Goal: Book appointment/travel/reservation

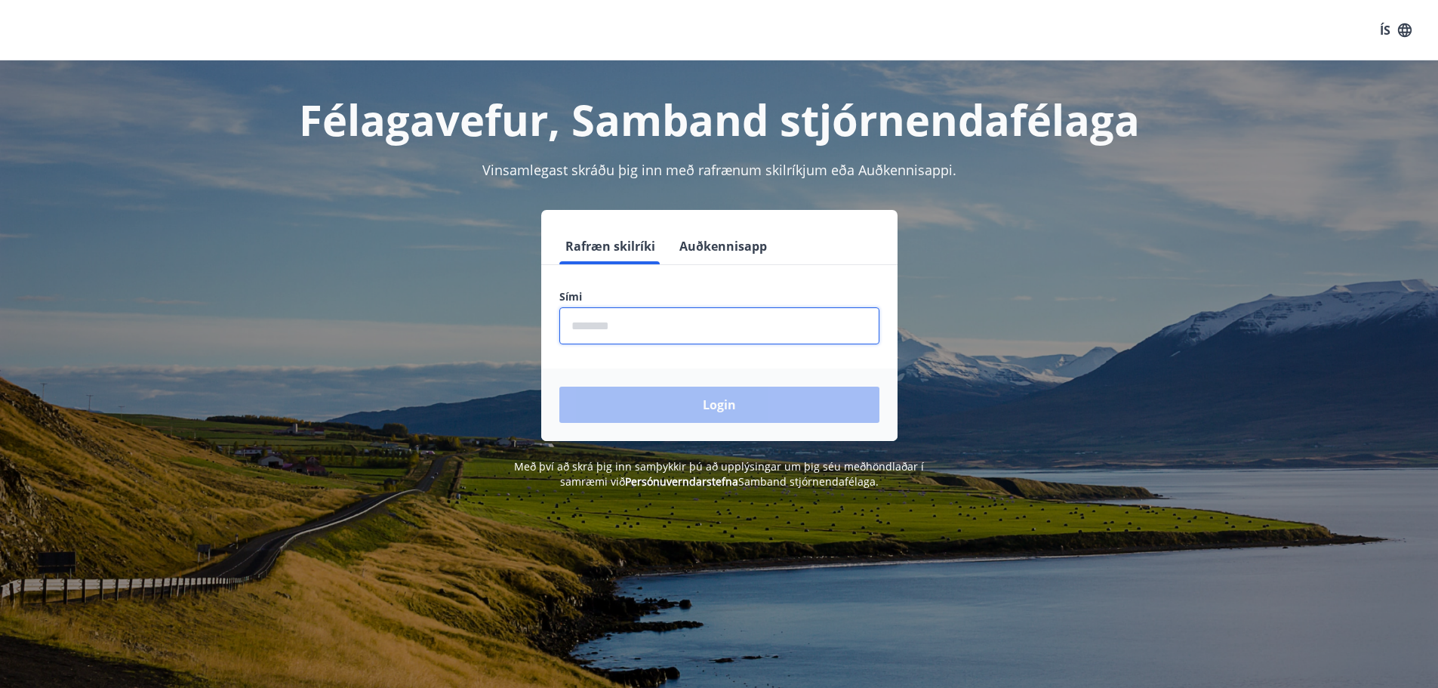
click at [638, 325] on input "phone" at bounding box center [719, 325] width 320 height 37
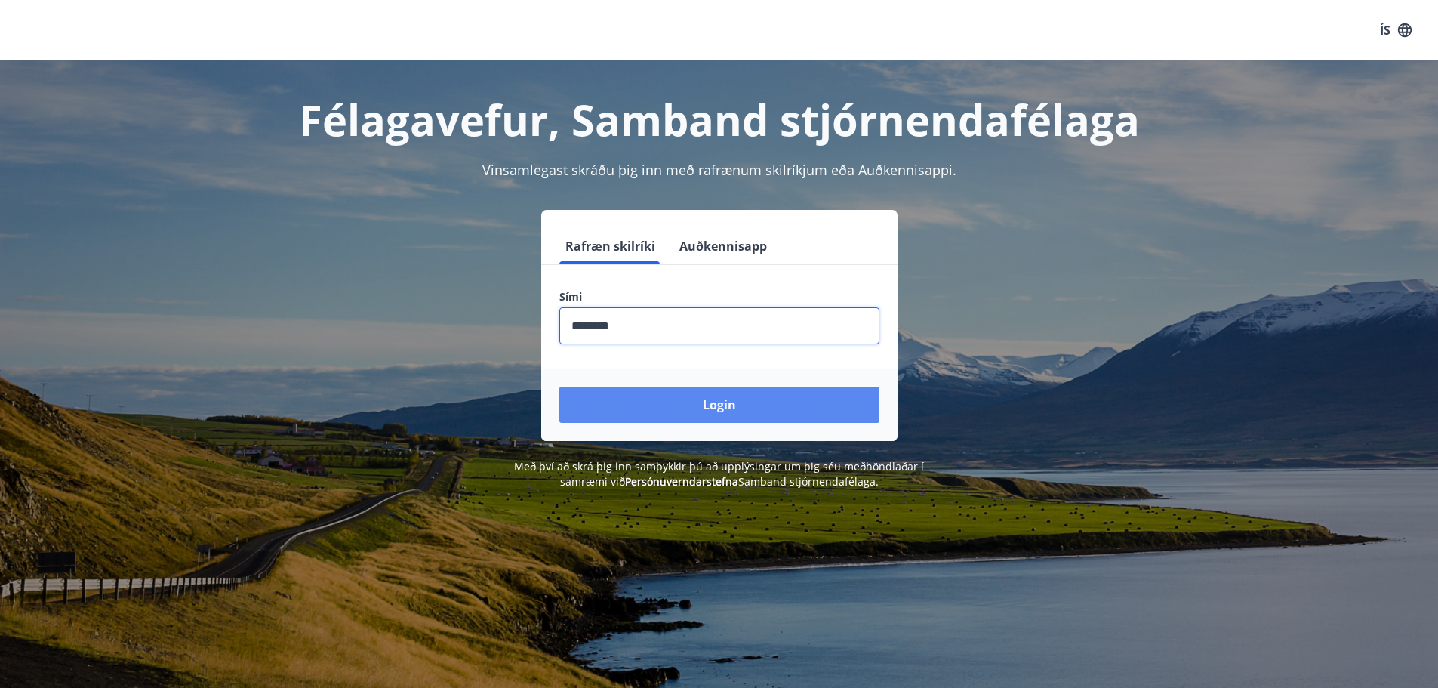
type input "********"
drag, startPoint x: 700, startPoint y: 397, endPoint x: 805, endPoint y: 136, distance: 281.1
click at [701, 393] on button "Login" at bounding box center [719, 404] width 320 height 36
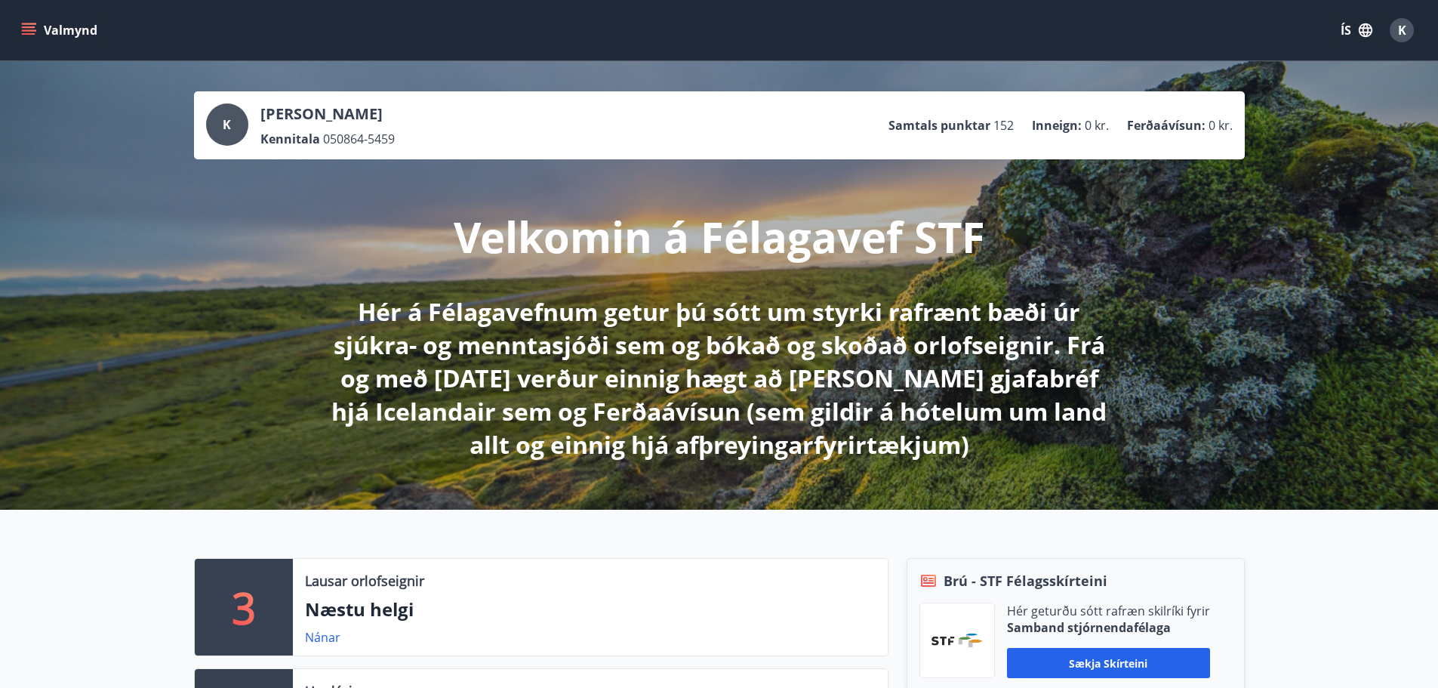
click at [77, 27] on button "Valmynd" at bounding box center [60, 30] width 85 height 27
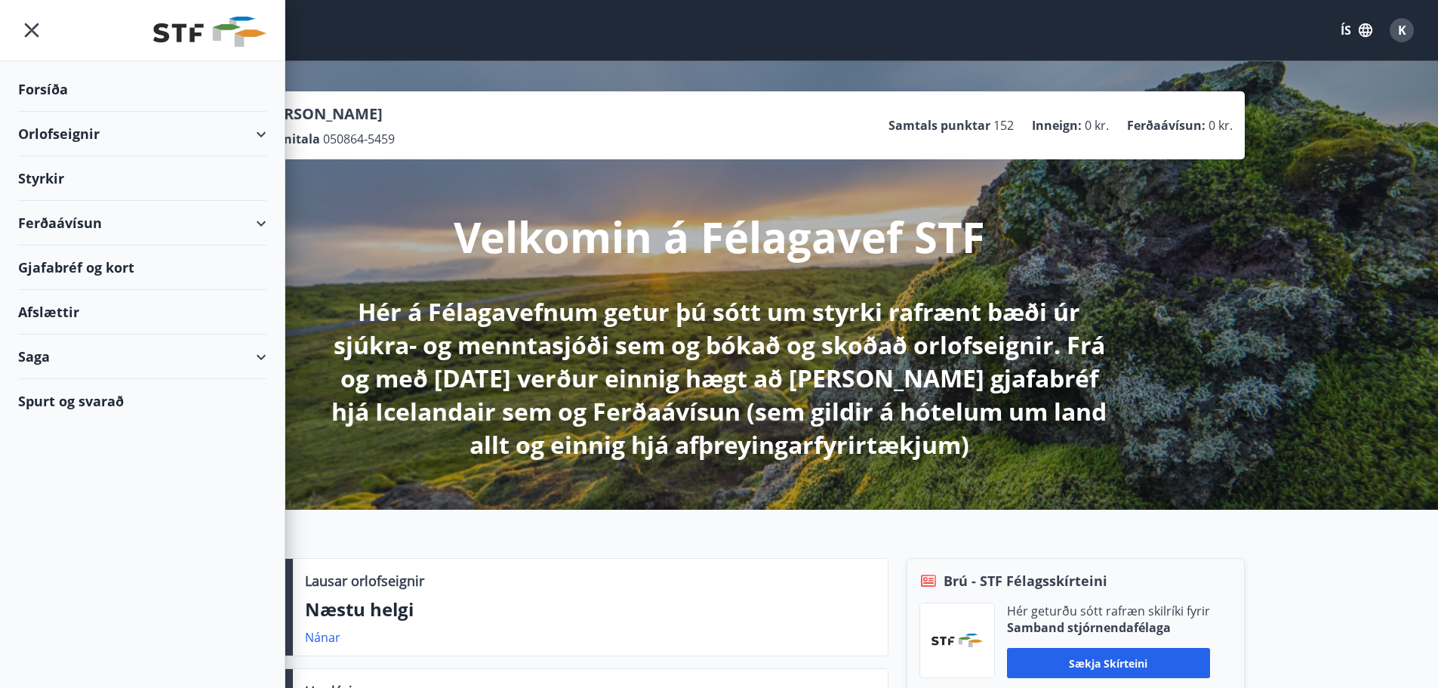
click at [76, 130] on div "Orlofseignir" at bounding box center [142, 134] width 248 height 45
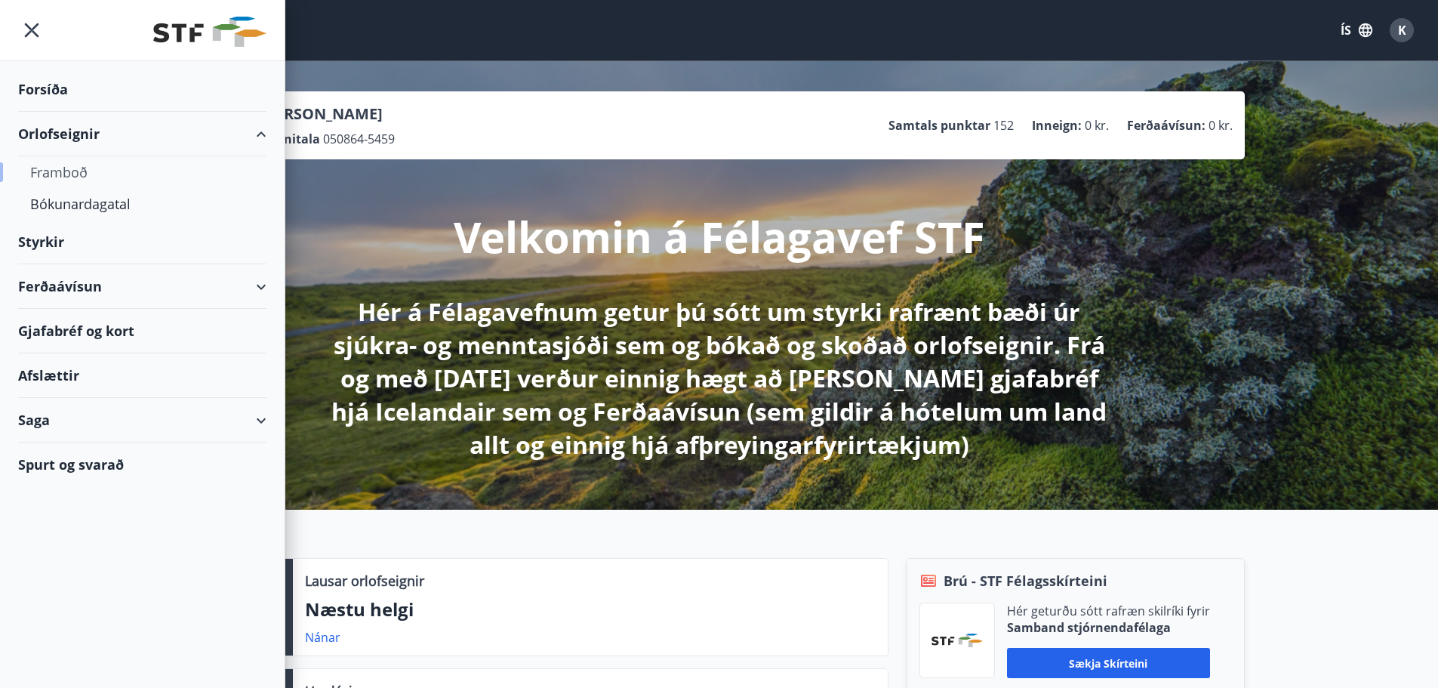
click at [70, 165] on div "Framboð" at bounding box center [142, 172] width 224 height 32
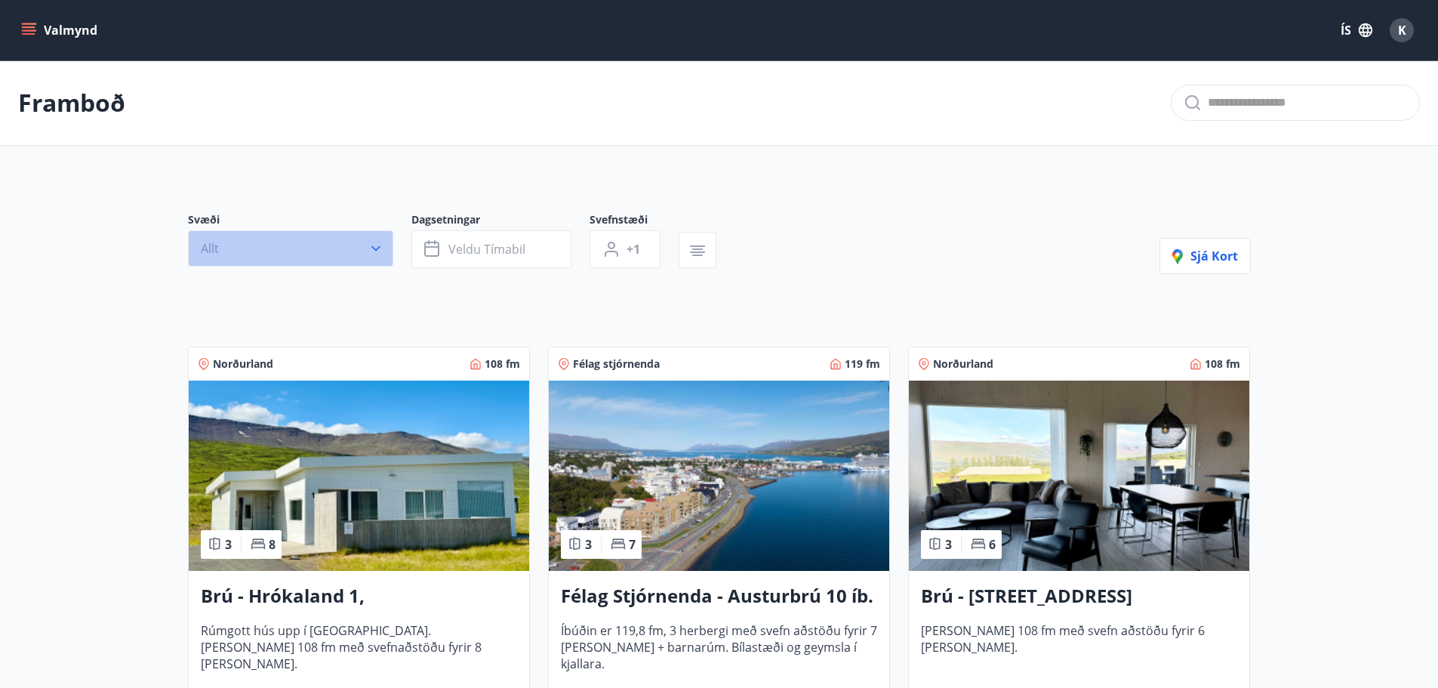
click at [329, 245] on button "Allt" at bounding box center [290, 248] width 205 height 36
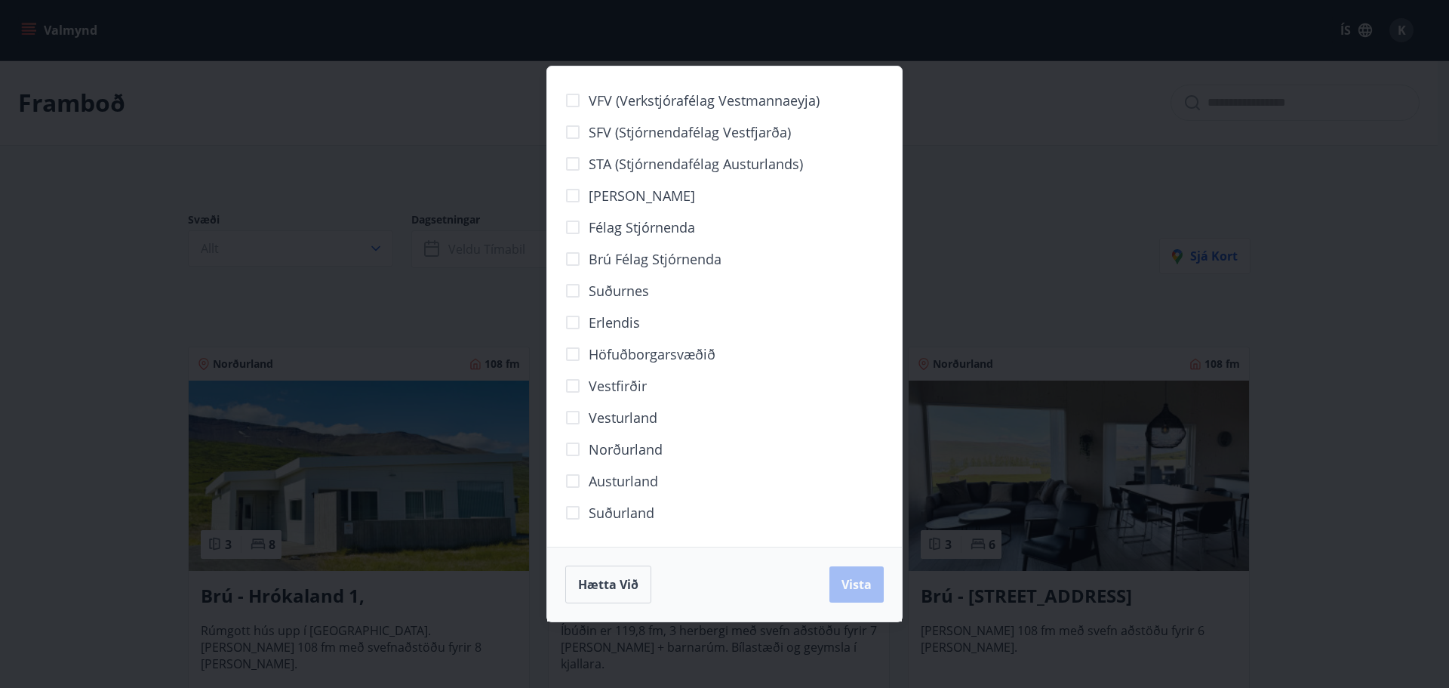
click at [1112, 241] on div "VFV (Verkstjórafélag Vestmannaeyja) SFV (Stjórnendafélag Vestfjarða) STA (Stjór…" at bounding box center [724, 344] width 1449 height 688
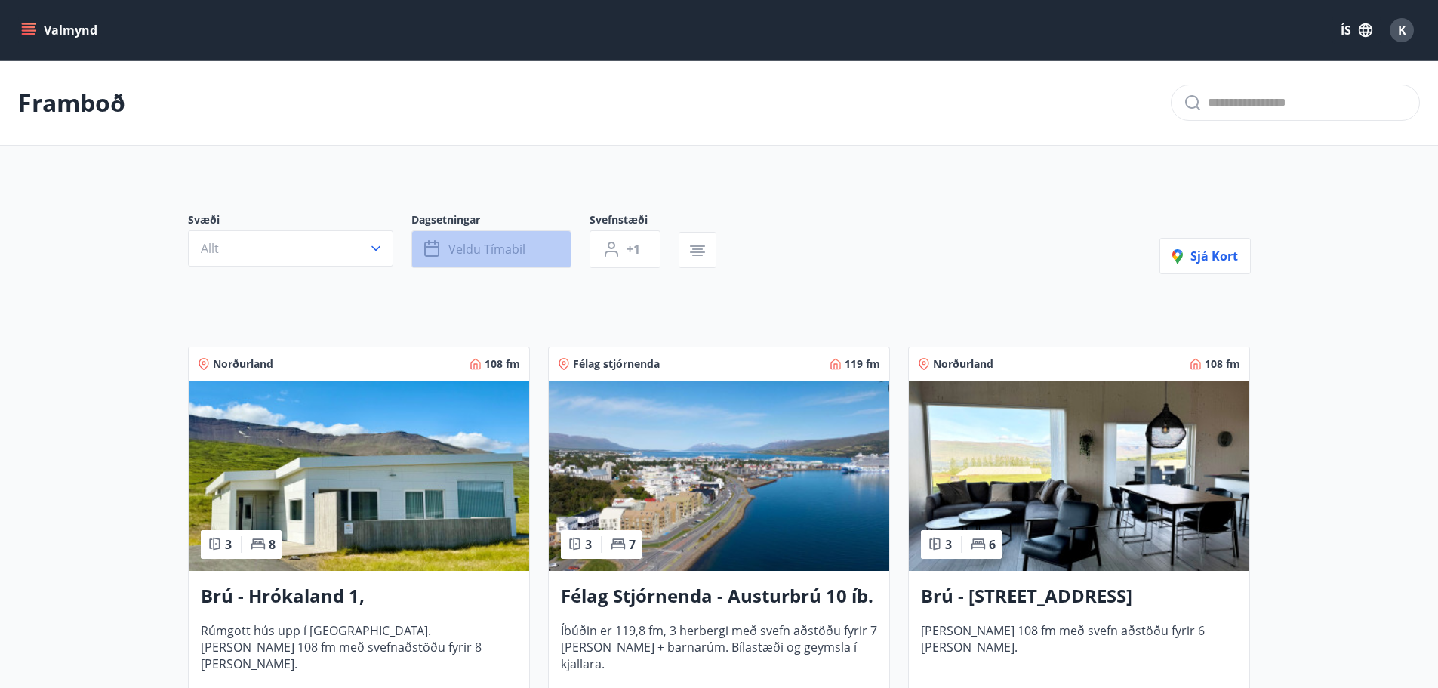
click at [538, 254] on button "Veldu tímabil" at bounding box center [491, 249] width 160 height 38
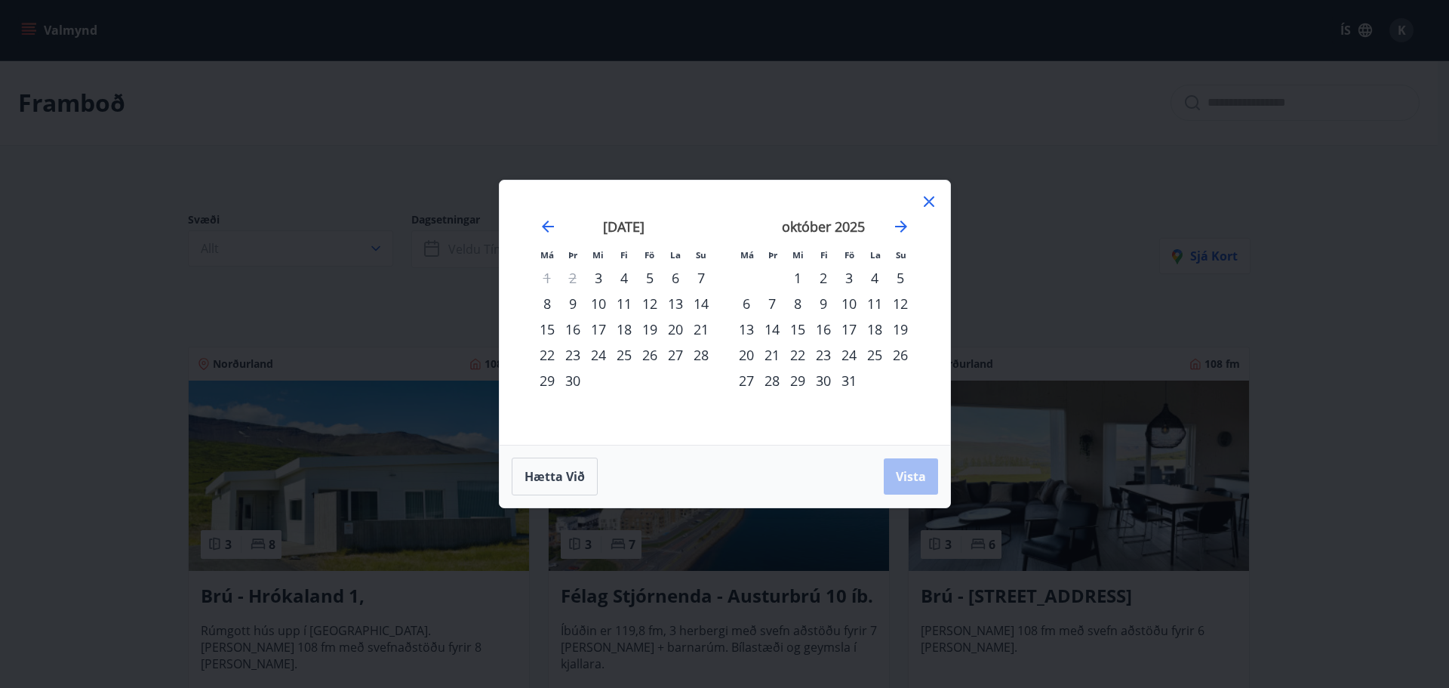
click at [931, 204] on icon at bounding box center [929, 201] width 11 height 11
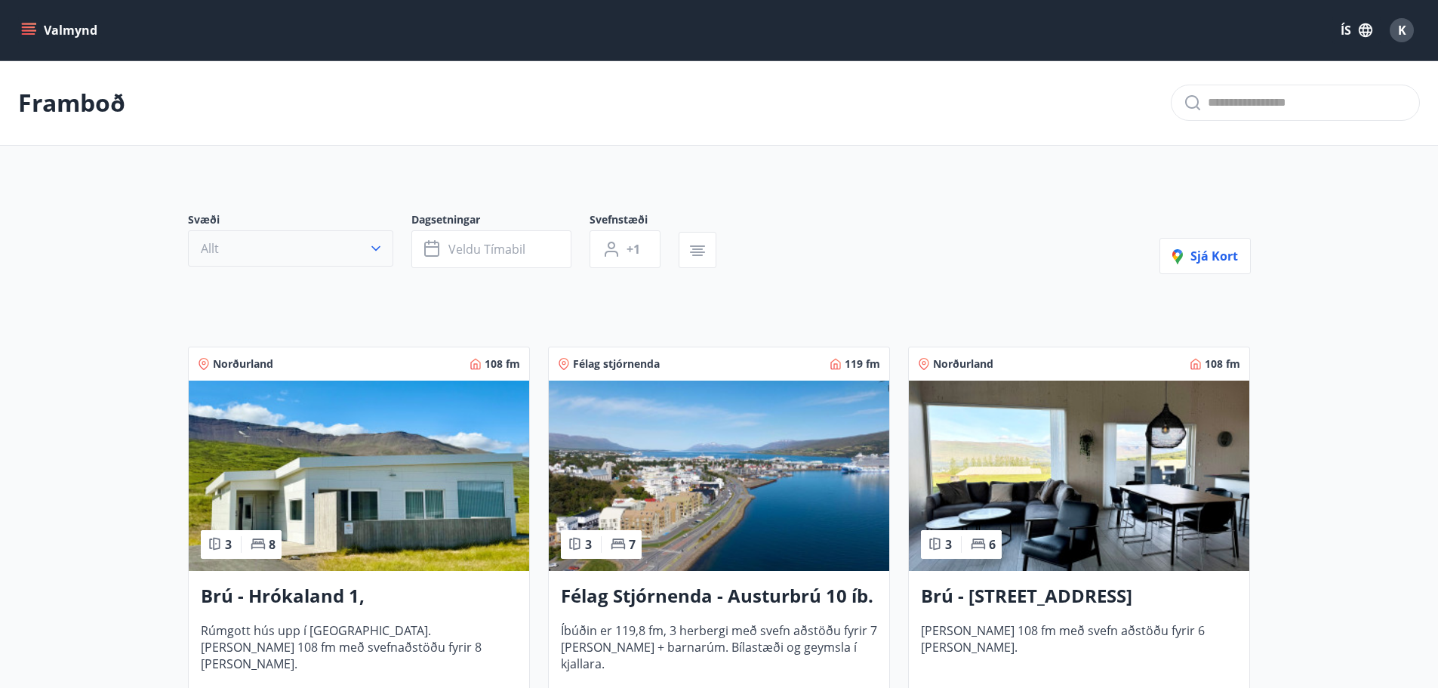
click at [282, 245] on button "Allt" at bounding box center [290, 248] width 205 height 36
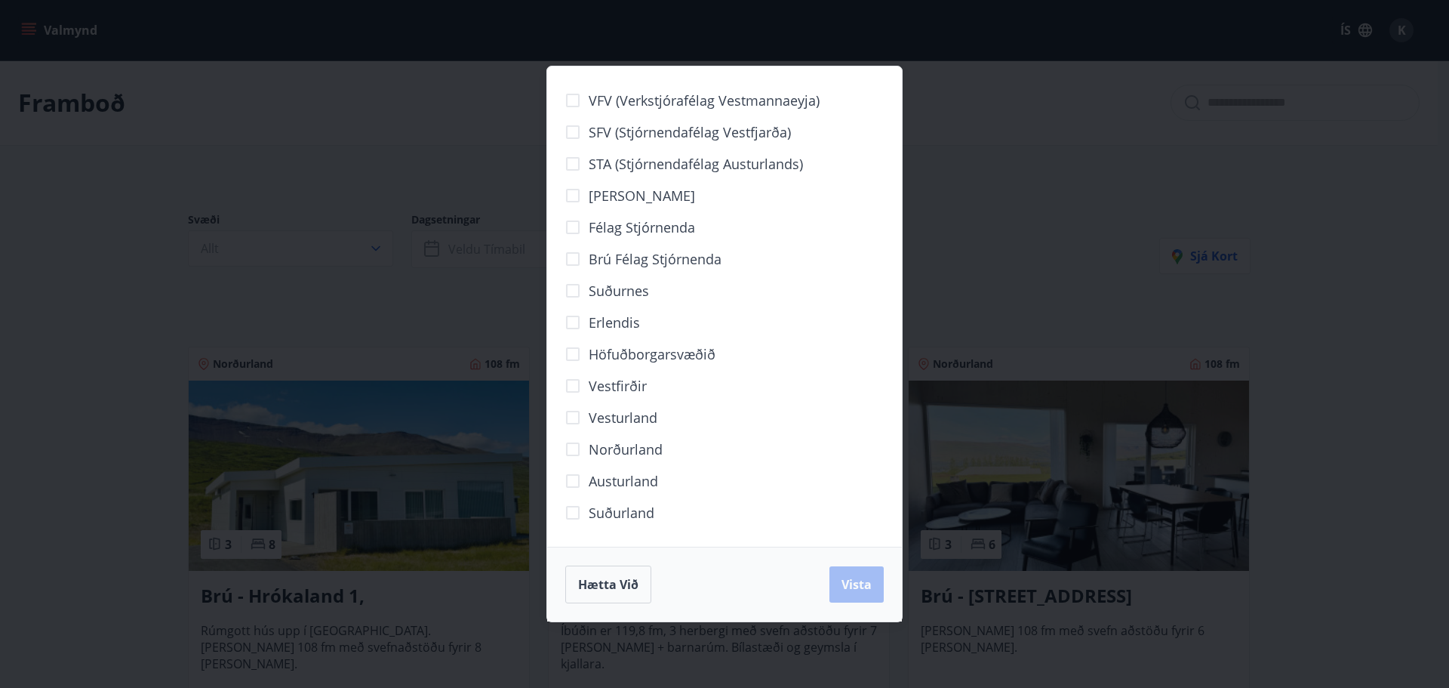
click at [598, 316] on span "Erlendis" at bounding box center [614, 322] width 51 height 20
click at [860, 595] on button "Vista" at bounding box center [856, 584] width 54 height 36
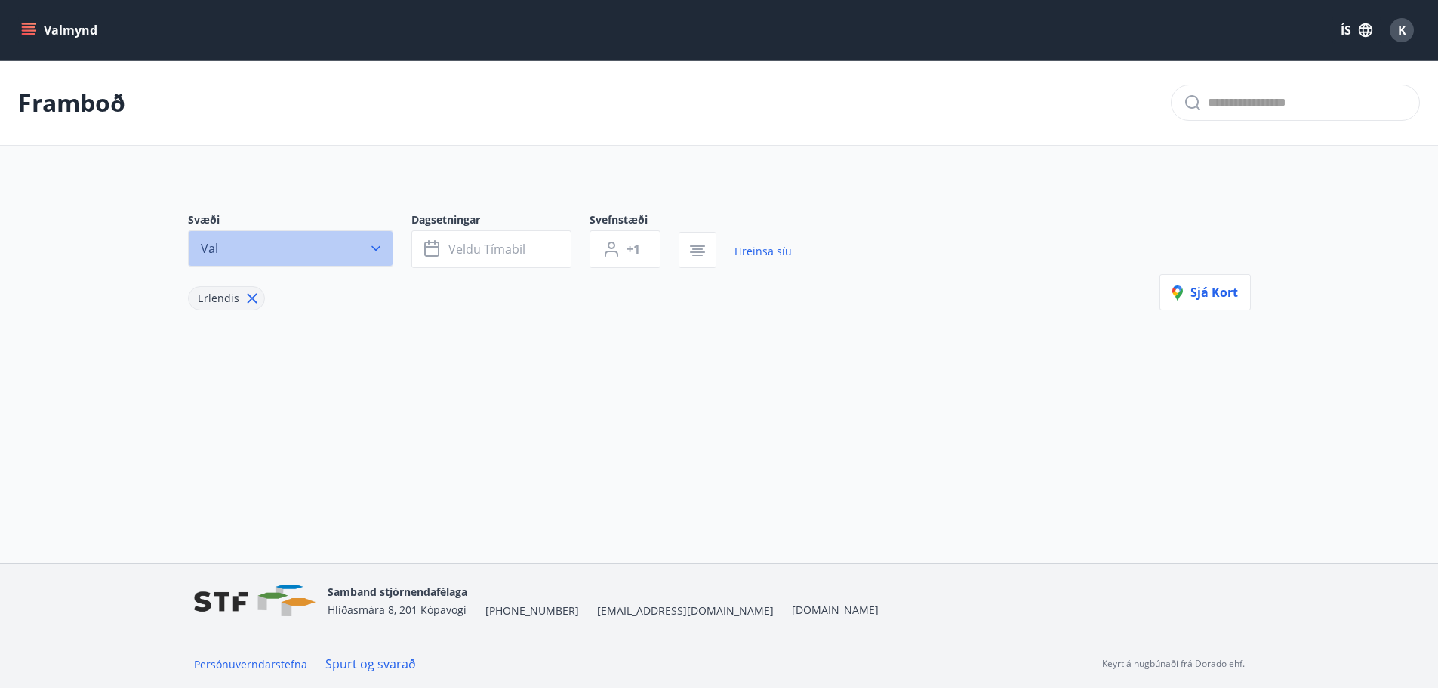
click at [383, 249] on button "Val" at bounding box center [290, 248] width 205 height 36
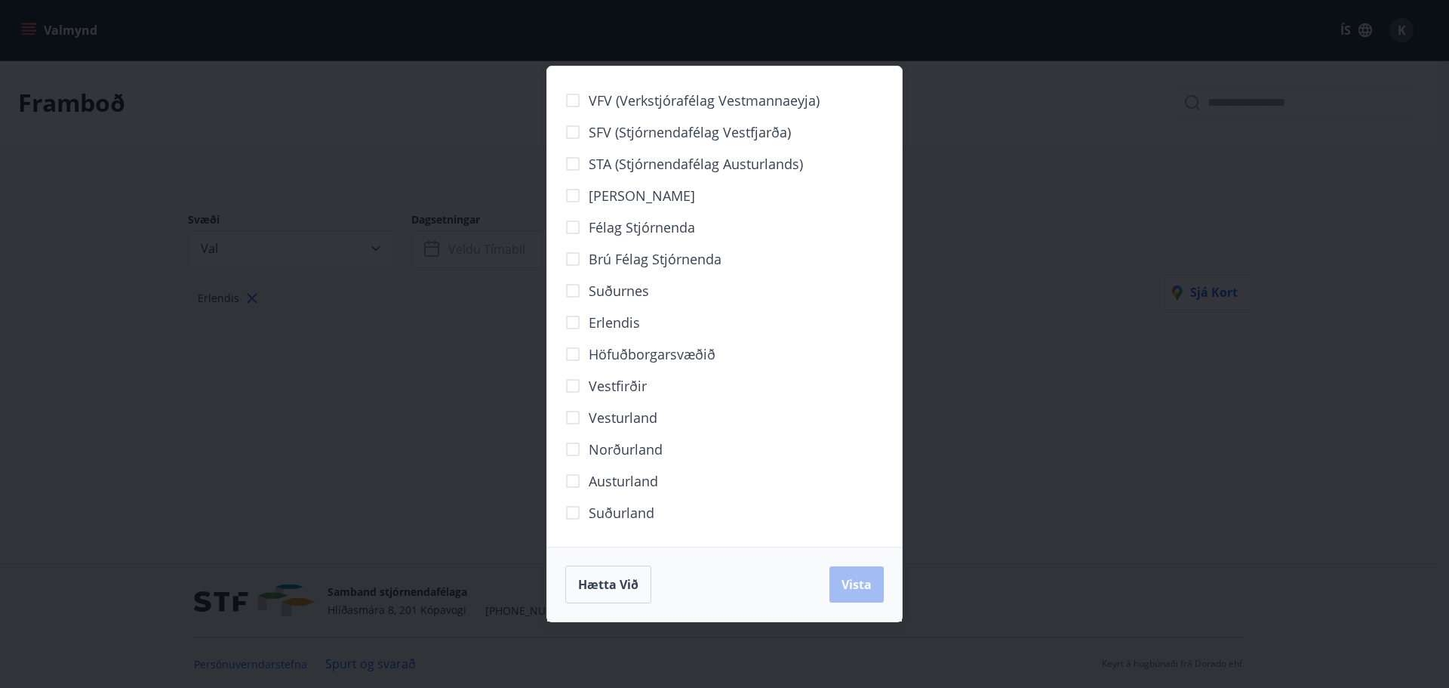
click at [1045, 272] on div "VFV (Verkstjórafélag Vestmannaeyja) SFV (Stjórnendafélag Vestfjarða) STA (Stjór…" at bounding box center [724, 344] width 1449 height 688
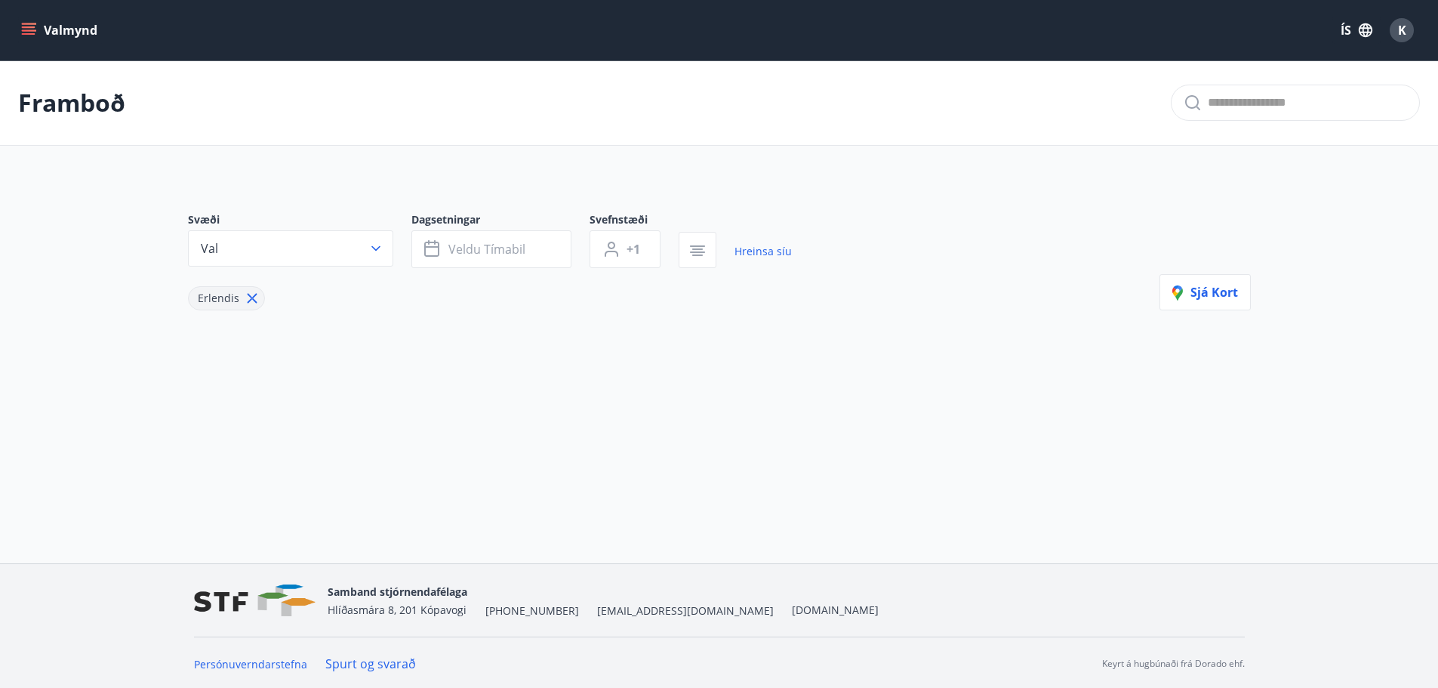
scroll to position [2, 0]
click at [249, 297] on icon at bounding box center [252, 296] width 10 height 10
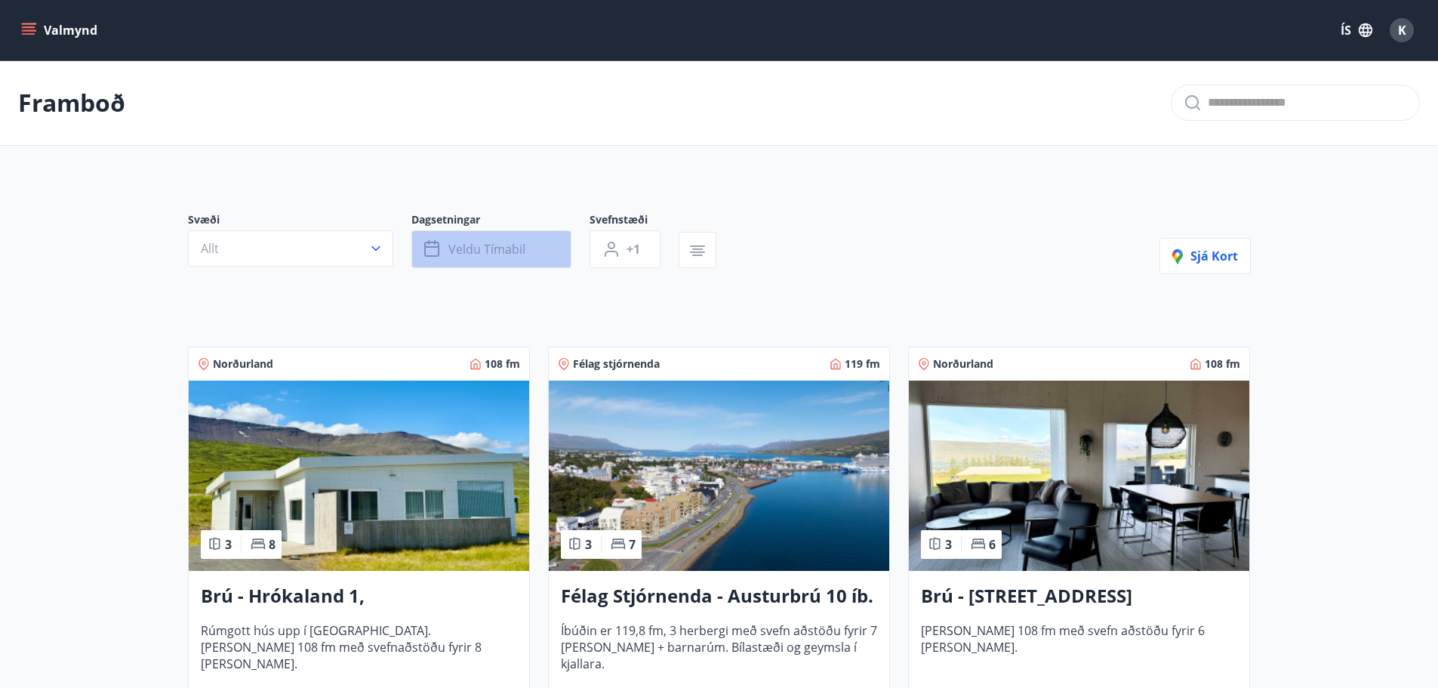
click at [521, 235] on button "Veldu tímabil" at bounding box center [491, 249] width 160 height 38
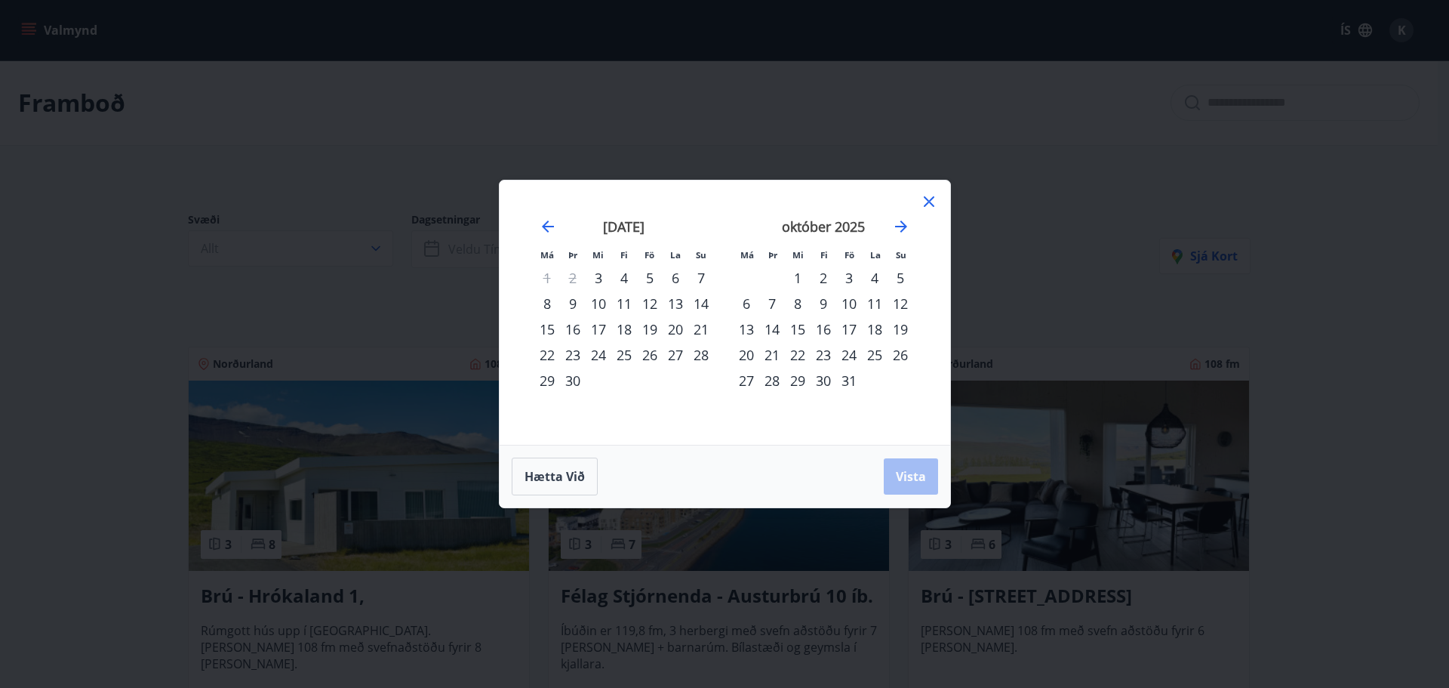
click at [654, 303] on div "12" at bounding box center [650, 304] width 26 height 26
click at [902, 331] on div "19" at bounding box center [901, 329] width 26 height 26
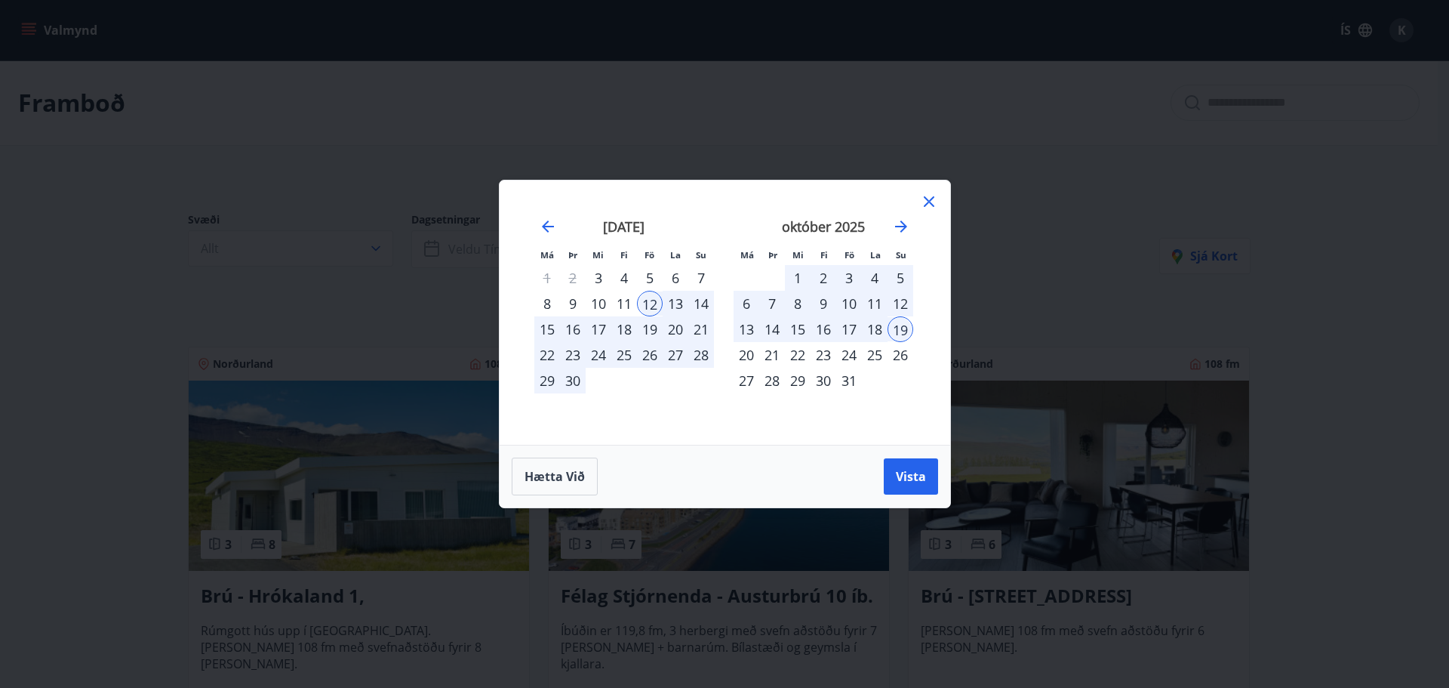
click at [907, 328] on div "19" at bounding box center [901, 329] width 26 height 26
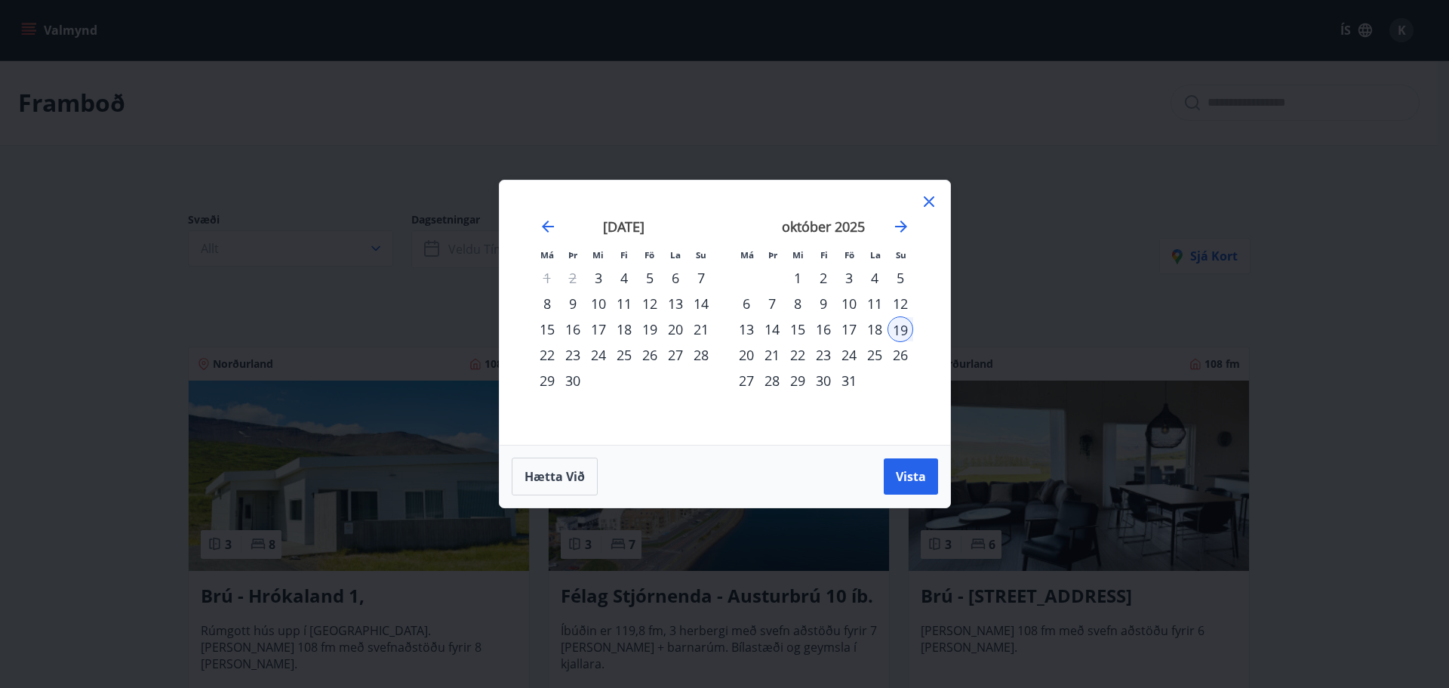
click at [647, 279] on div "5" at bounding box center [650, 278] width 26 height 26
click at [705, 353] on div "28" at bounding box center [701, 355] width 26 height 26
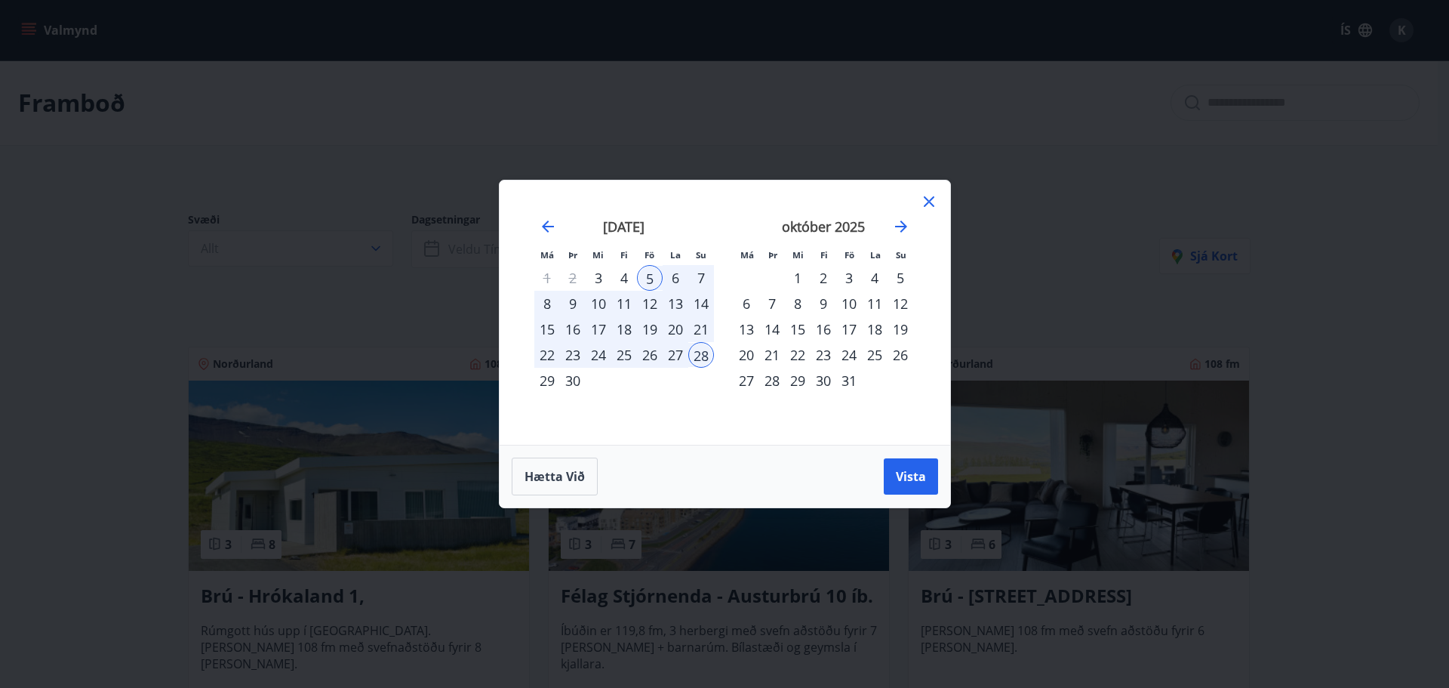
click at [552, 378] on div "29" at bounding box center [547, 381] width 26 height 26
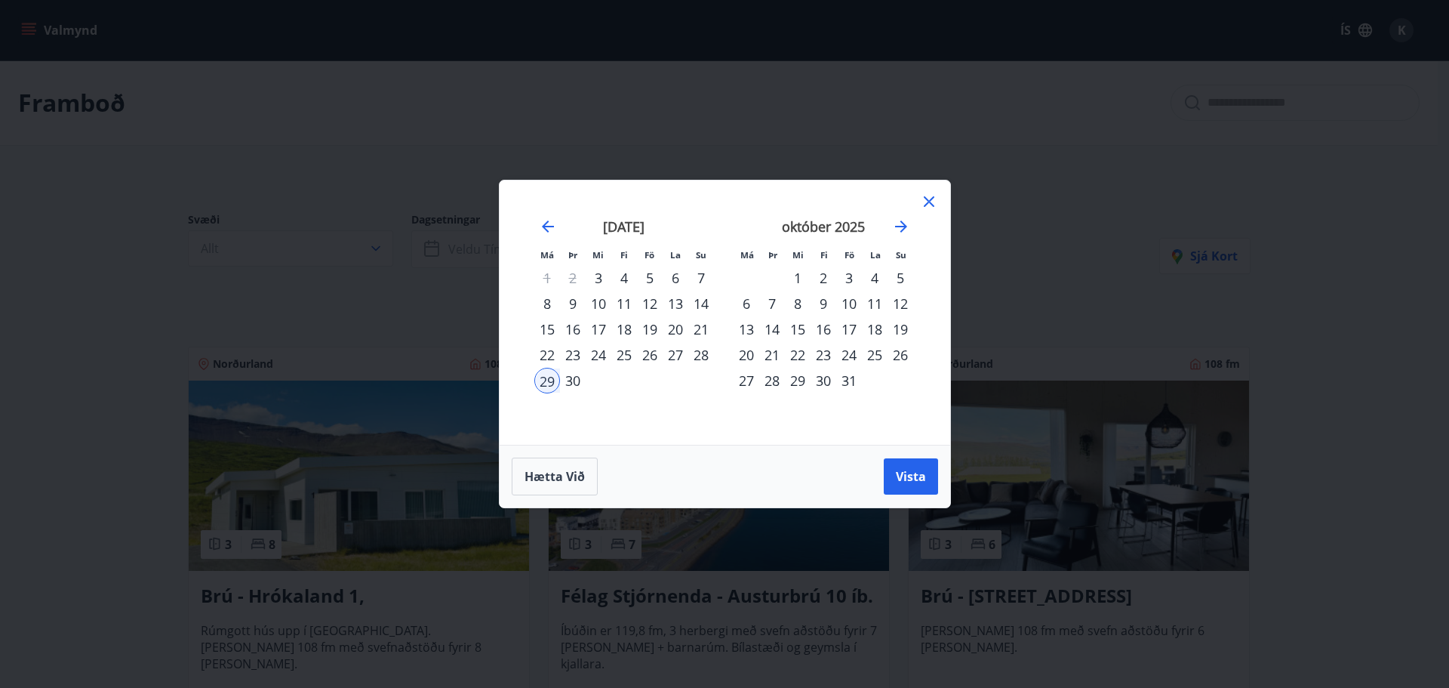
click at [644, 274] on div "5" at bounding box center [650, 278] width 26 height 26
click at [543, 380] on div "29" at bounding box center [547, 381] width 26 height 26
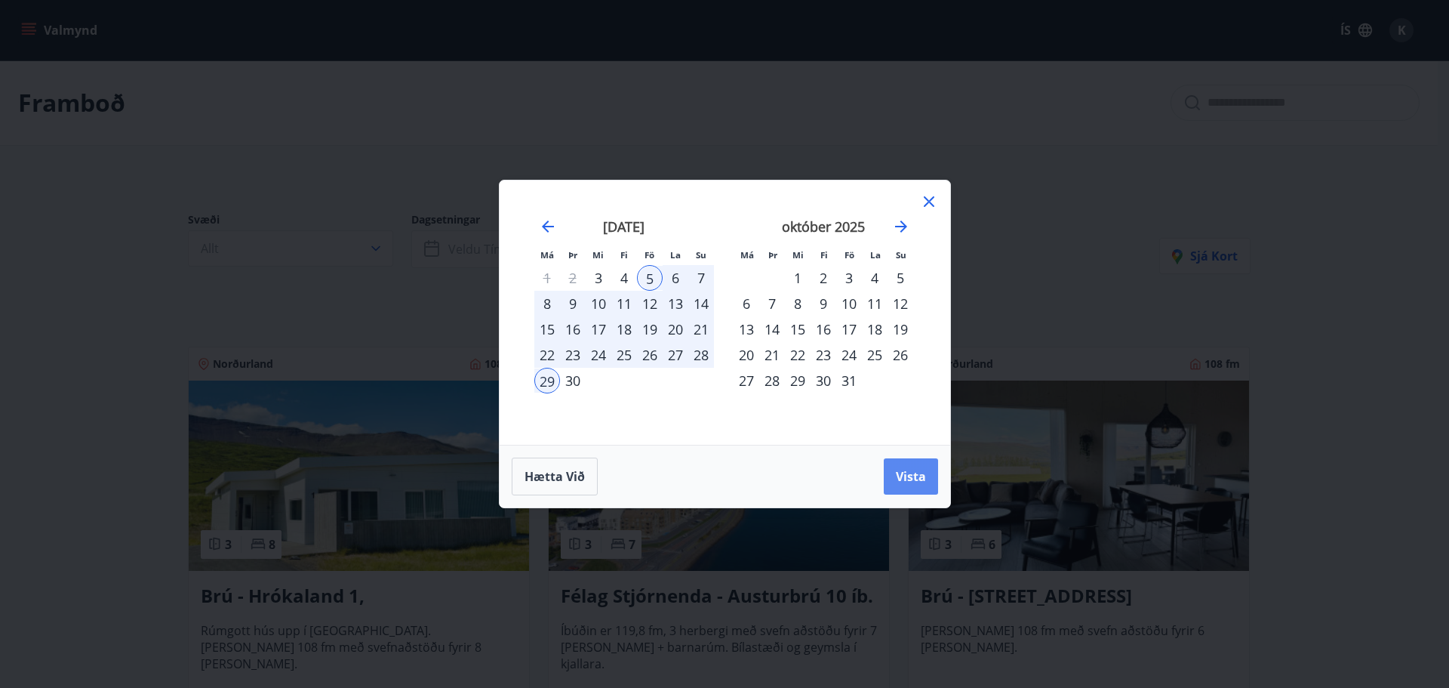
click at [910, 482] on span "Vista" at bounding box center [911, 476] width 30 height 17
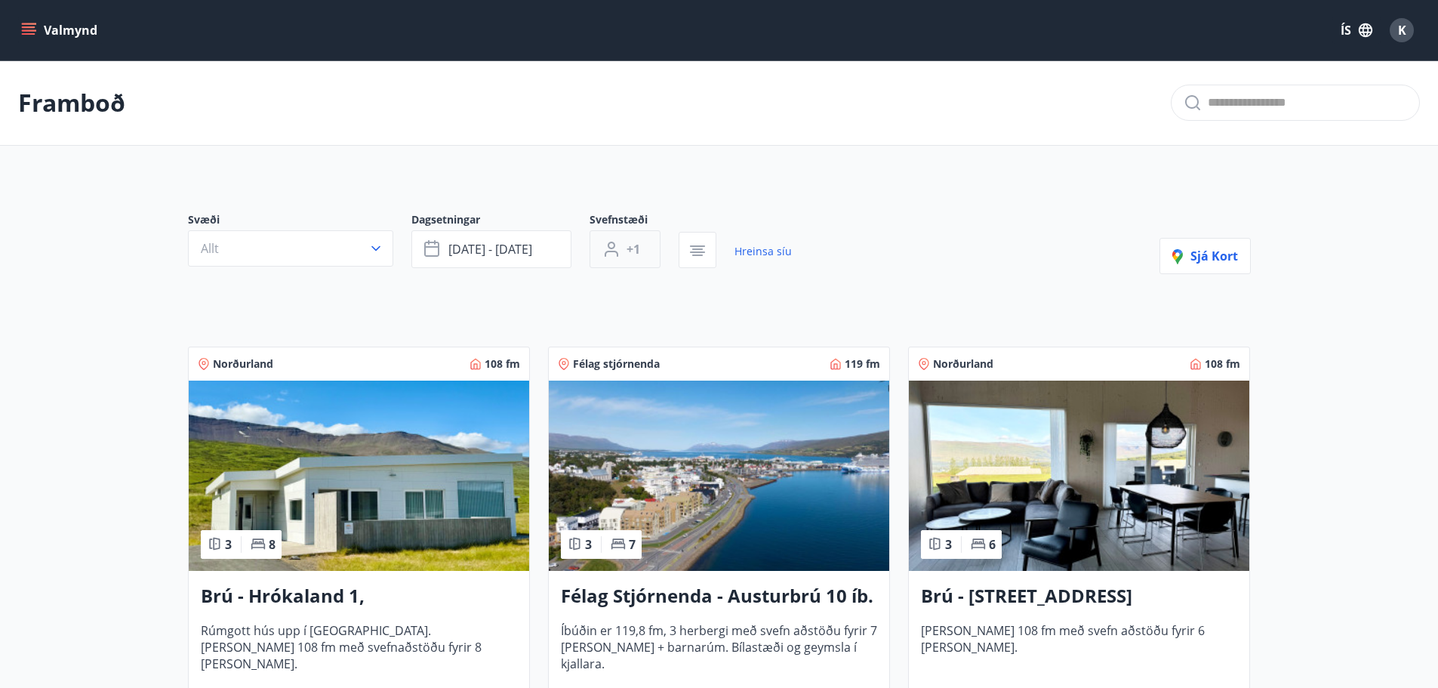
click at [649, 248] on button "+1" at bounding box center [624, 249] width 71 height 38
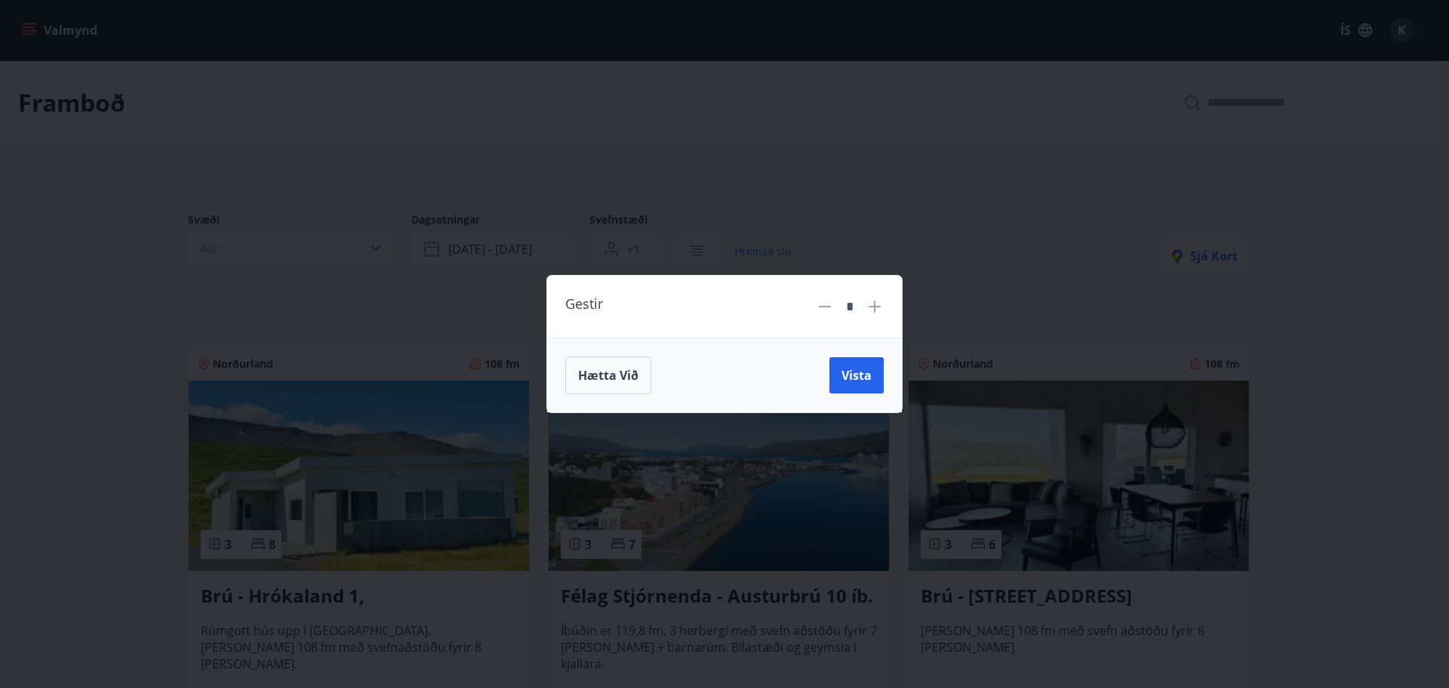
click at [878, 305] on icon at bounding box center [875, 306] width 18 height 18
type input "*"
click at [855, 378] on span "Vista" at bounding box center [857, 375] width 30 height 17
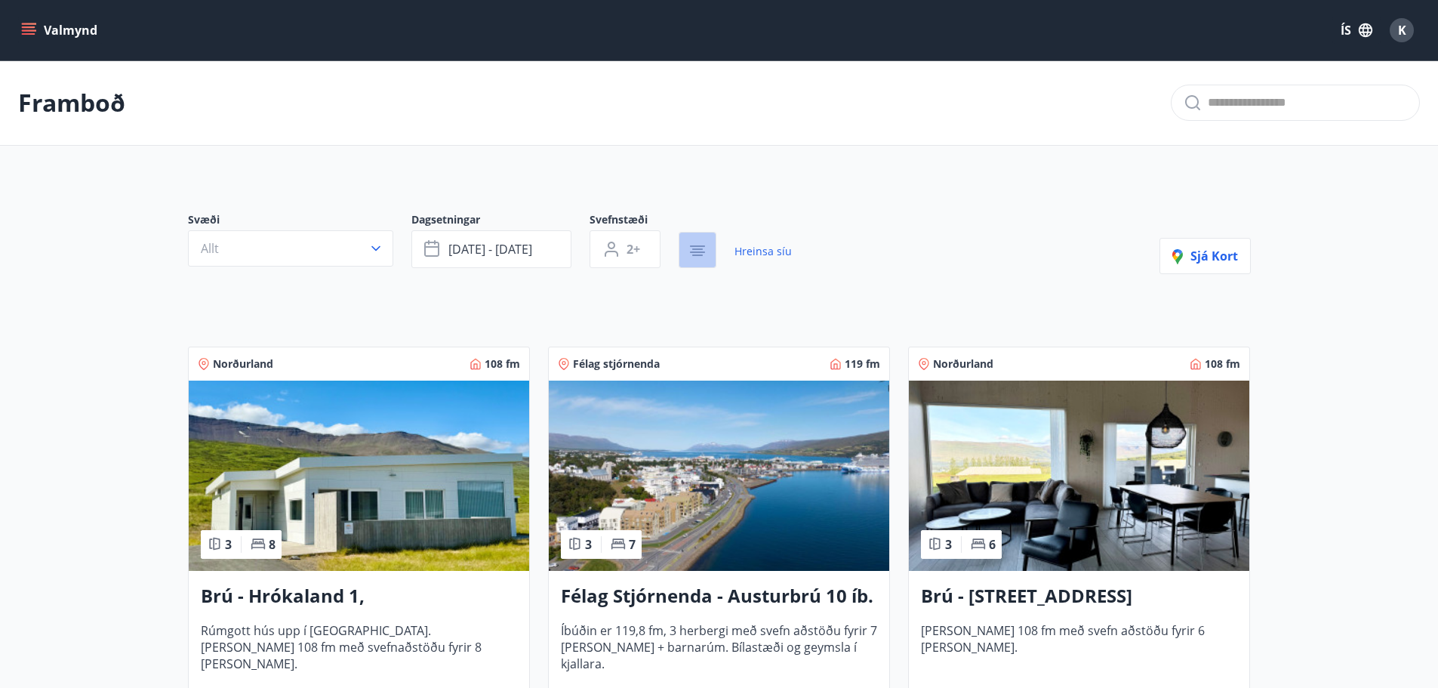
click at [708, 245] on button "button" at bounding box center [697, 250] width 38 height 36
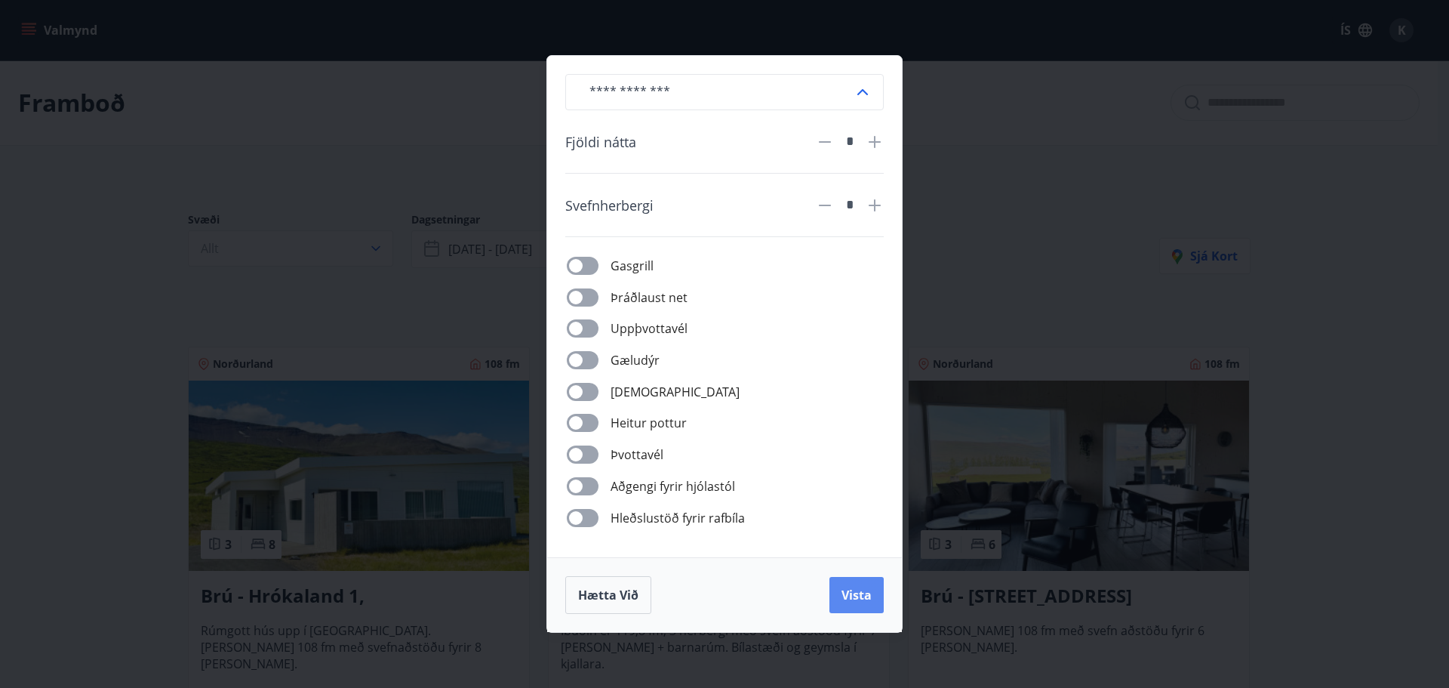
click at [856, 598] on span "Vista" at bounding box center [857, 594] width 30 height 17
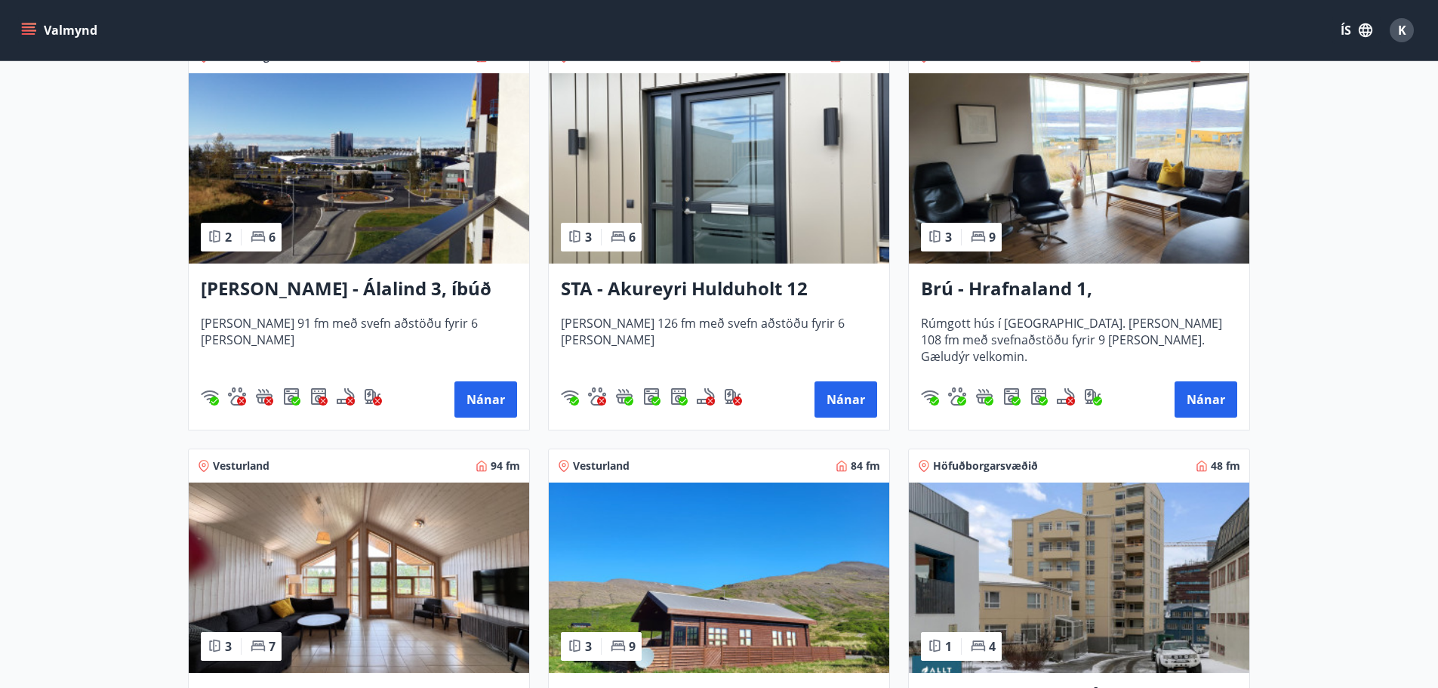
scroll to position [906, 0]
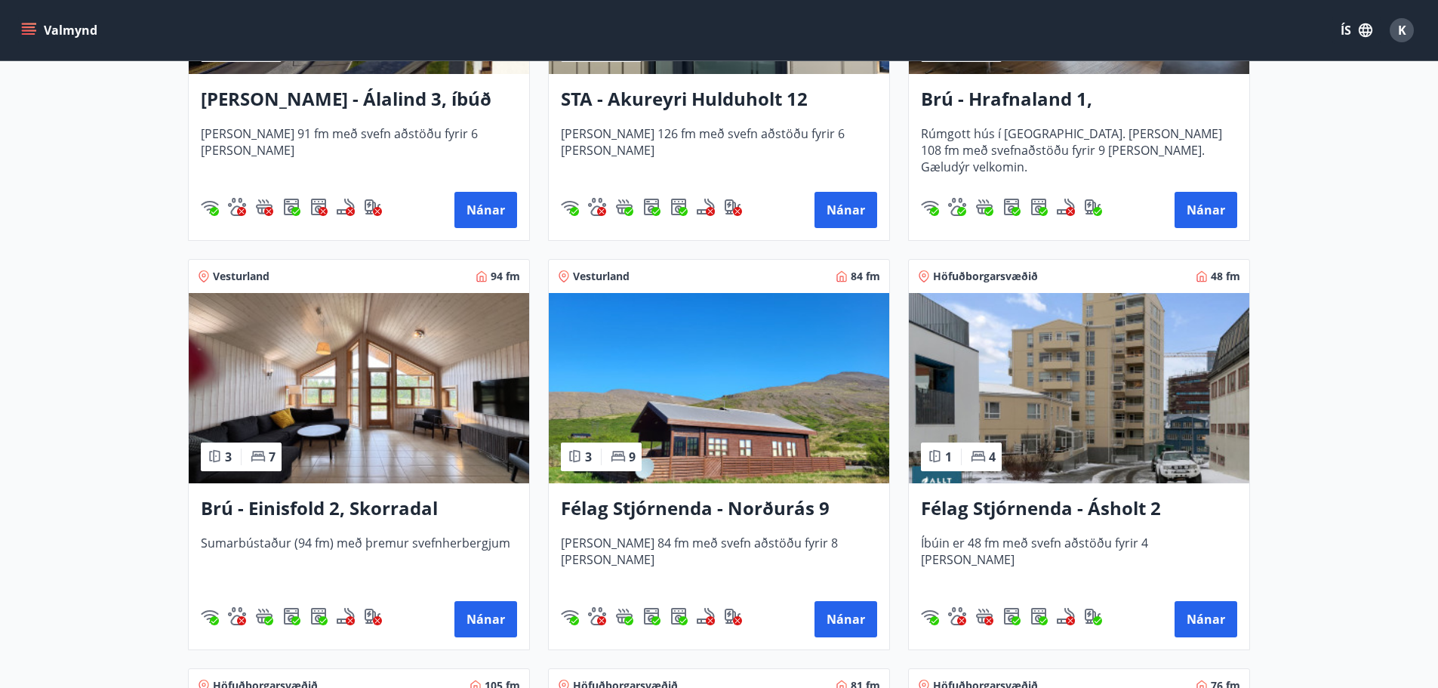
click at [344, 508] on h3 "Brú - Einisfold 2, Skorradal" at bounding box center [359, 508] width 316 height 27
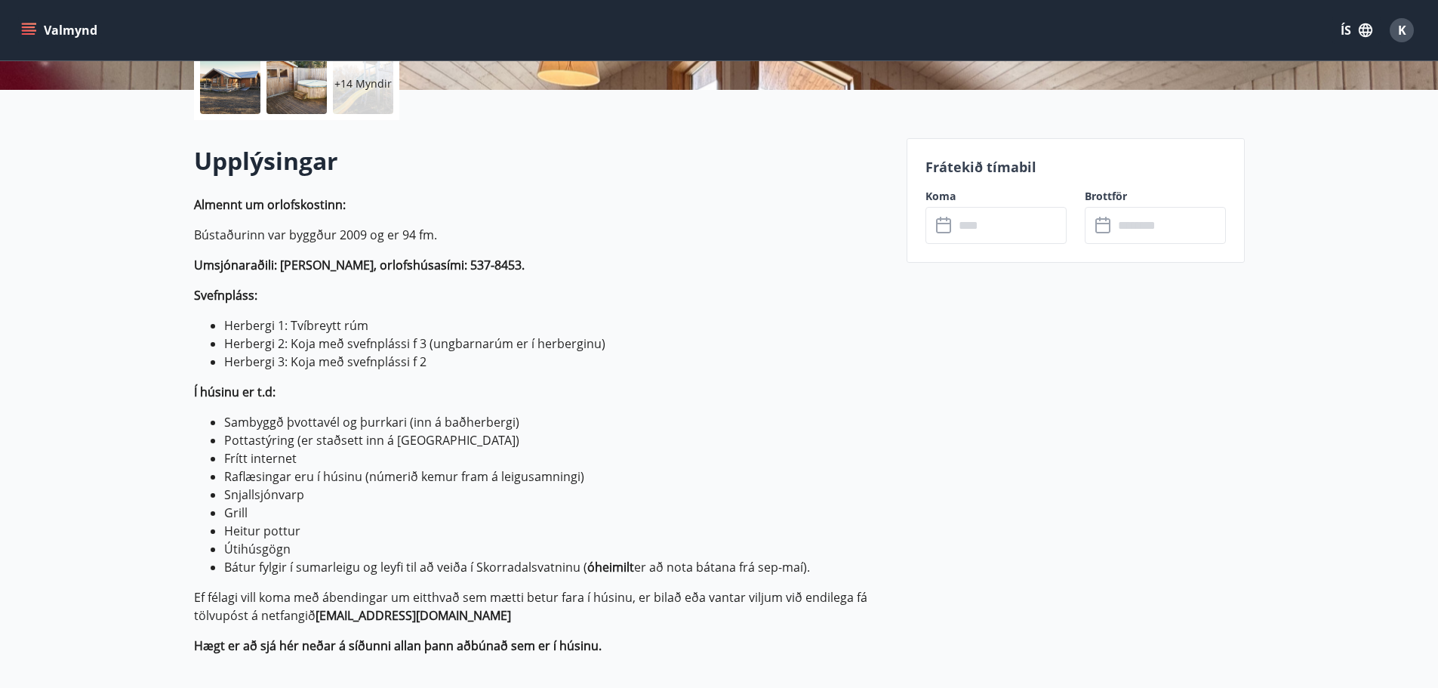
scroll to position [302, 0]
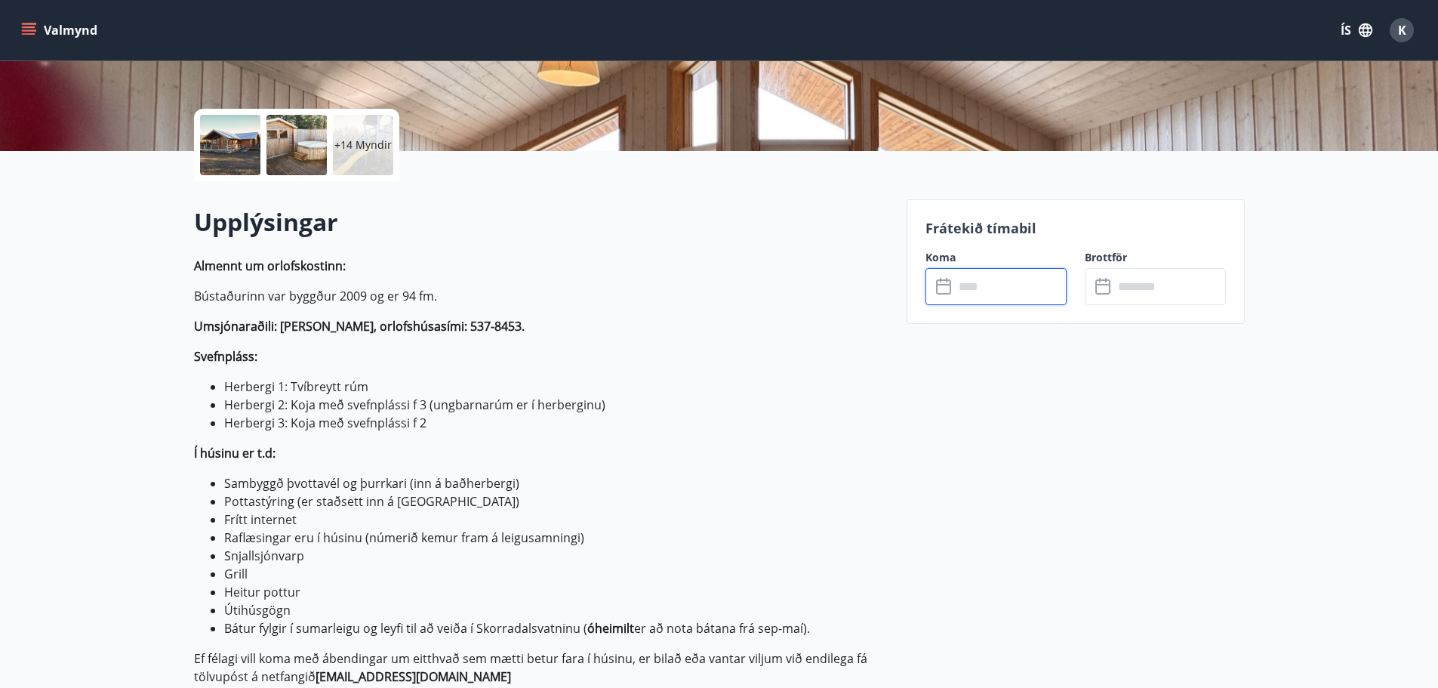
click at [1040, 301] on input "text" at bounding box center [1010, 286] width 112 height 37
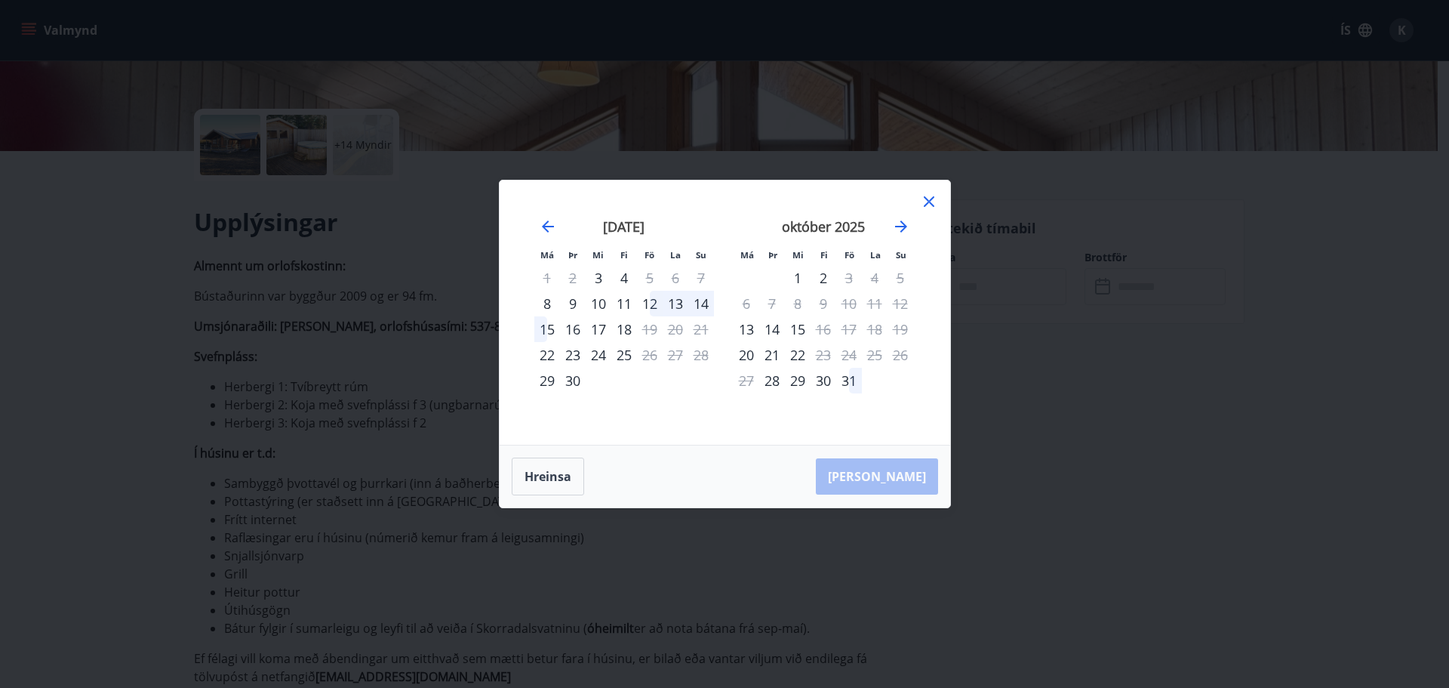
click at [646, 306] on div "12" at bounding box center [650, 304] width 26 height 26
click at [703, 305] on div "14" at bounding box center [701, 304] width 26 height 26
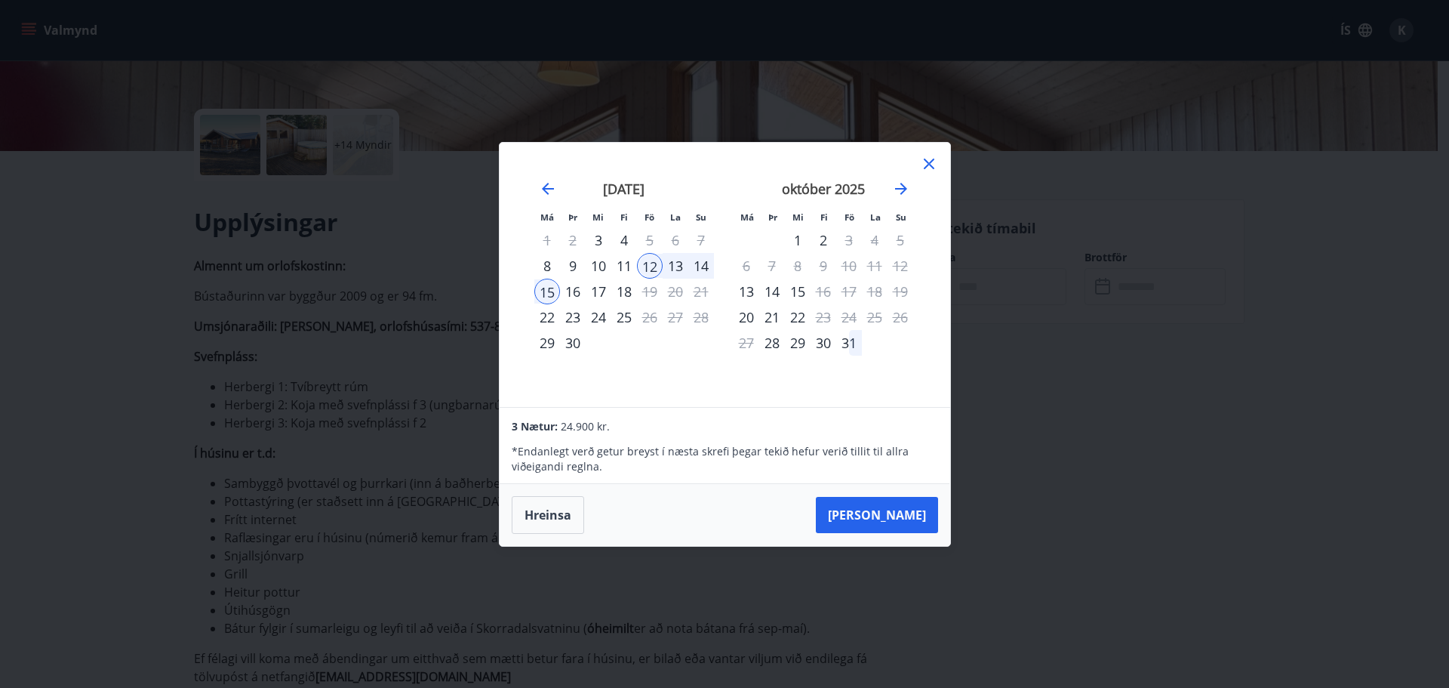
click at [932, 162] on icon at bounding box center [929, 164] width 18 height 18
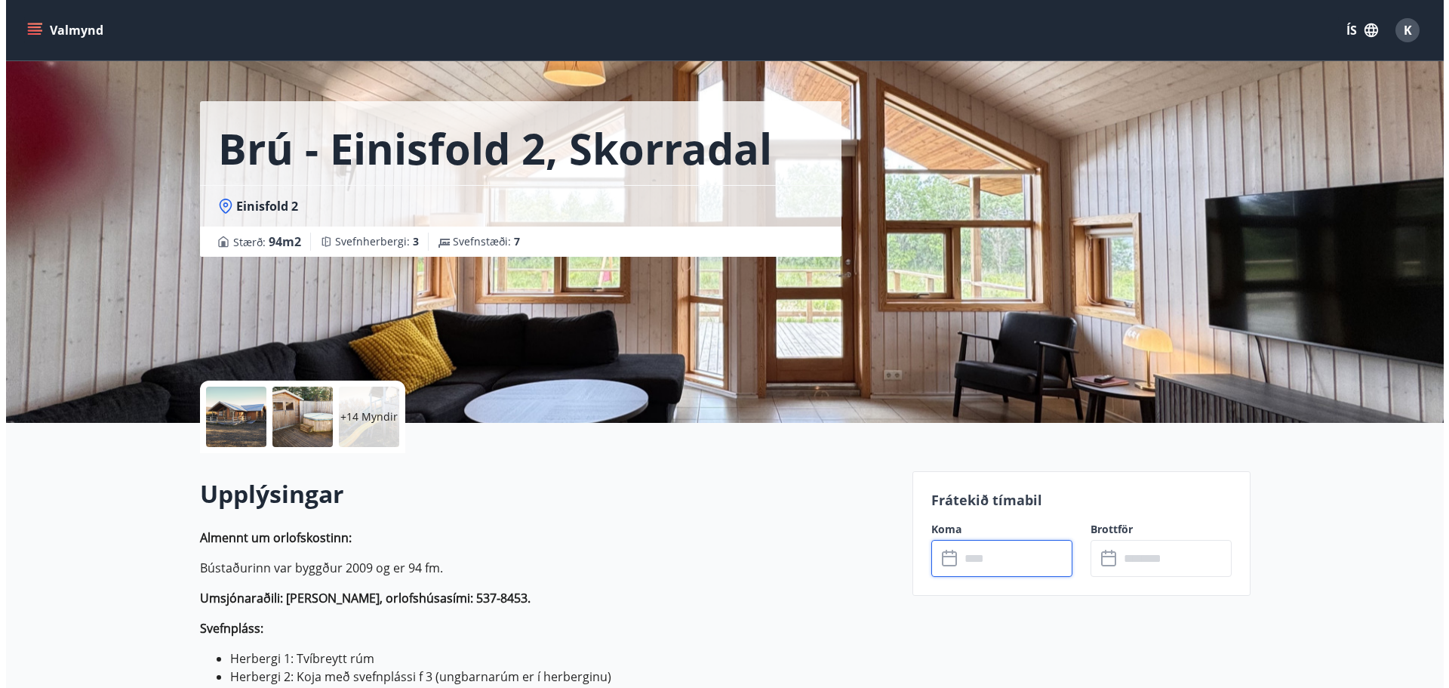
scroll to position [0, 0]
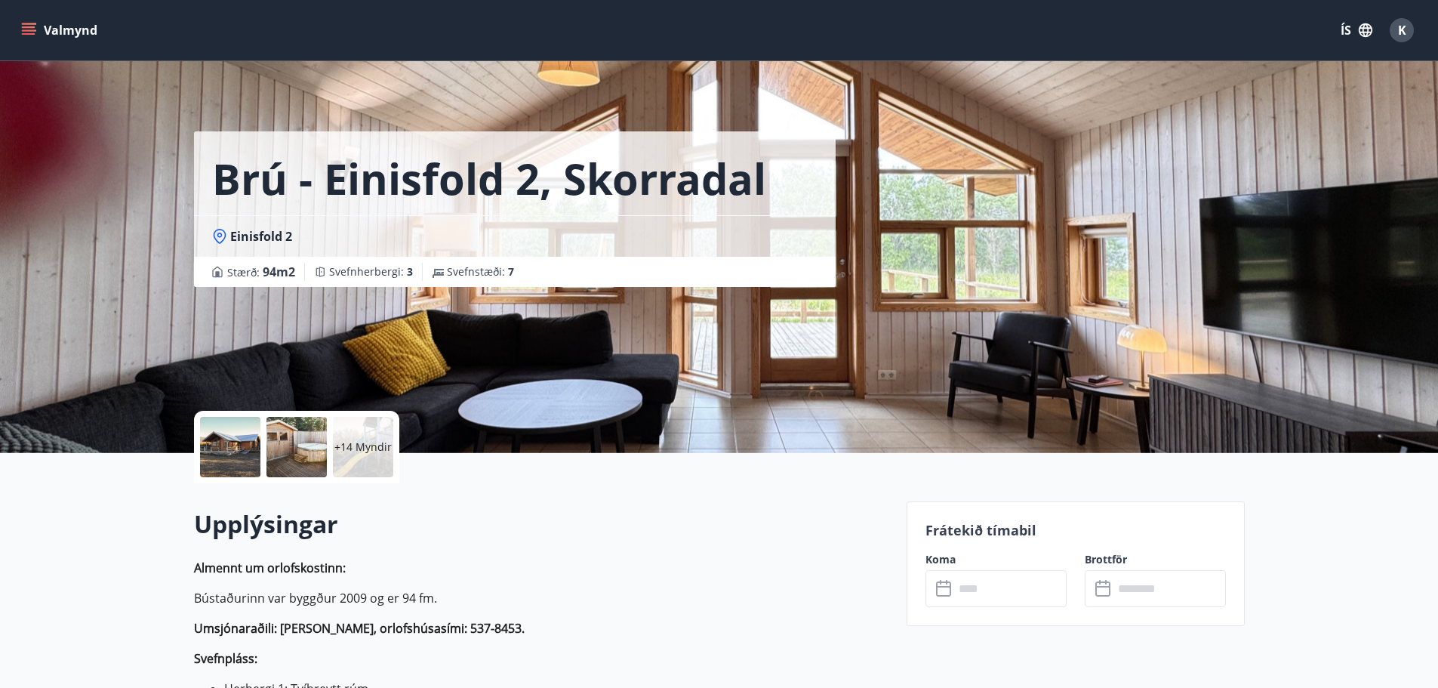
click at [217, 458] on div at bounding box center [230, 447] width 60 height 60
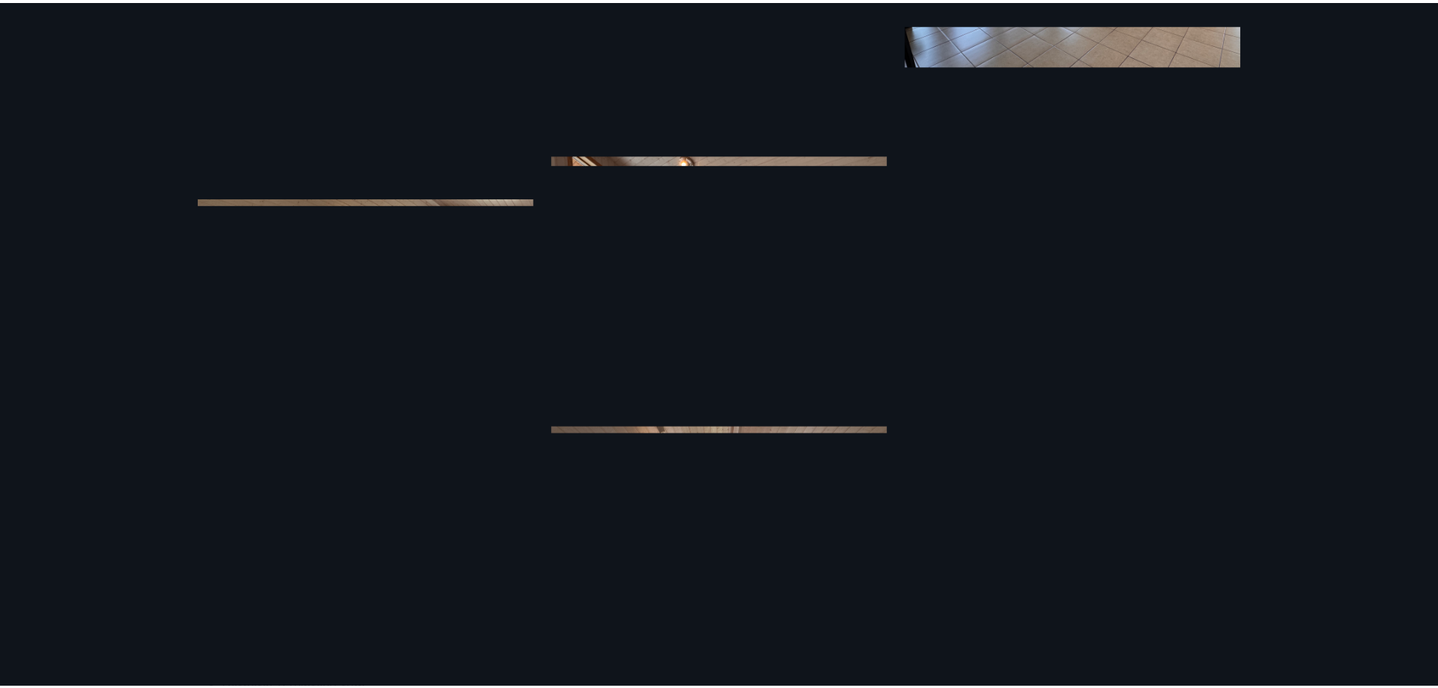
scroll to position [1704, 0]
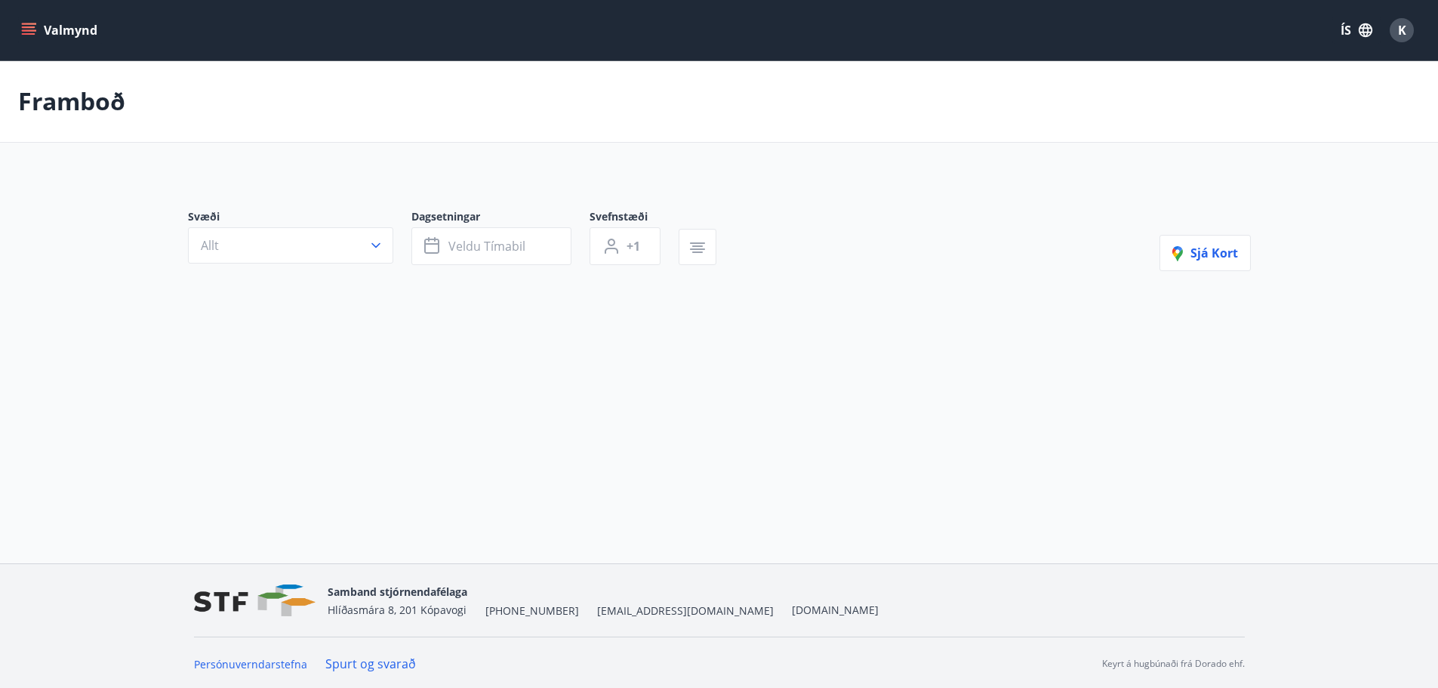
type input "*"
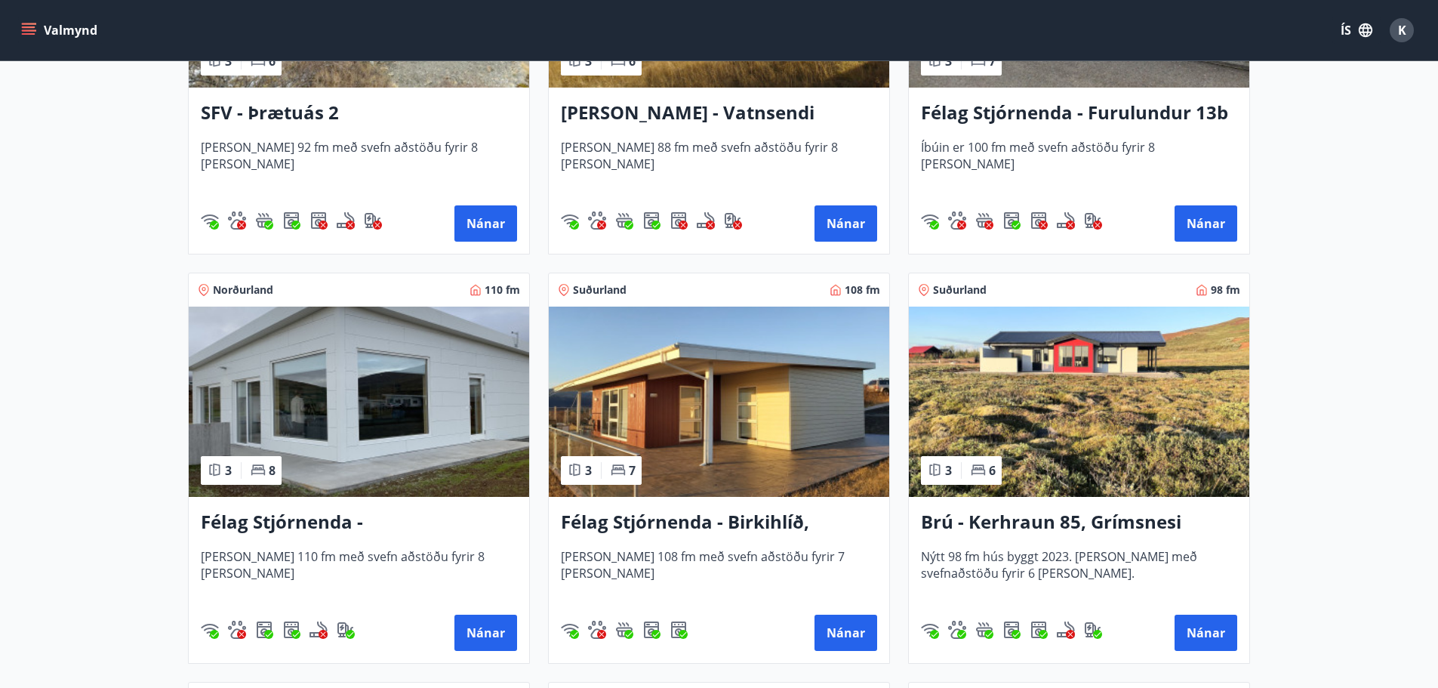
scroll to position [2943, 0]
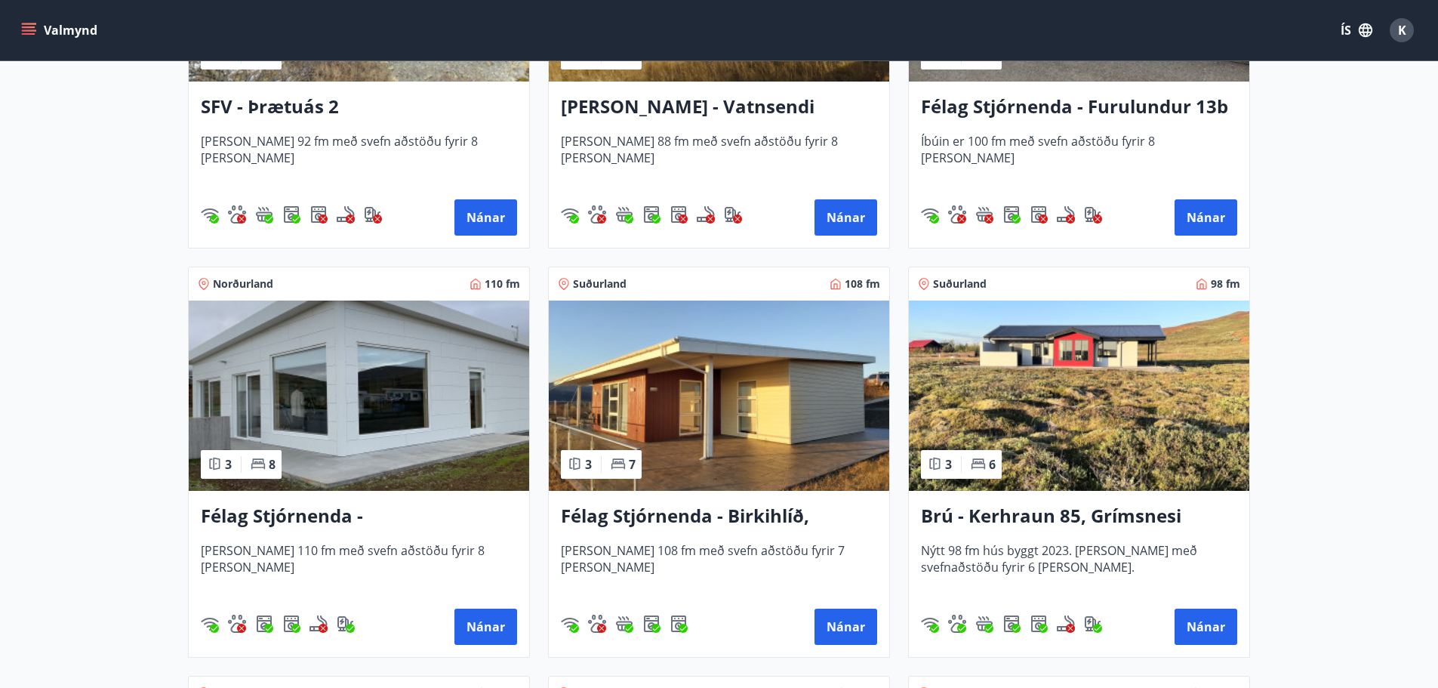
click at [655, 516] on h3 "Félag Stjórnenda - Birkihlíð, [GEOGRAPHIC_DATA]" at bounding box center [719, 516] width 316 height 27
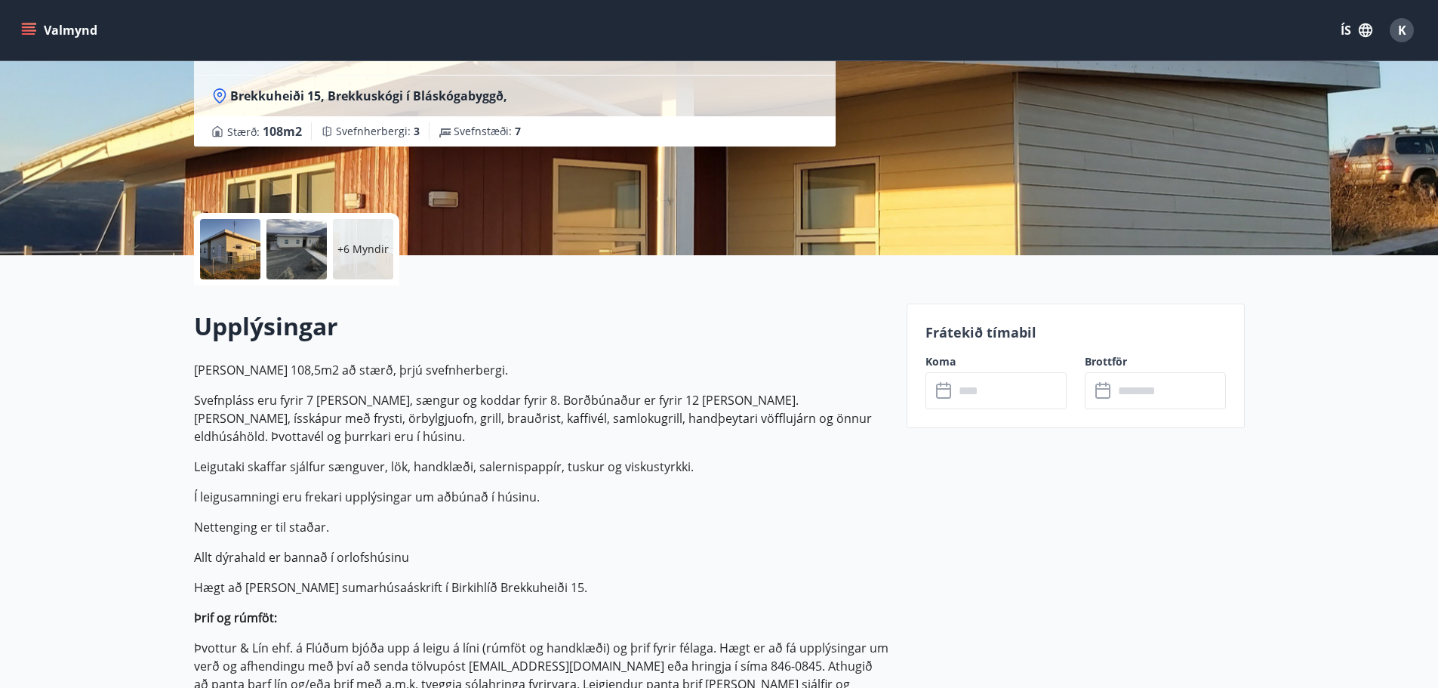
scroll to position [226, 0]
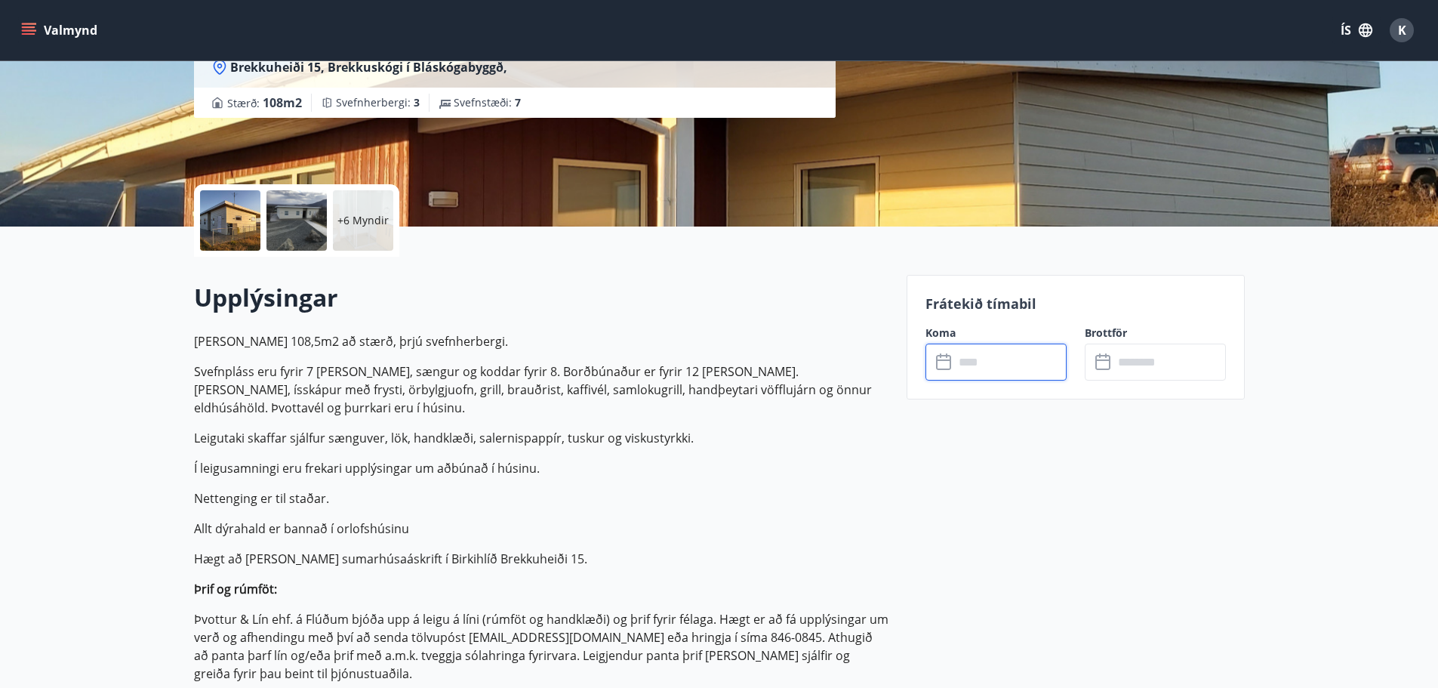
click at [992, 366] on input "text" at bounding box center [1010, 361] width 112 height 37
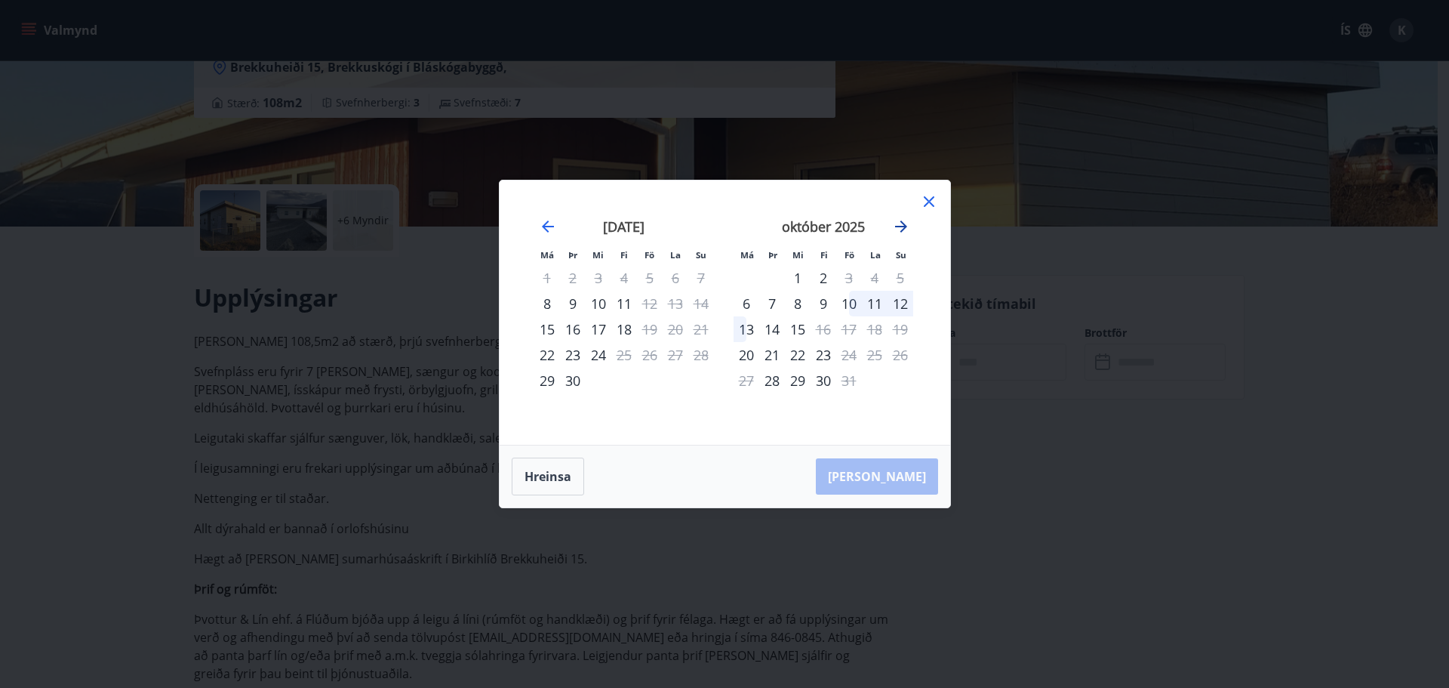
click at [900, 228] on icon "Move forward to switch to the next month." at bounding box center [901, 226] width 18 height 18
click at [928, 199] on icon at bounding box center [929, 201] width 18 height 18
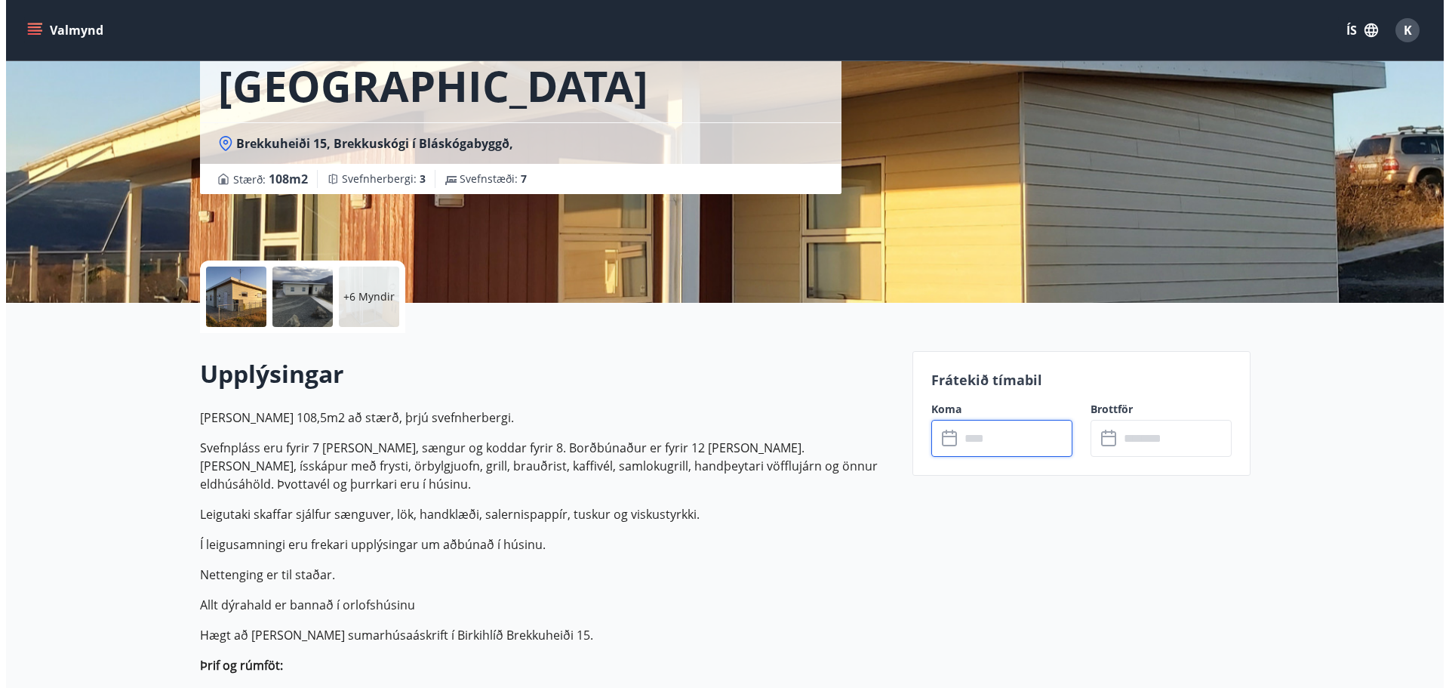
scroll to position [0, 0]
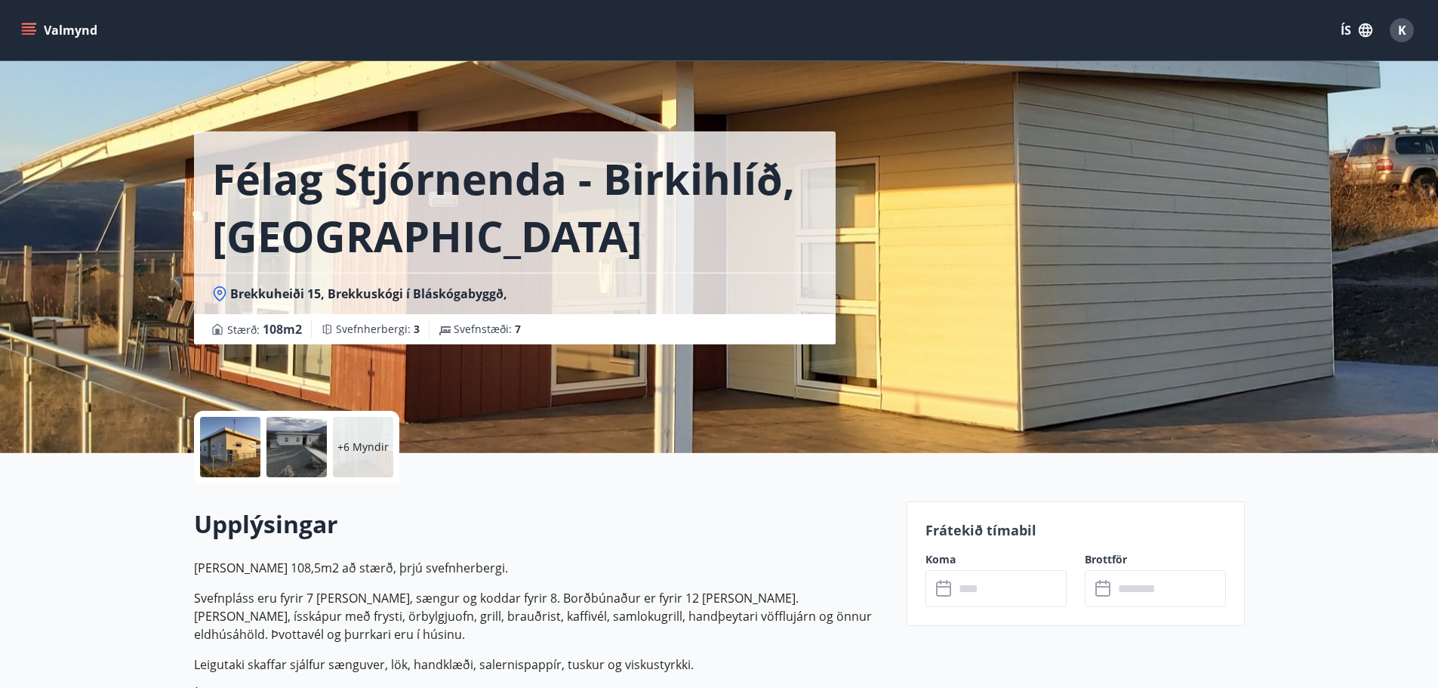
click at [376, 445] on p "+6 Myndir" at bounding box center [362, 446] width 51 height 15
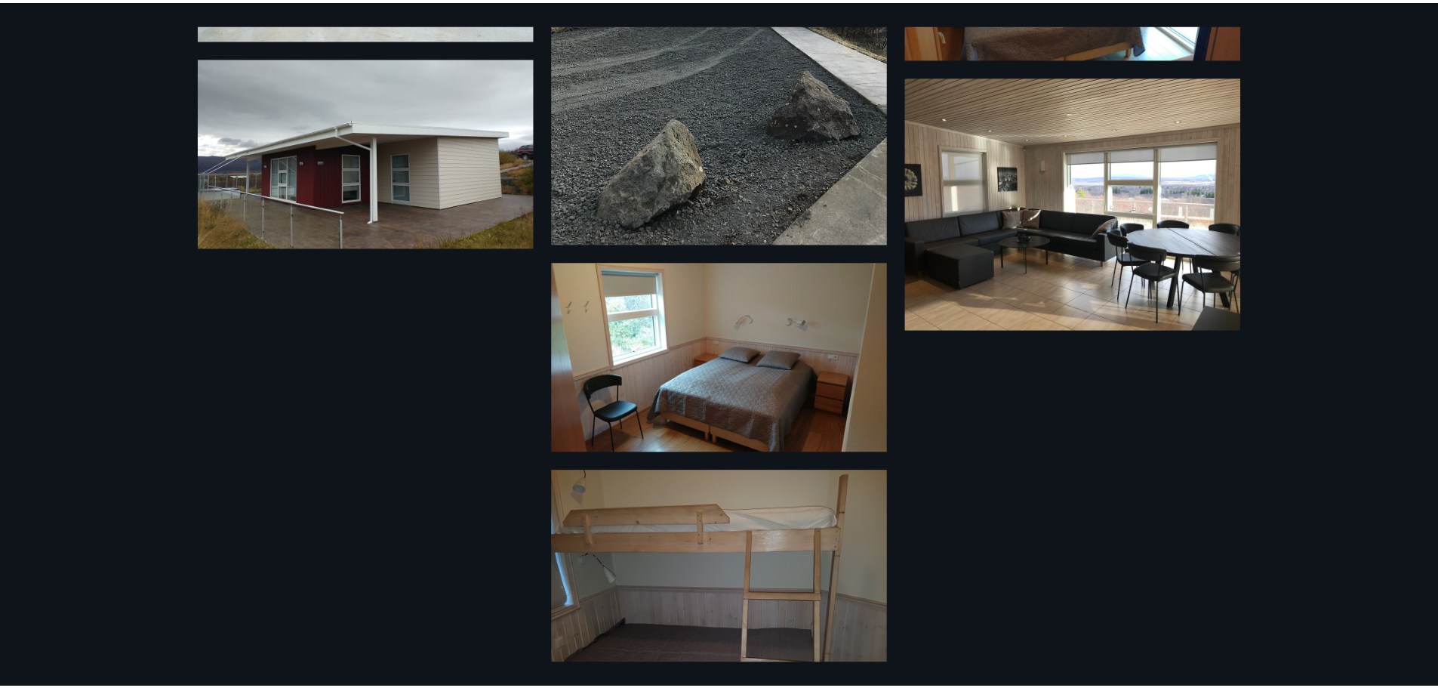
scroll to position [523, 0]
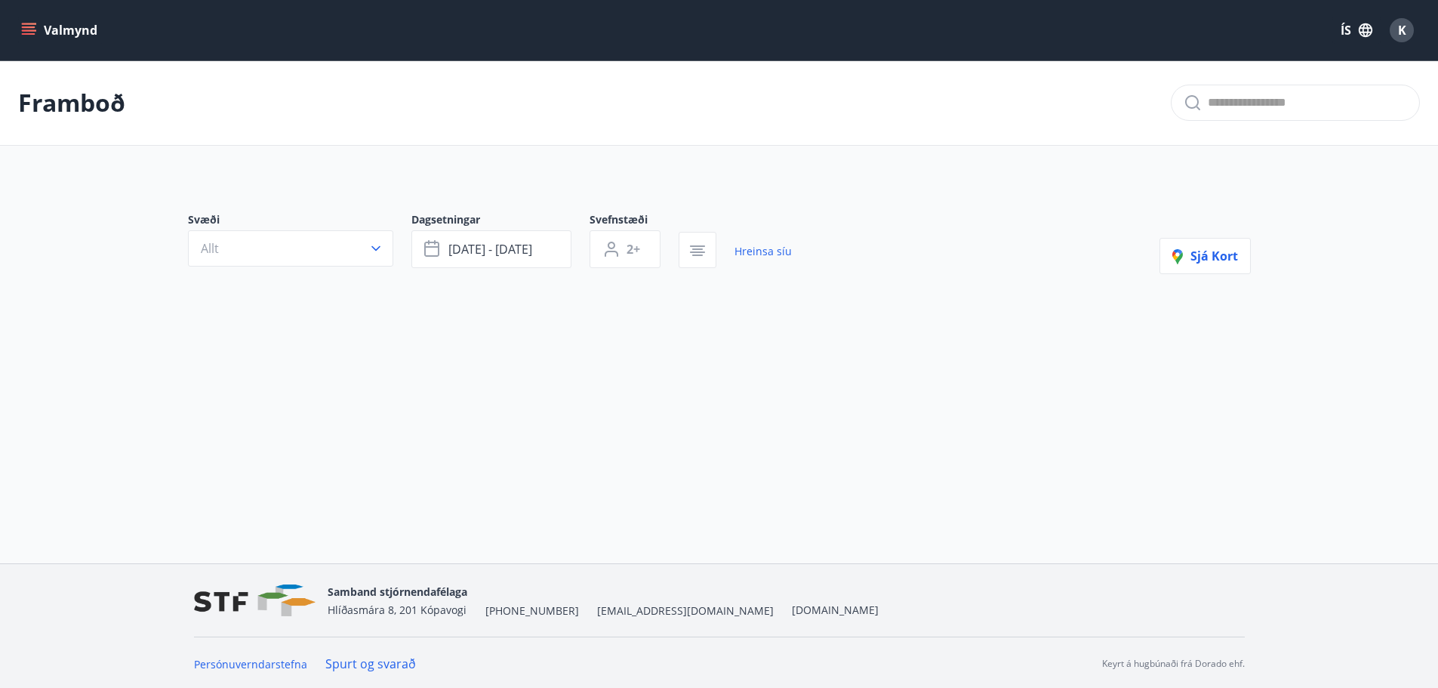
type input "*"
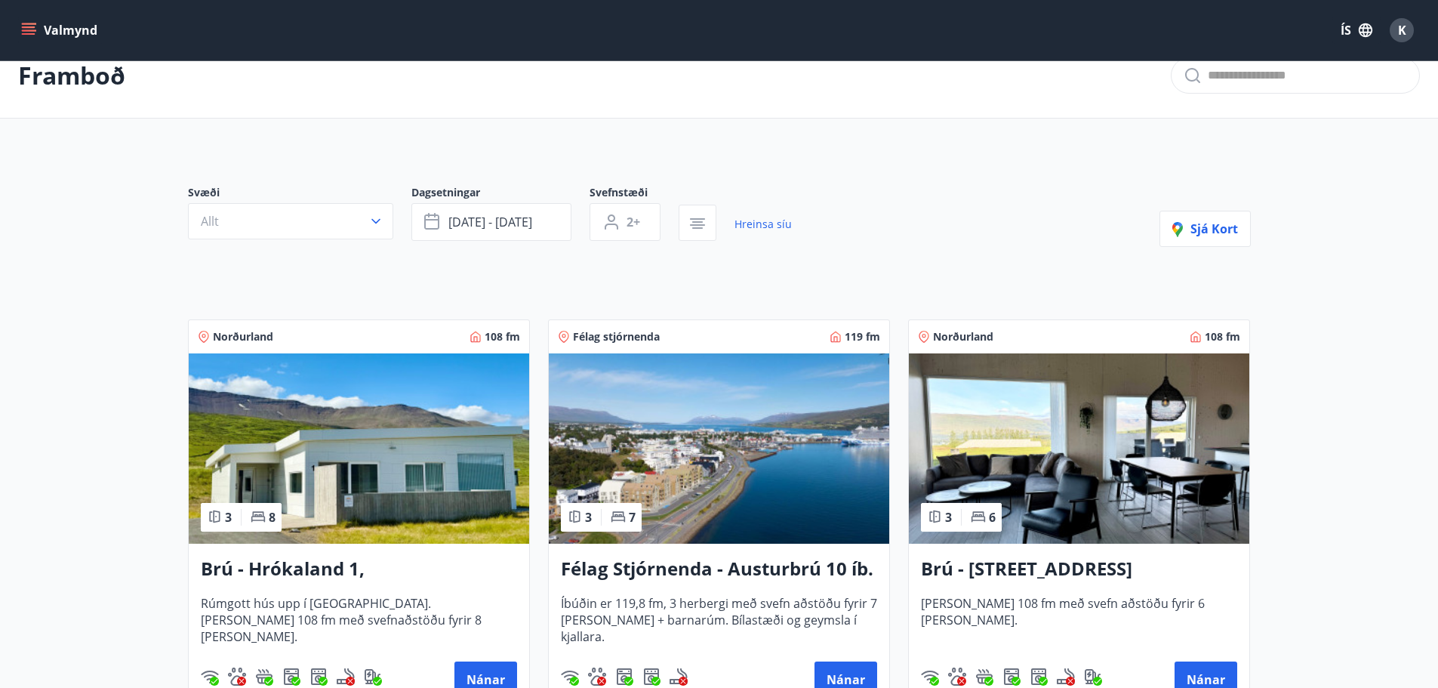
scroll to position [75, 0]
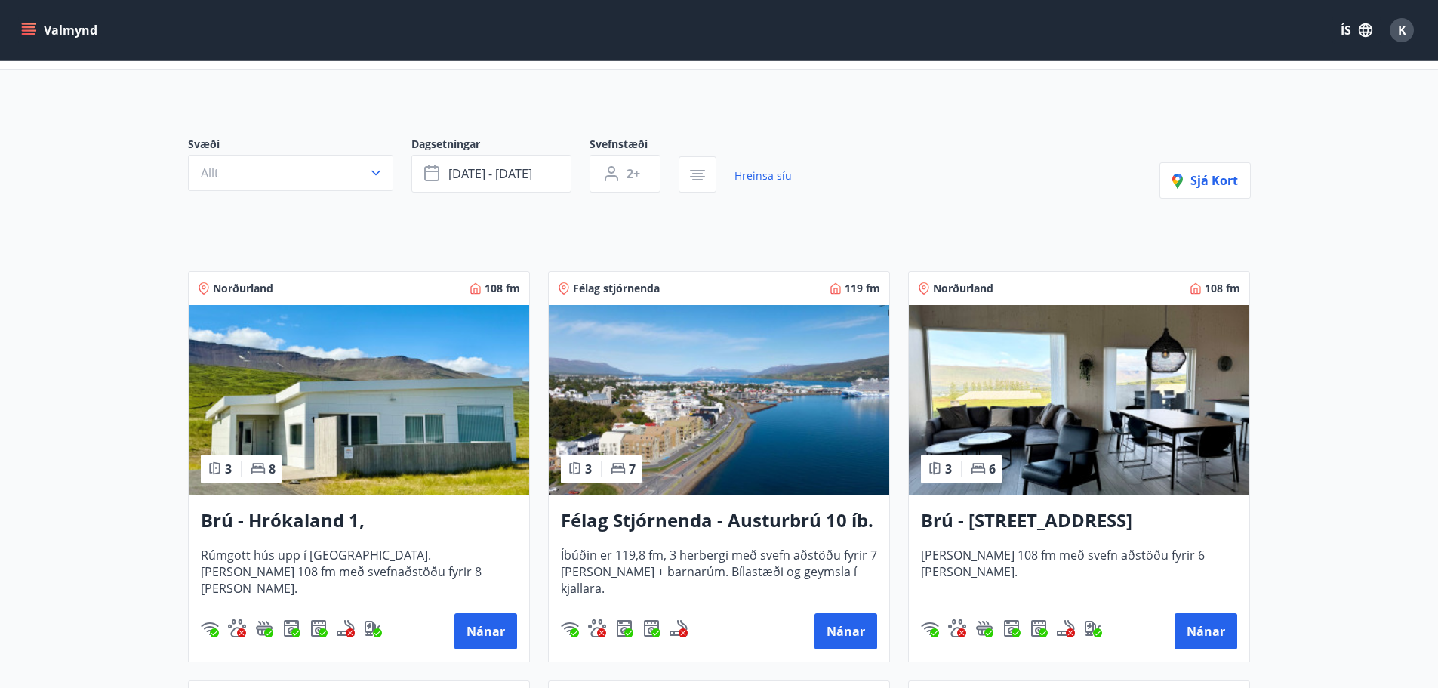
click at [1132, 521] on h3 "Brú - [STREET_ADDRESS]" at bounding box center [1079, 520] width 316 height 27
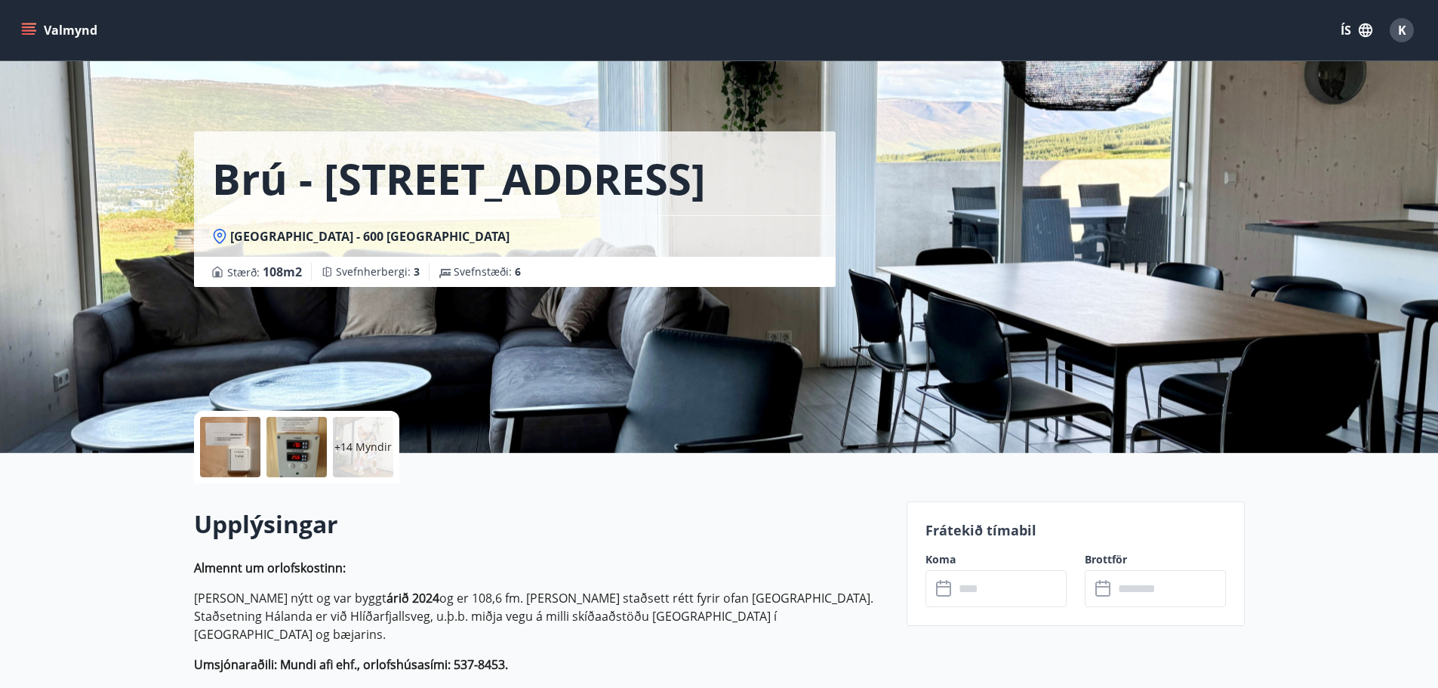
click at [1043, 581] on input "text" at bounding box center [1010, 588] width 112 height 37
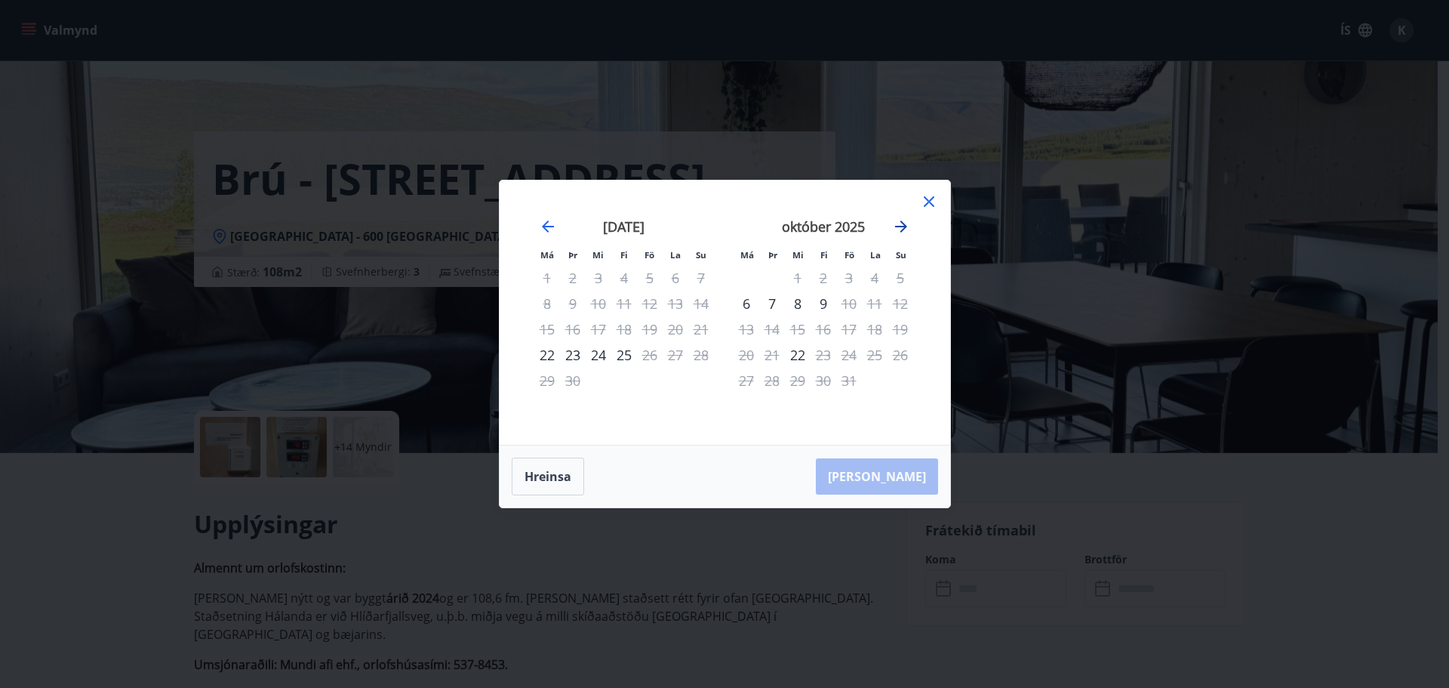
click at [906, 220] on icon "Move forward to switch to the next month." at bounding box center [901, 226] width 18 height 18
click at [905, 220] on icon "Move forward to switch to the next month." at bounding box center [901, 226] width 18 height 18
click at [921, 203] on icon at bounding box center [929, 201] width 18 height 18
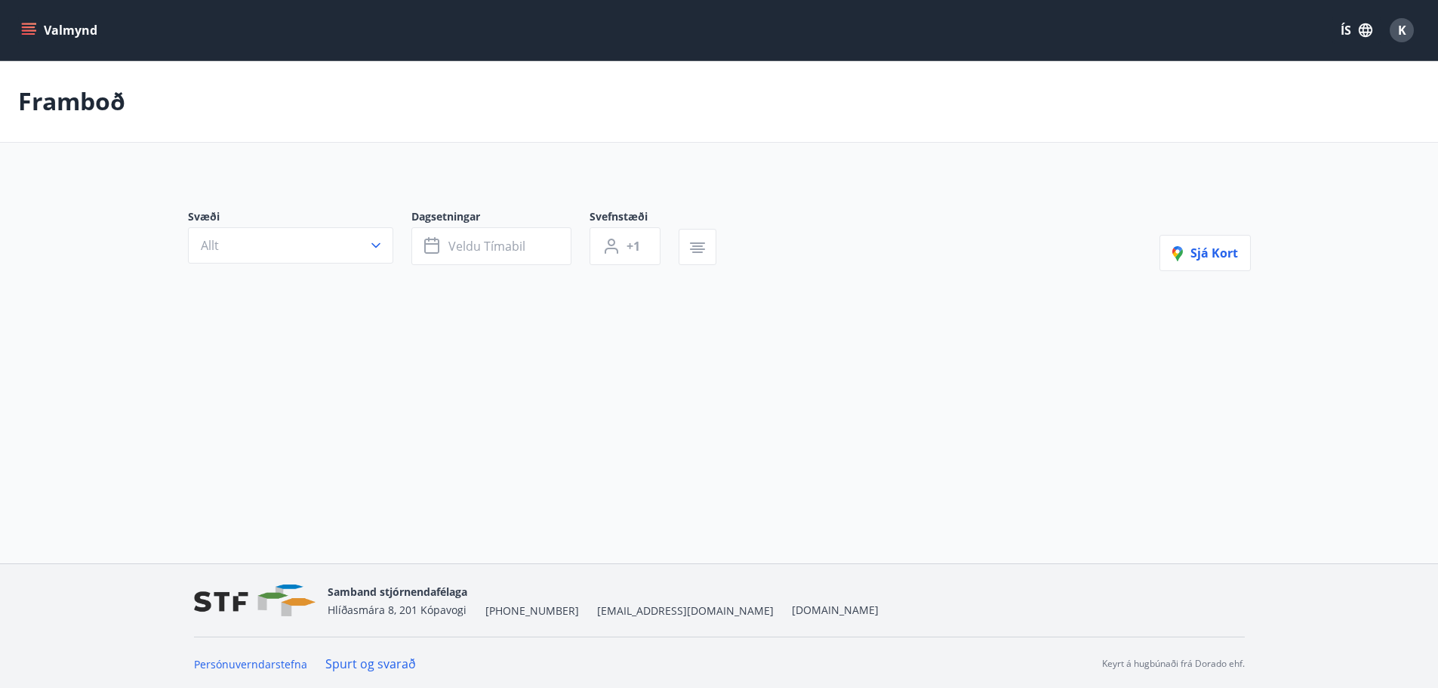
type input "*"
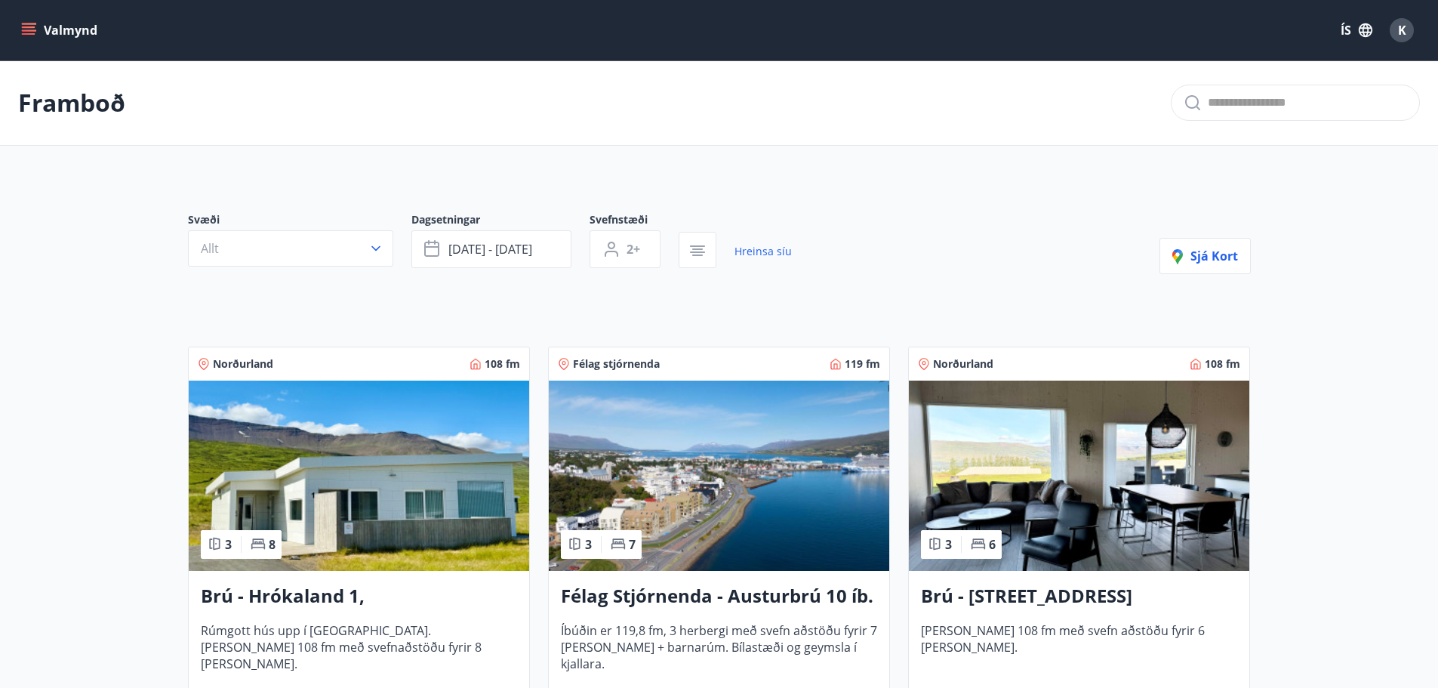
scroll to position [2, 0]
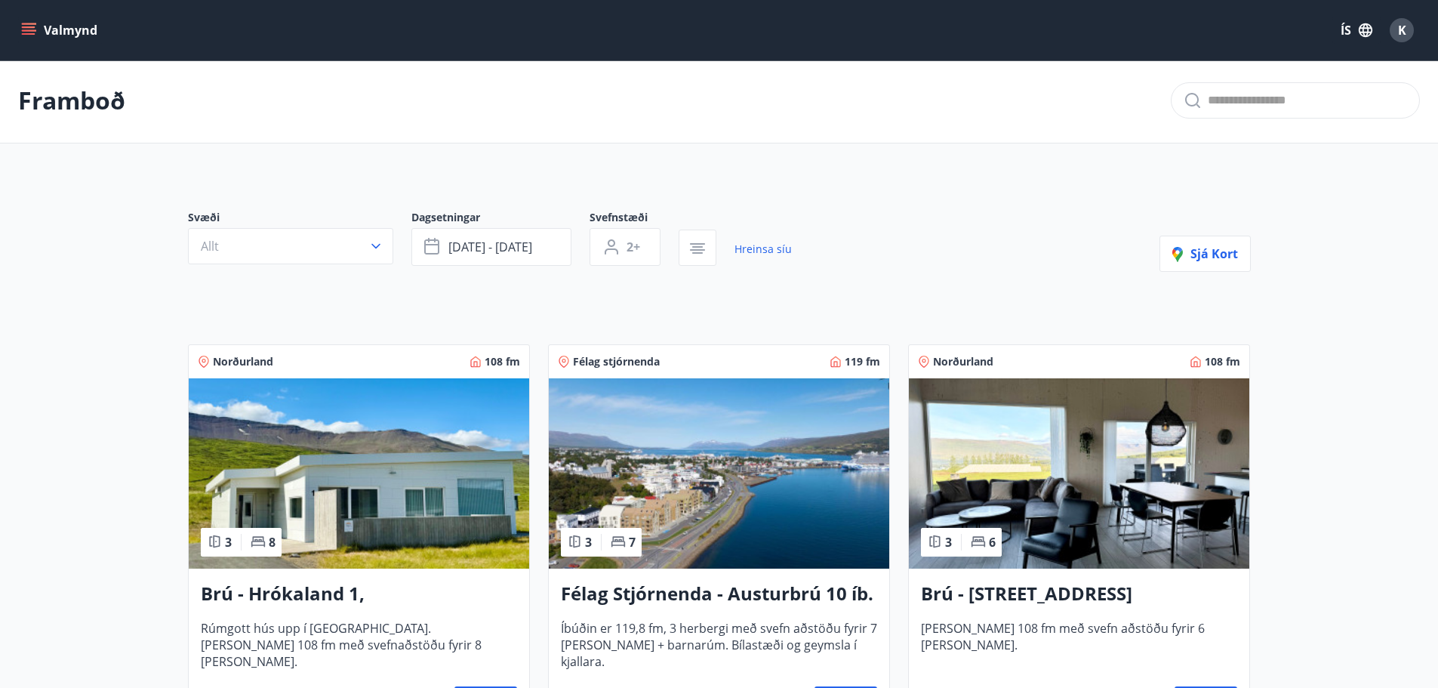
click at [360, 500] on img at bounding box center [359, 473] width 340 height 190
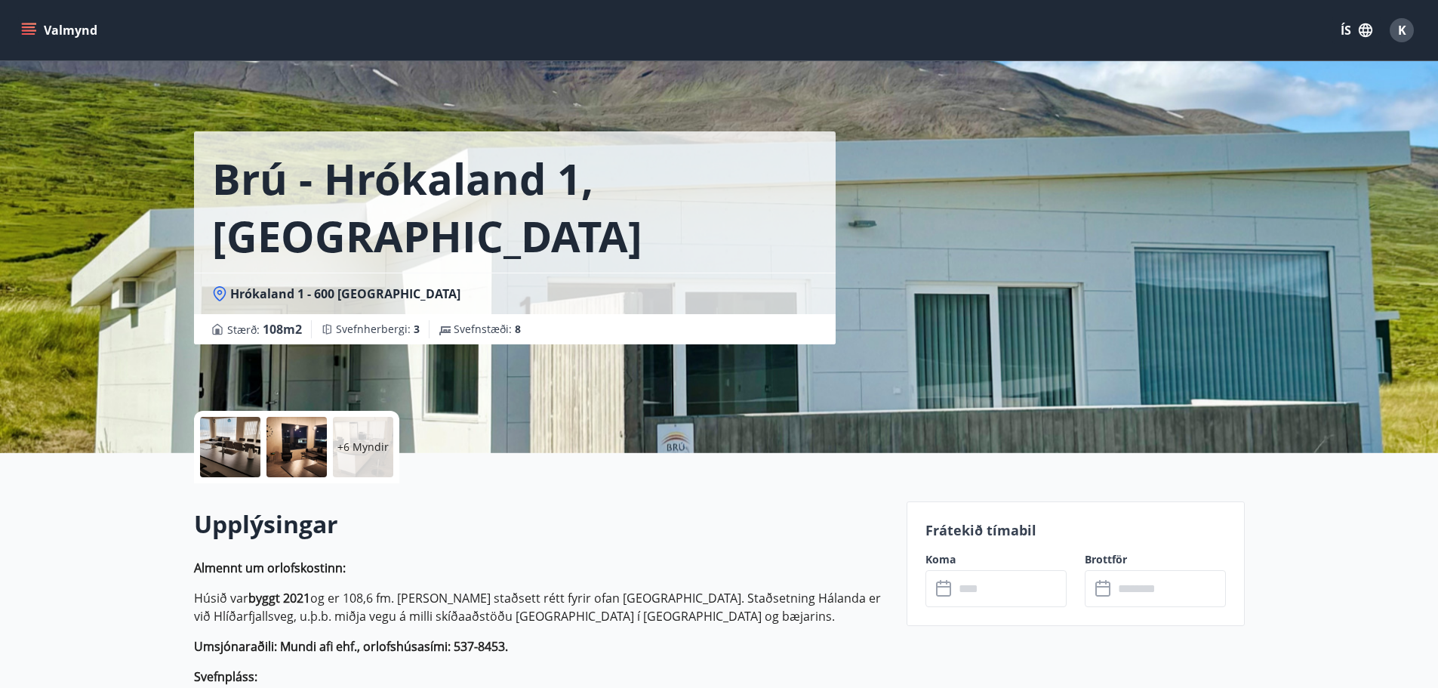
click at [1031, 592] on input "text" at bounding box center [1010, 588] width 112 height 37
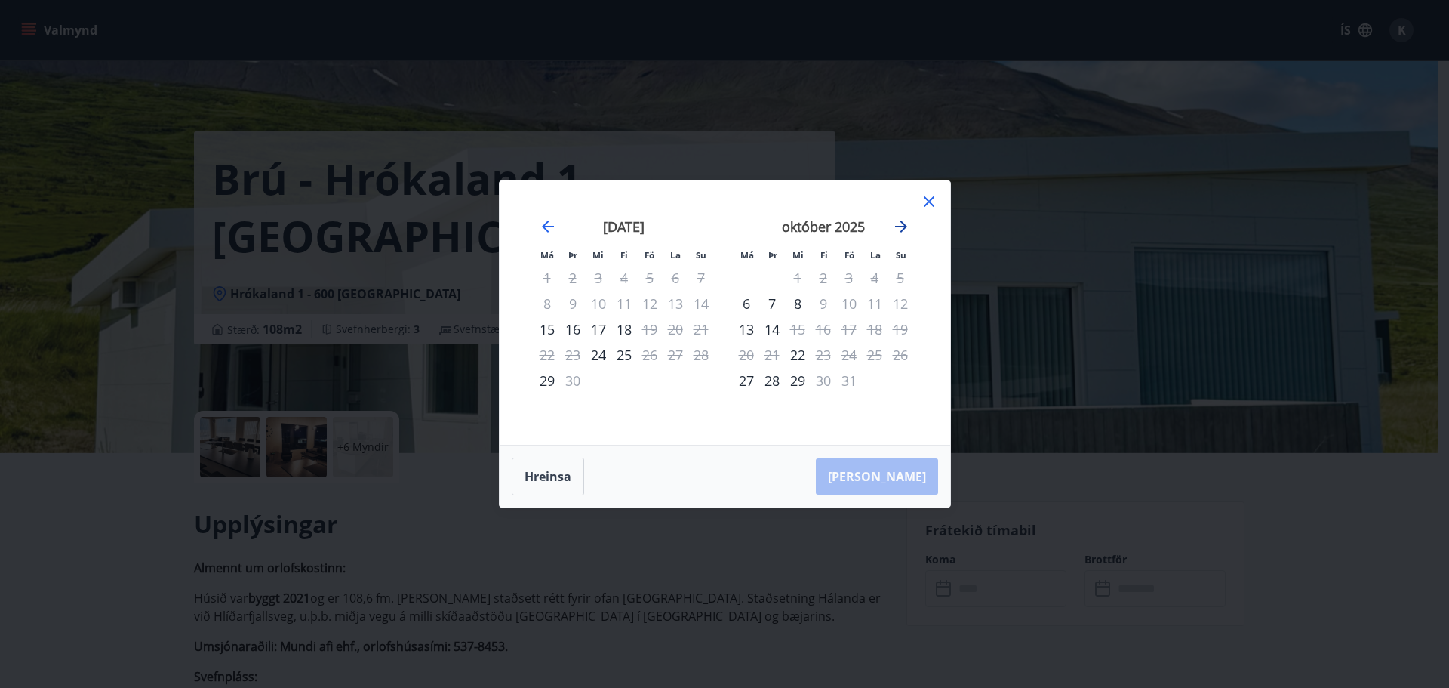
click at [906, 220] on icon "Move forward to switch to the next month." at bounding box center [901, 226] width 18 height 18
click at [930, 194] on icon at bounding box center [929, 201] width 18 height 18
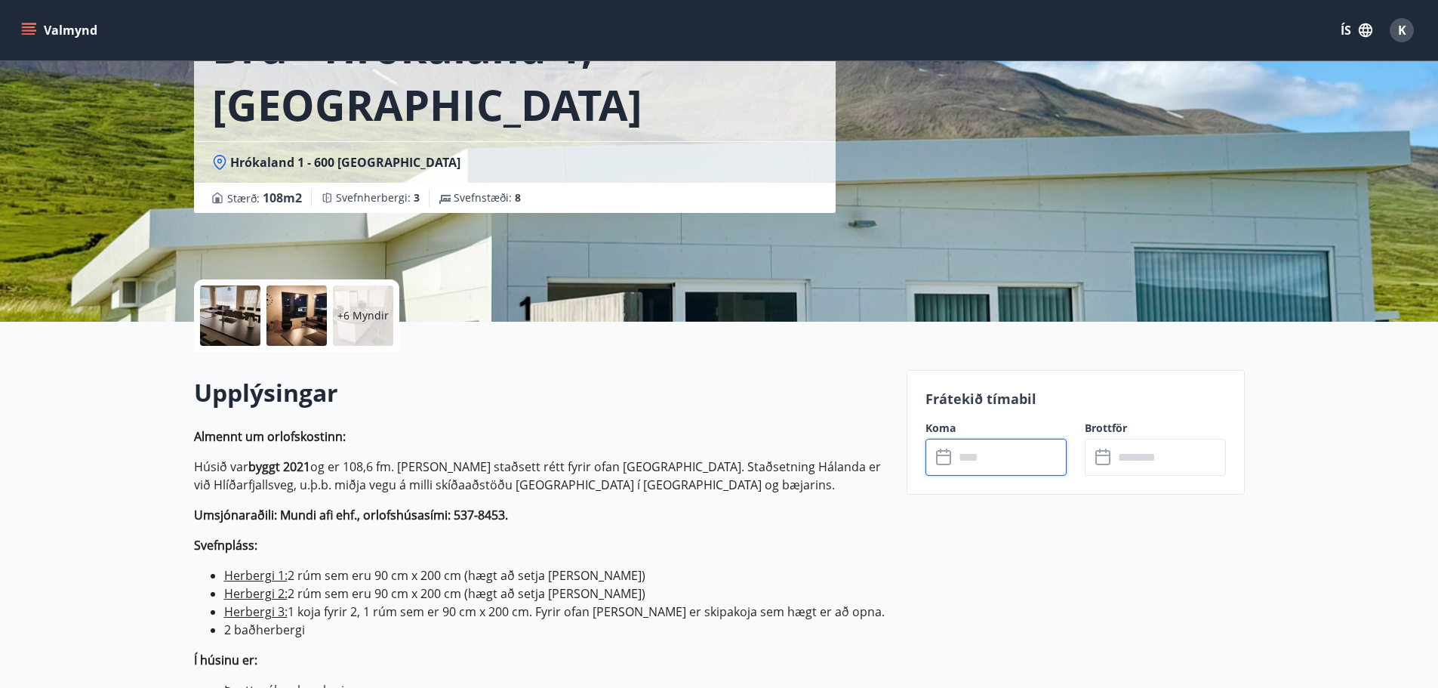
scroll to position [377, 0]
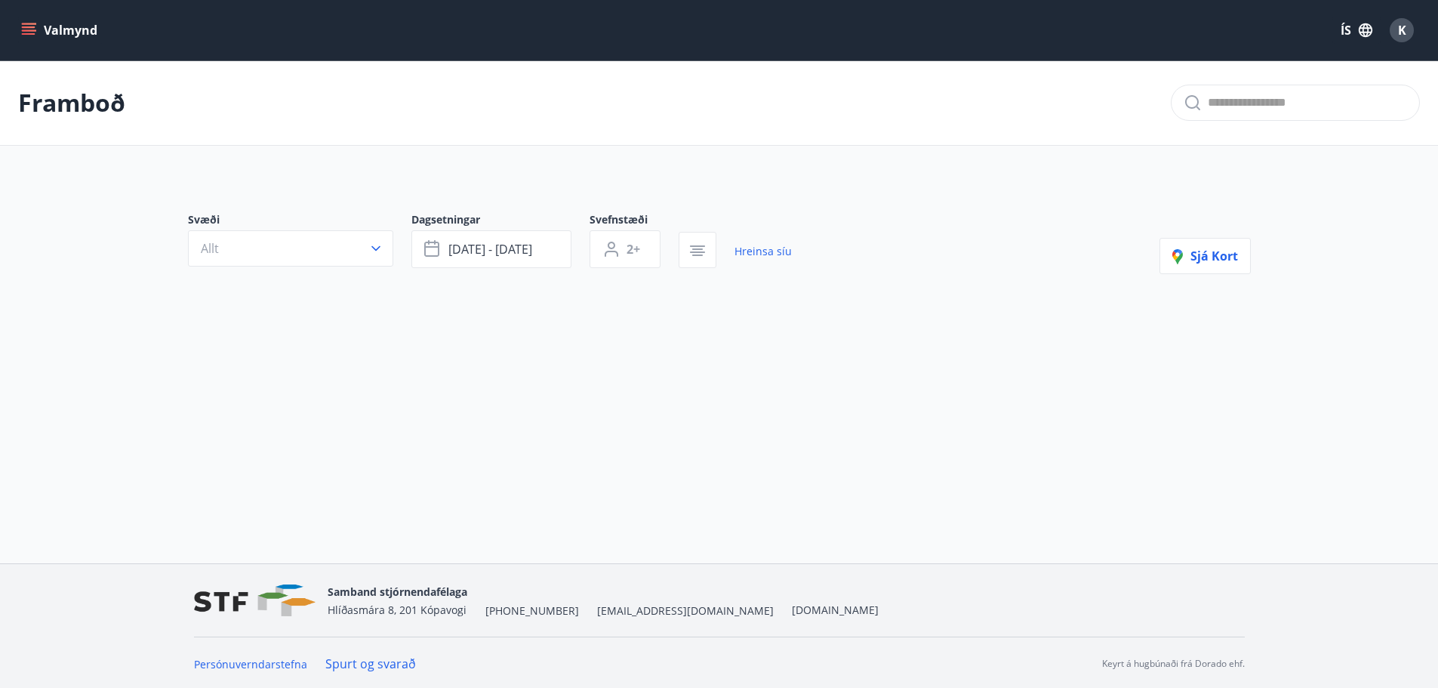
type input "*"
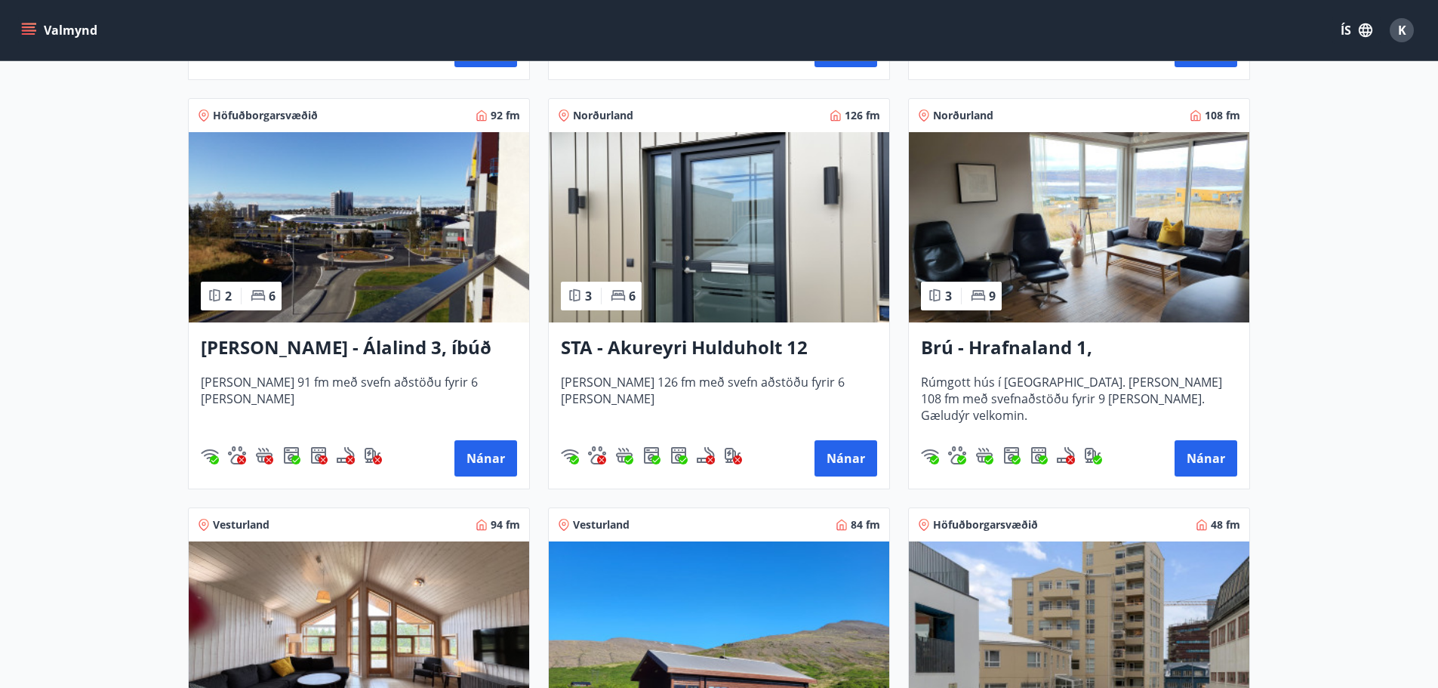
scroll to position [679, 0]
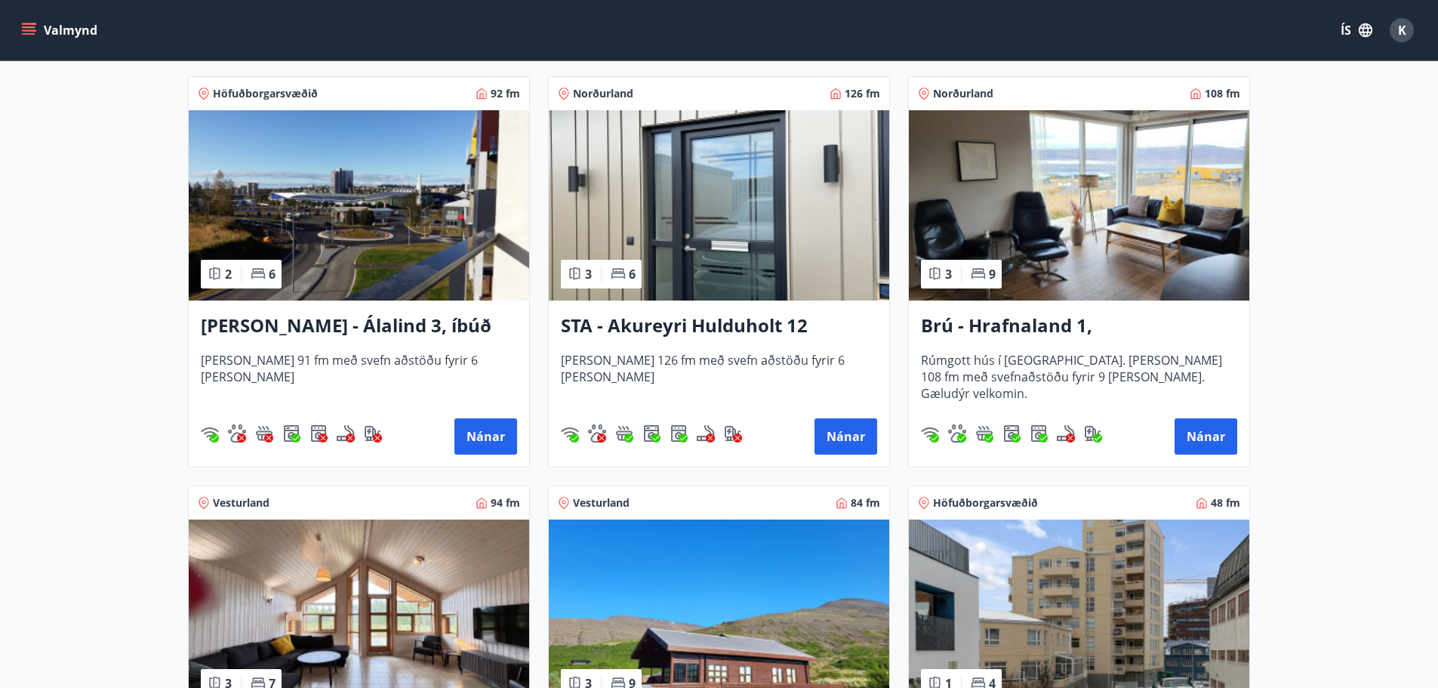
click at [1065, 322] on h3 "Brú - Hrafnaland 1, [GEOGRAPHIC_DATA] (gæludýr velkomin)" at bounding box center [1079, 325] width 316 height 27
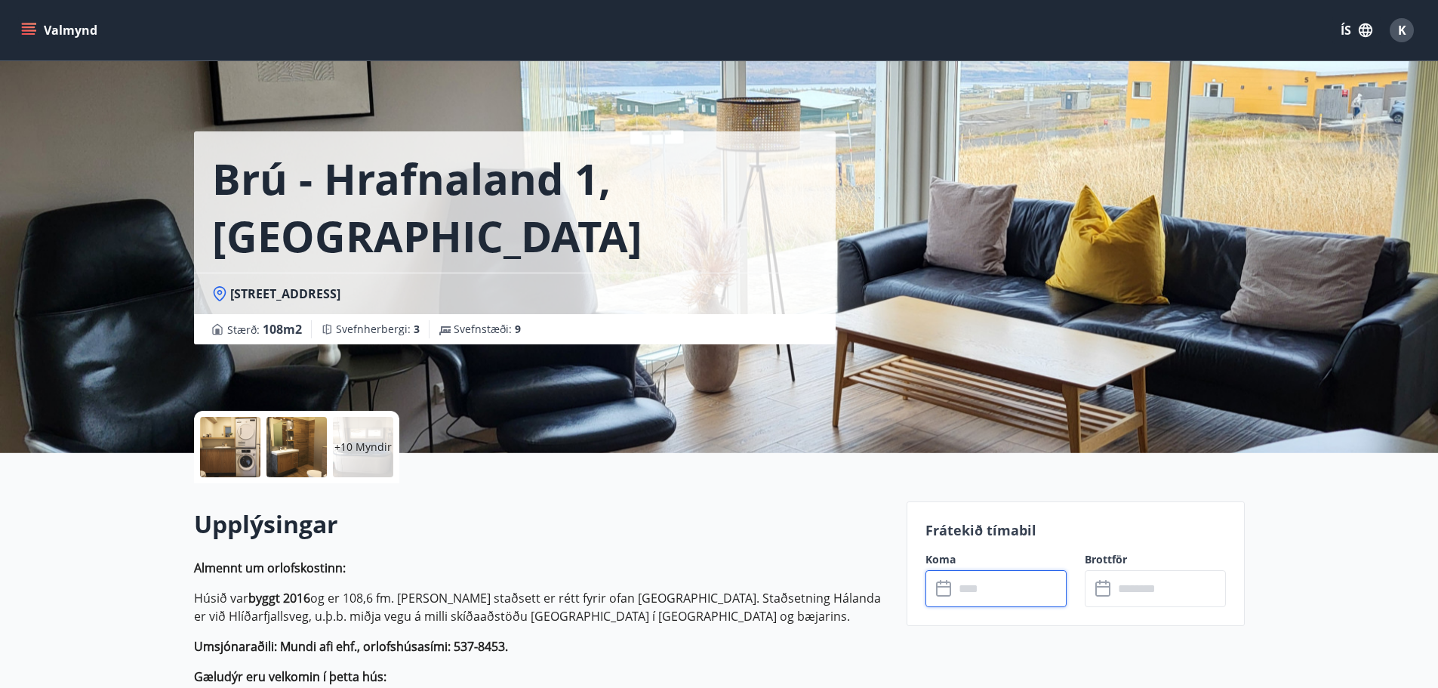
click at [986, 593] on input "text" at bounding box center [1010, 588] width 112 height 37
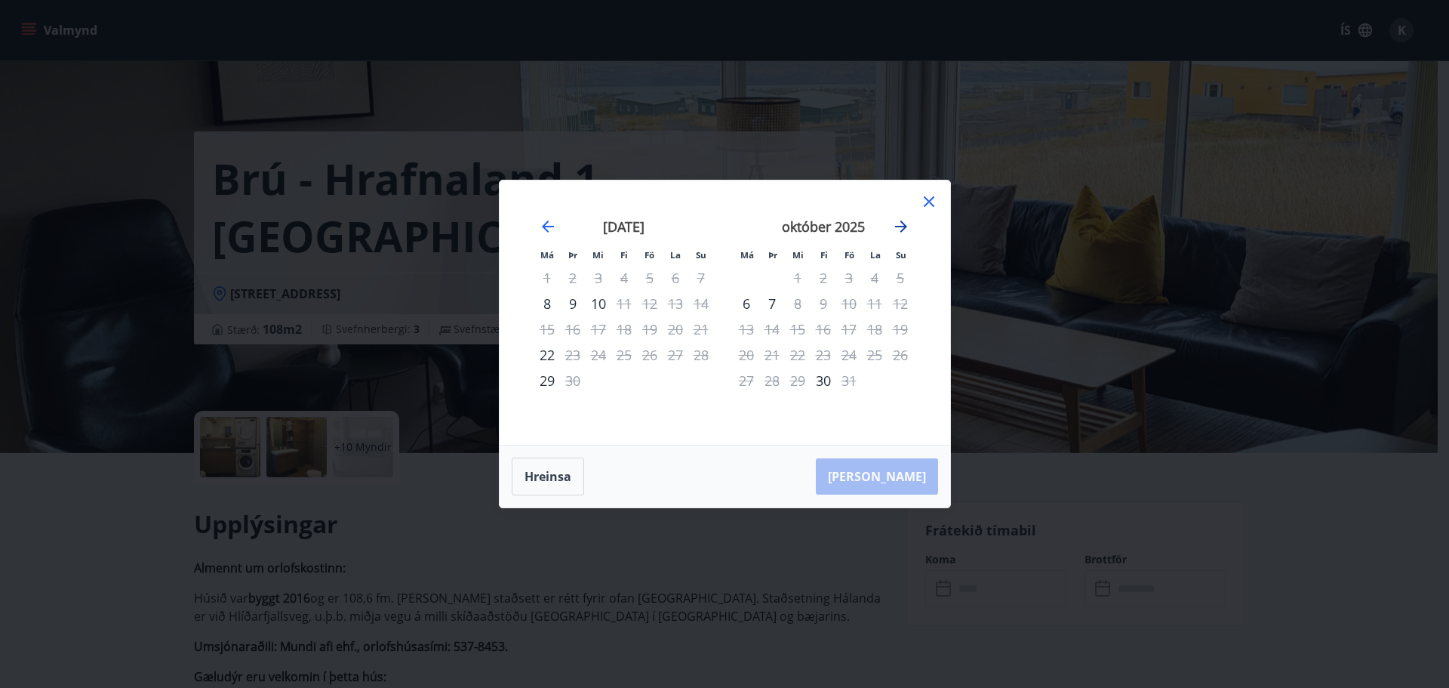
click at [906, 220] on icon "Move forward to switch to the next month." at bounding box center [901, 226] width 18 height 18
click at [544, 223] on icon "Move backward to switch to the previous month." at bounding box center [548, 226] width 18 height 18
click at [546, 300] on div "8" at bounding box center [547, 304] width 26 height 26
click at [602, 305] on div "10" at bounding box center [599, 304] width 26 height 26
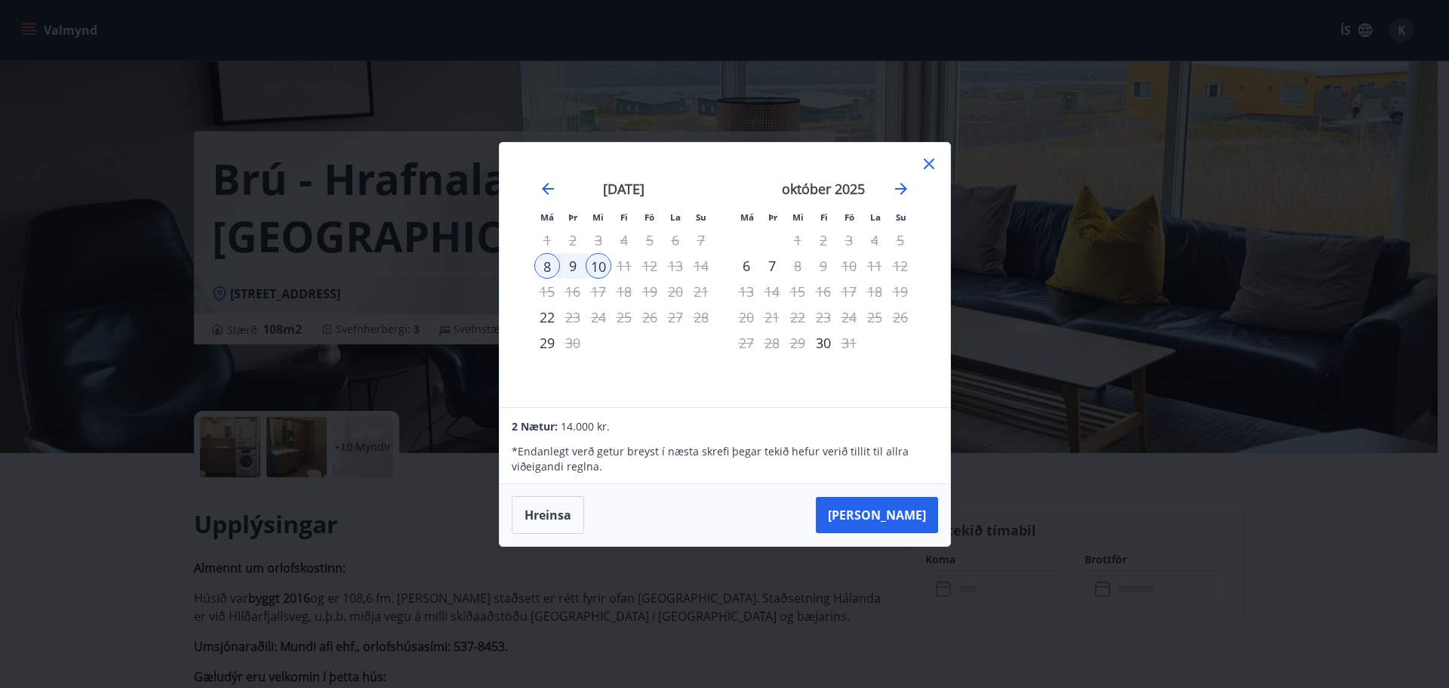
click at [930, 166] on icon at bounding box center [929, 164] width 18 height 18
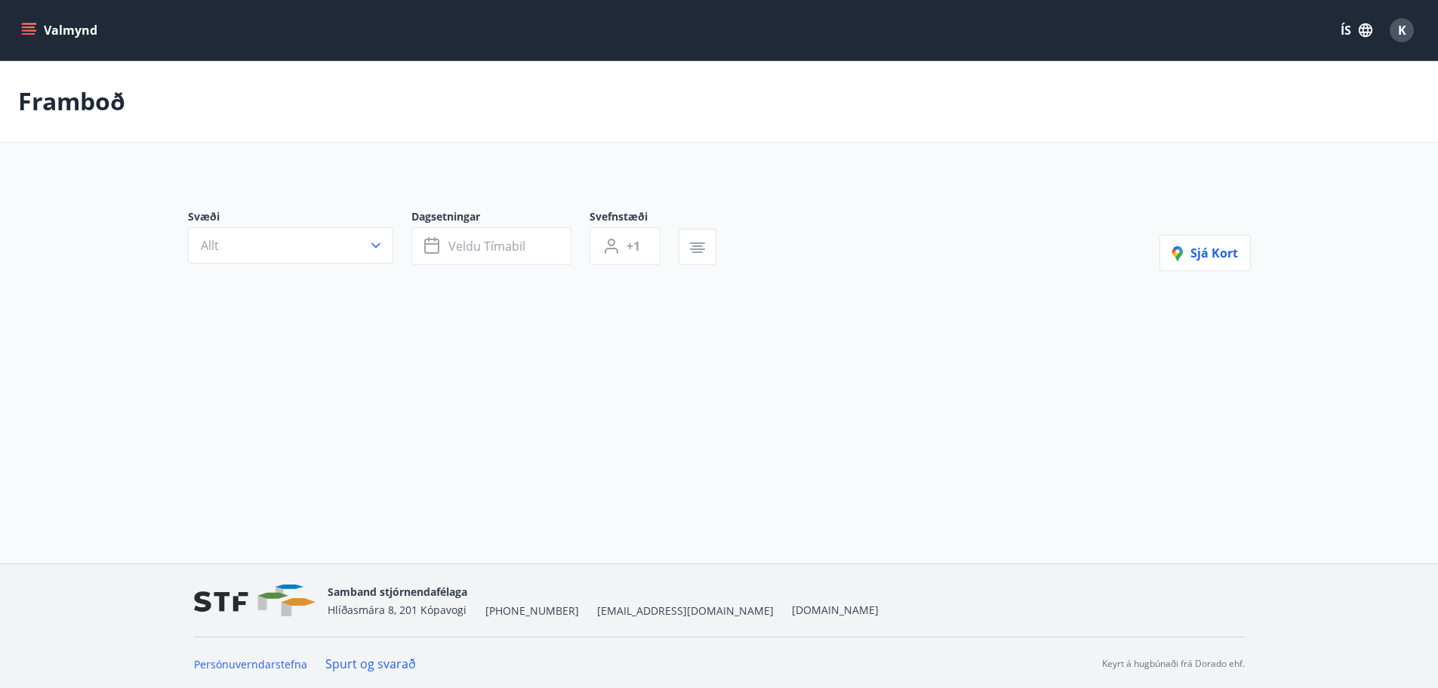
type input "*"
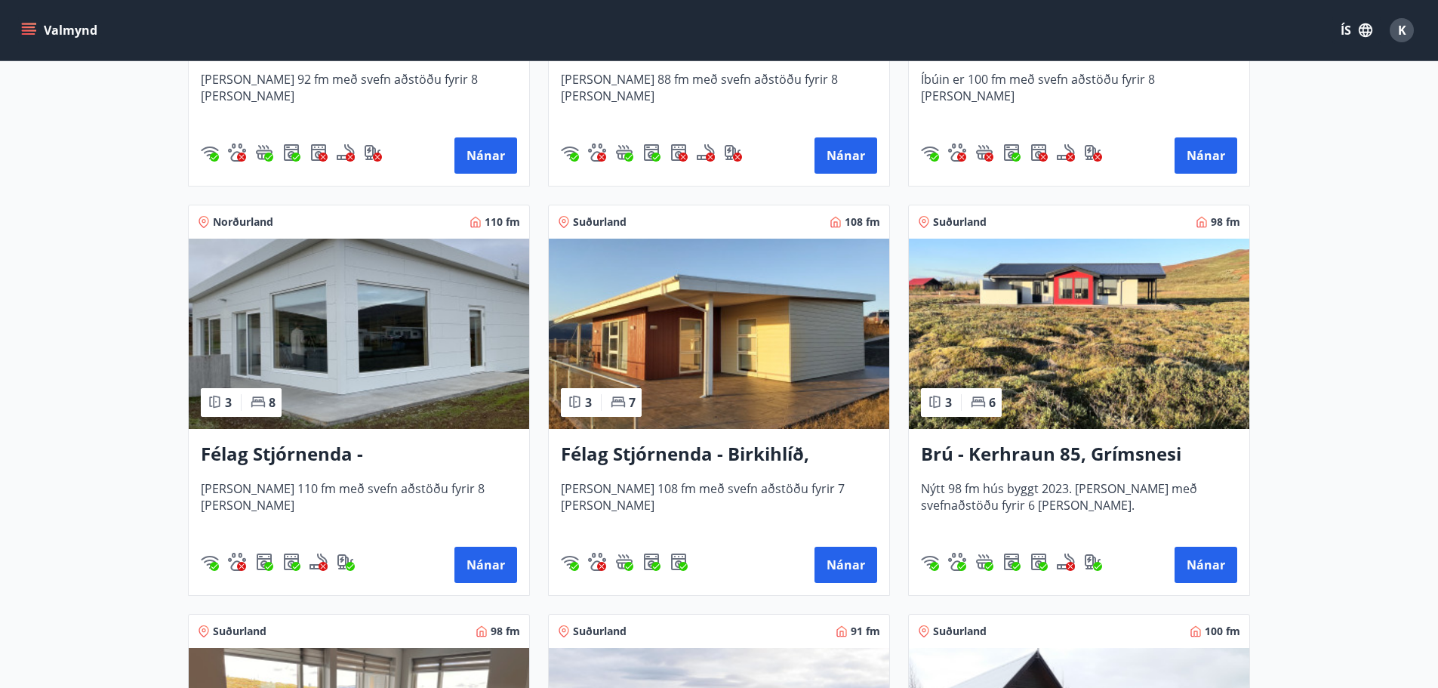
scroll to position [3019, 0]
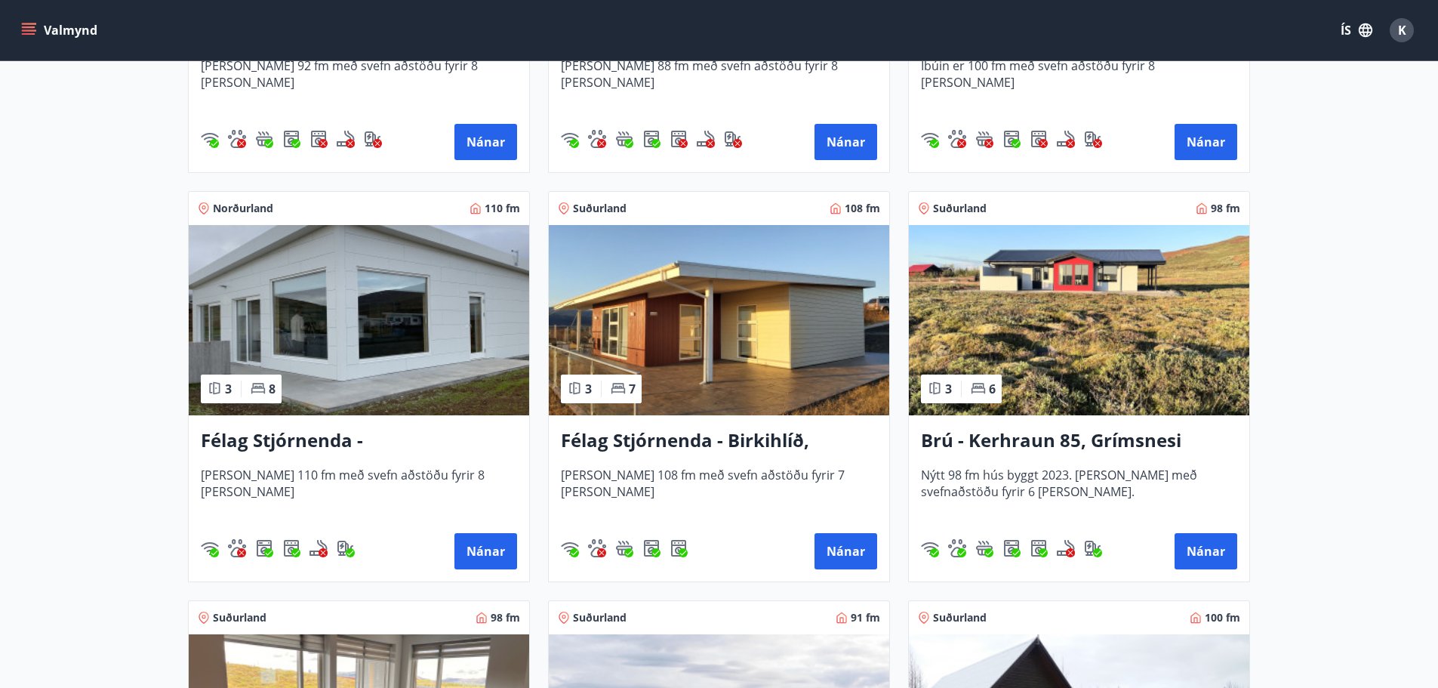
click at [1116, 365] on img at bounding box center [1079, 320] width 340 height 190
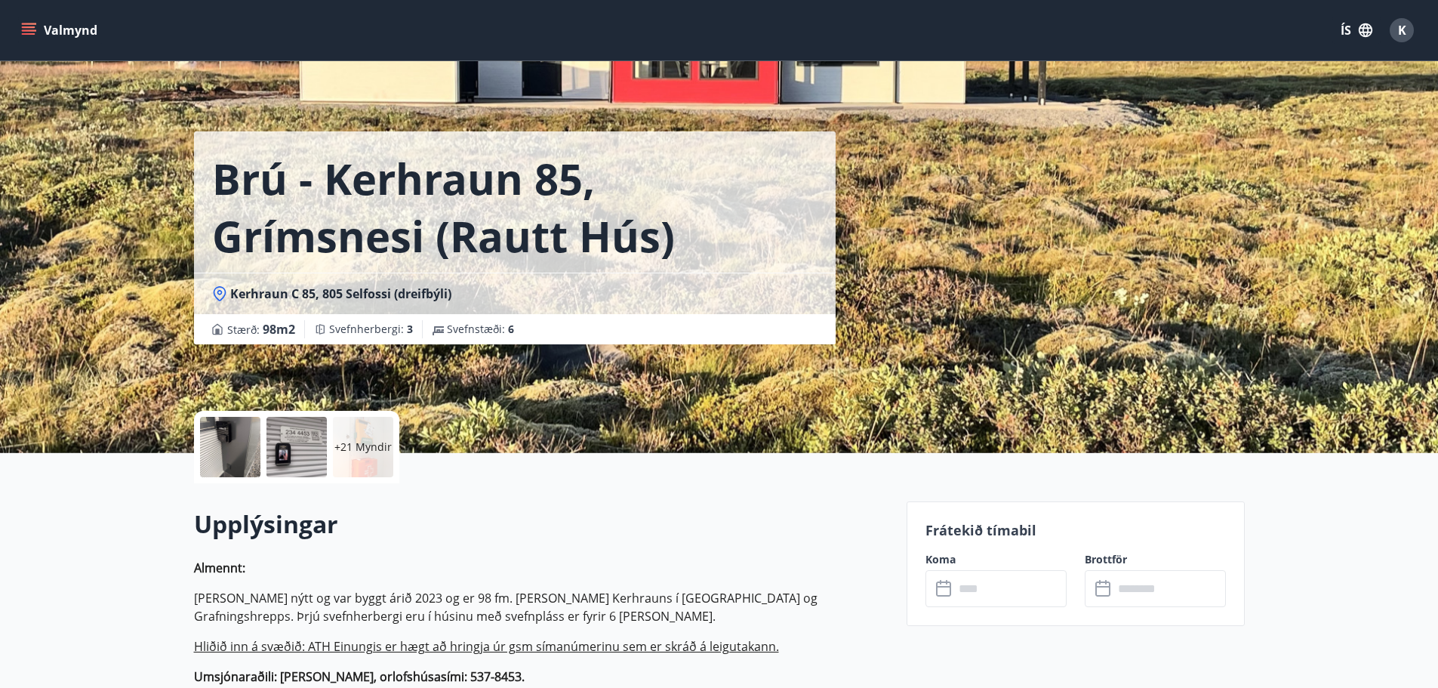
click at [984, 595] on input "text" at bounding box center [1010, 588] width 112 height 37
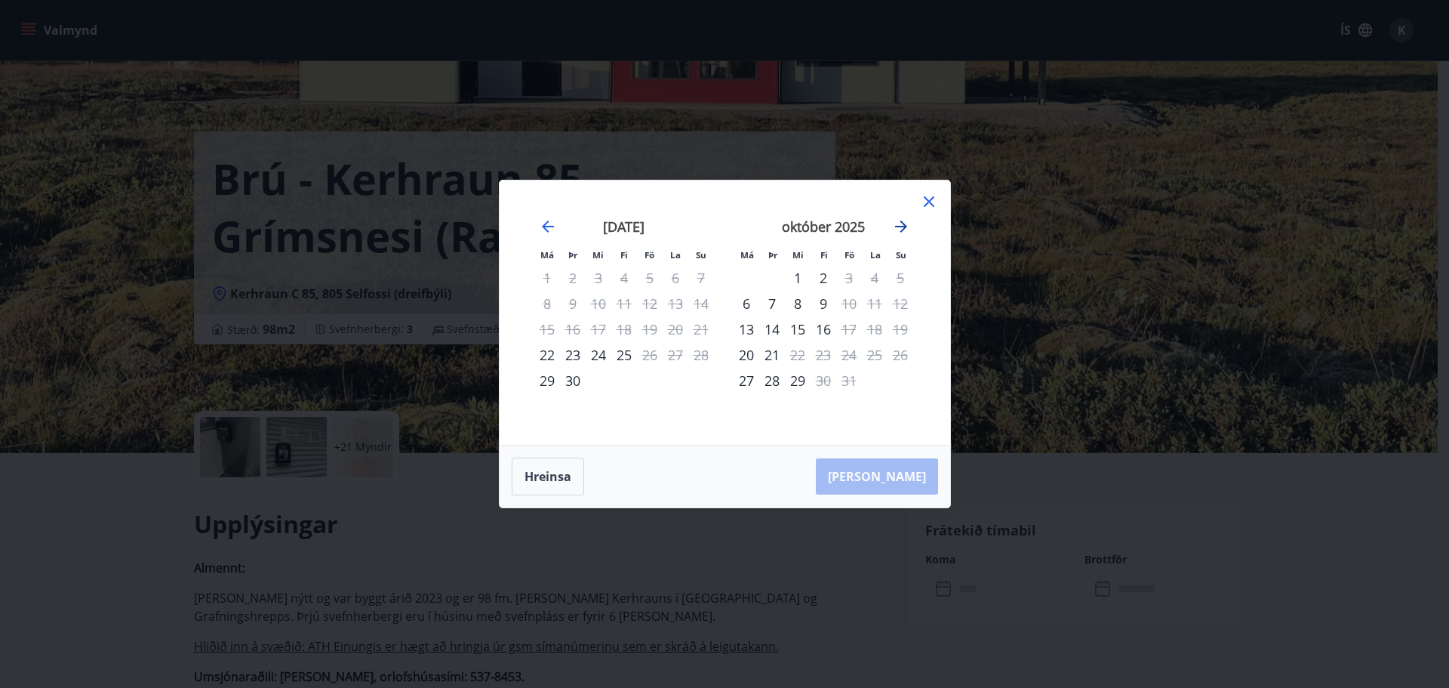
click at [904, 224] on icon "Move forward to switch to the next month." at bounding box center [901, 226] width 12 height 12
click at [849, 301] on div "7" at bounding box center [849, 304] width 26 height 26
click at [902, 299] on div "9" at bounding box center [901, 304] width 26 height 26
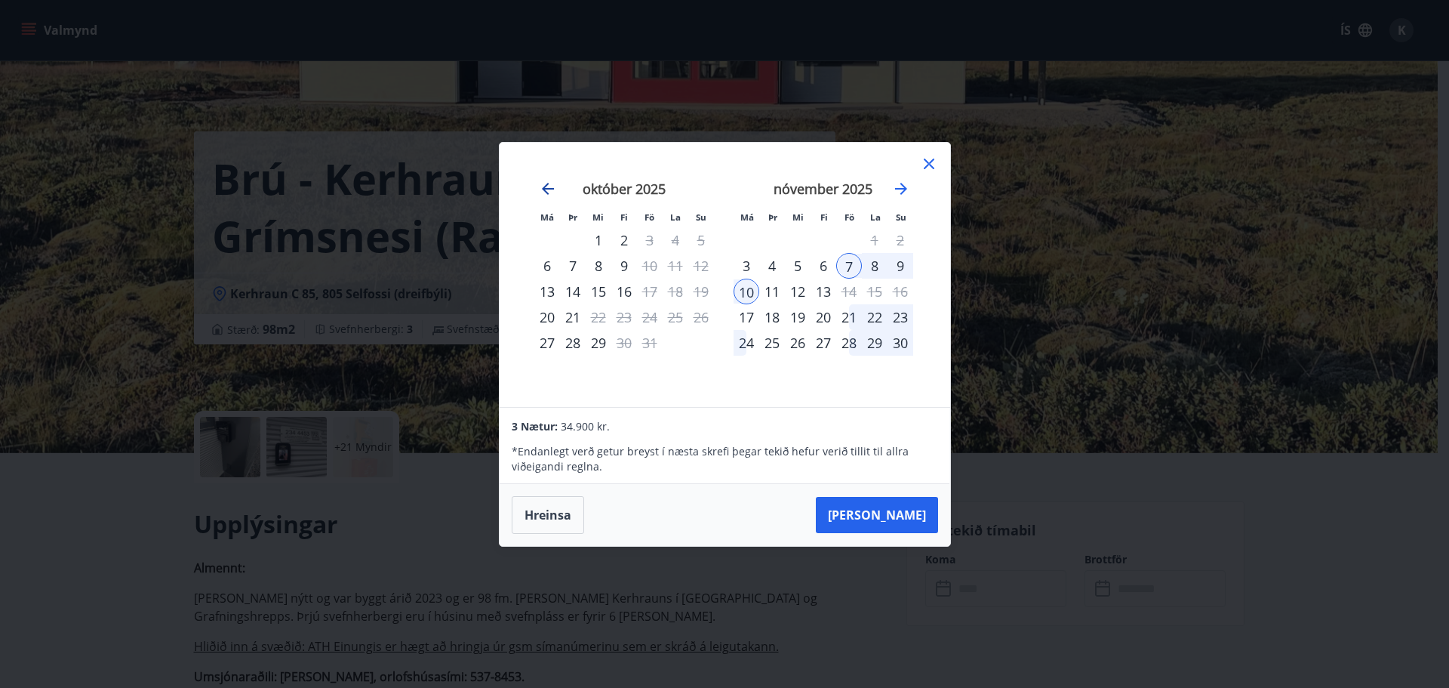
click at [553, 190] on icon "Move backward to switch to the previous month." at bounding box center [548, 189] width 18 height 18
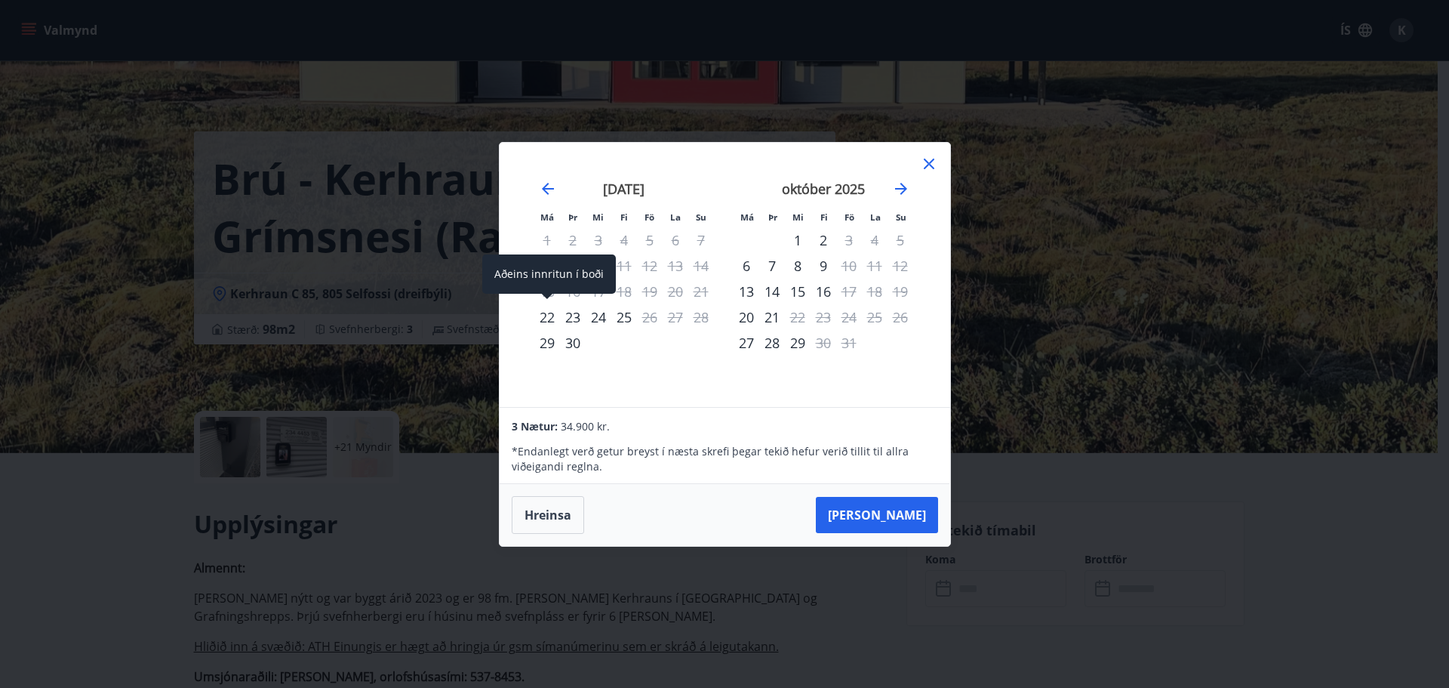
click at [550, 318] on div "22" at bounding box center [547, 317] width 26 height 26
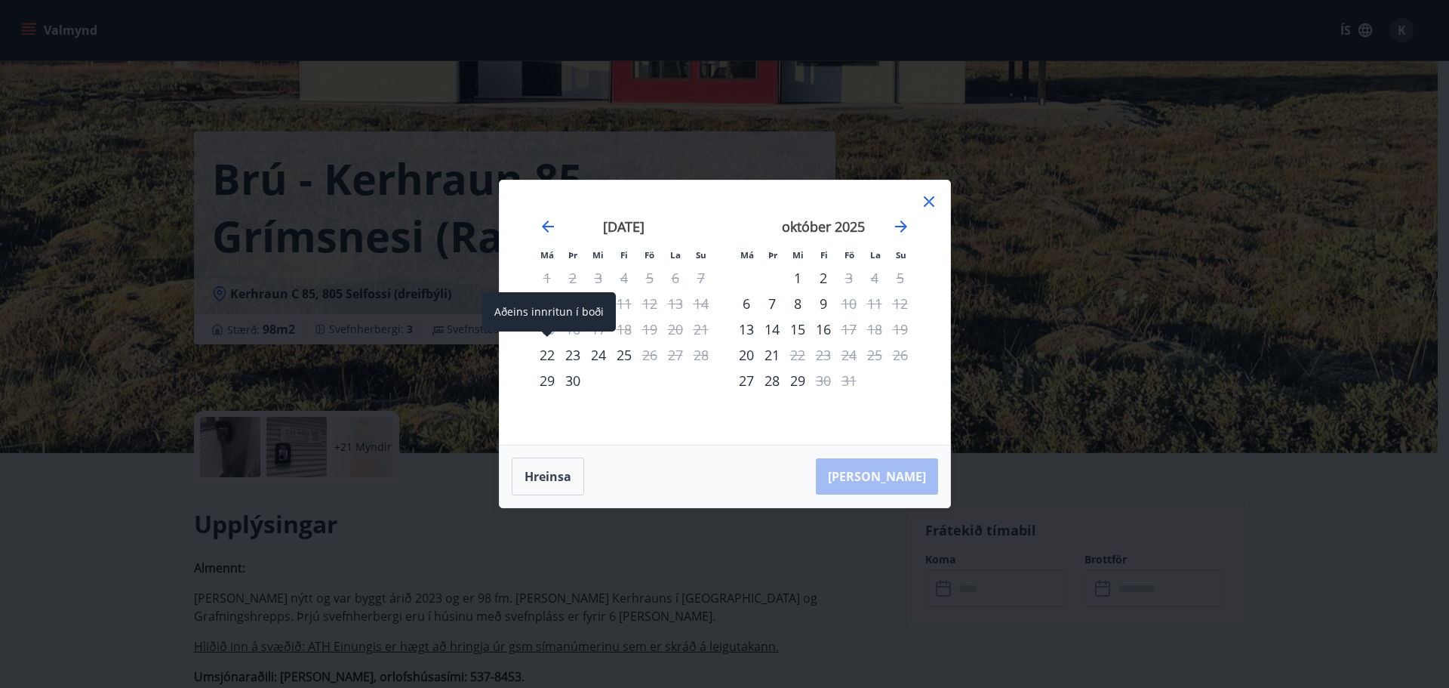
click at [548, 356] on div "22" at bounding box center [547, 355] width 26 height 26
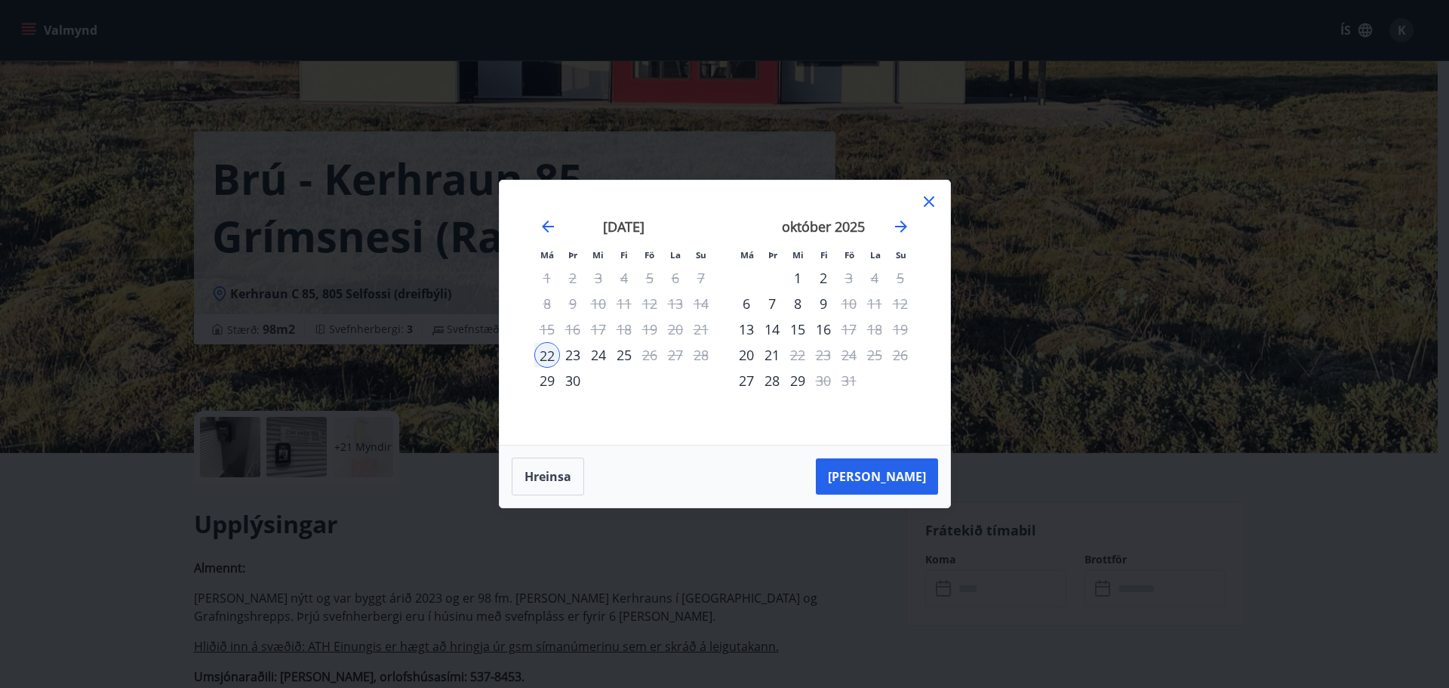
click at [598, 358] on div "24" at bounding box center [599, 355] width 26 height 26
click at [597, 358] on div "24" at bounding box center [599, 355] width 26 height 26
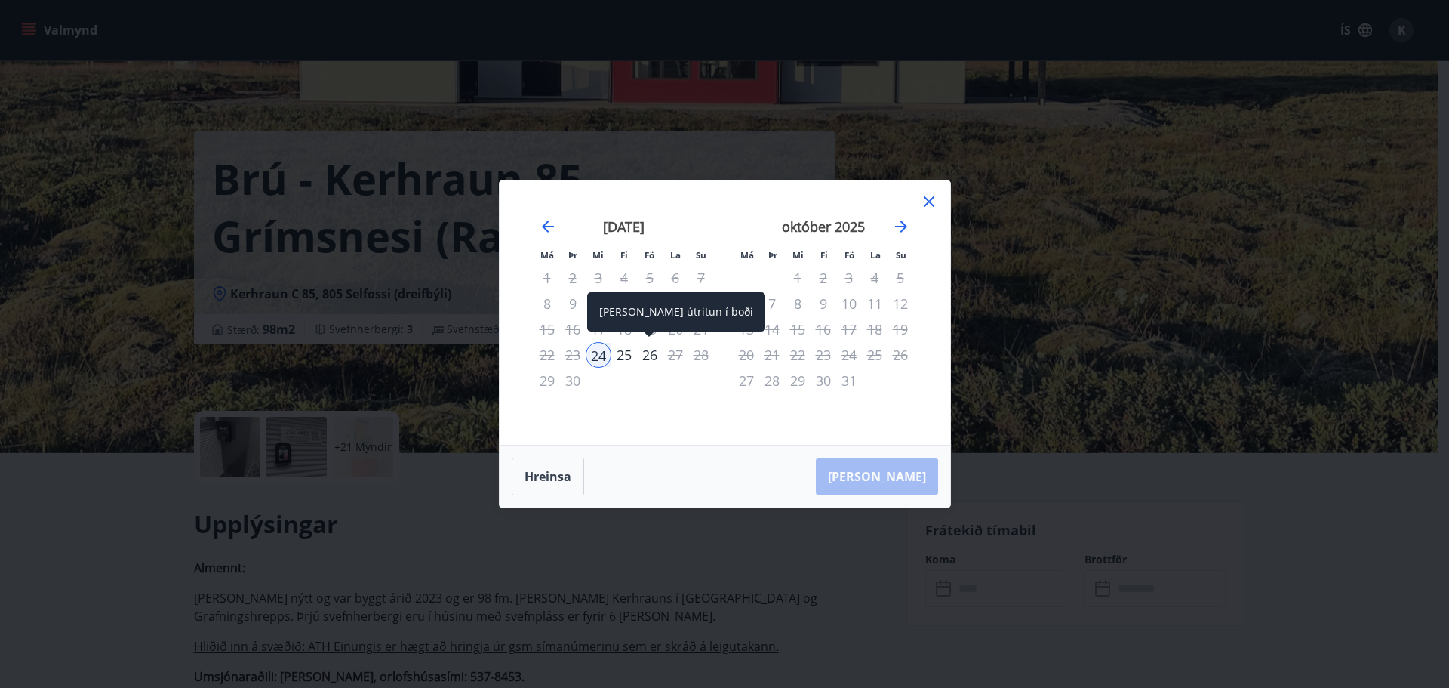
click at [649, 358] on div "26" at bounding box center [650, 355] width 26 height 26
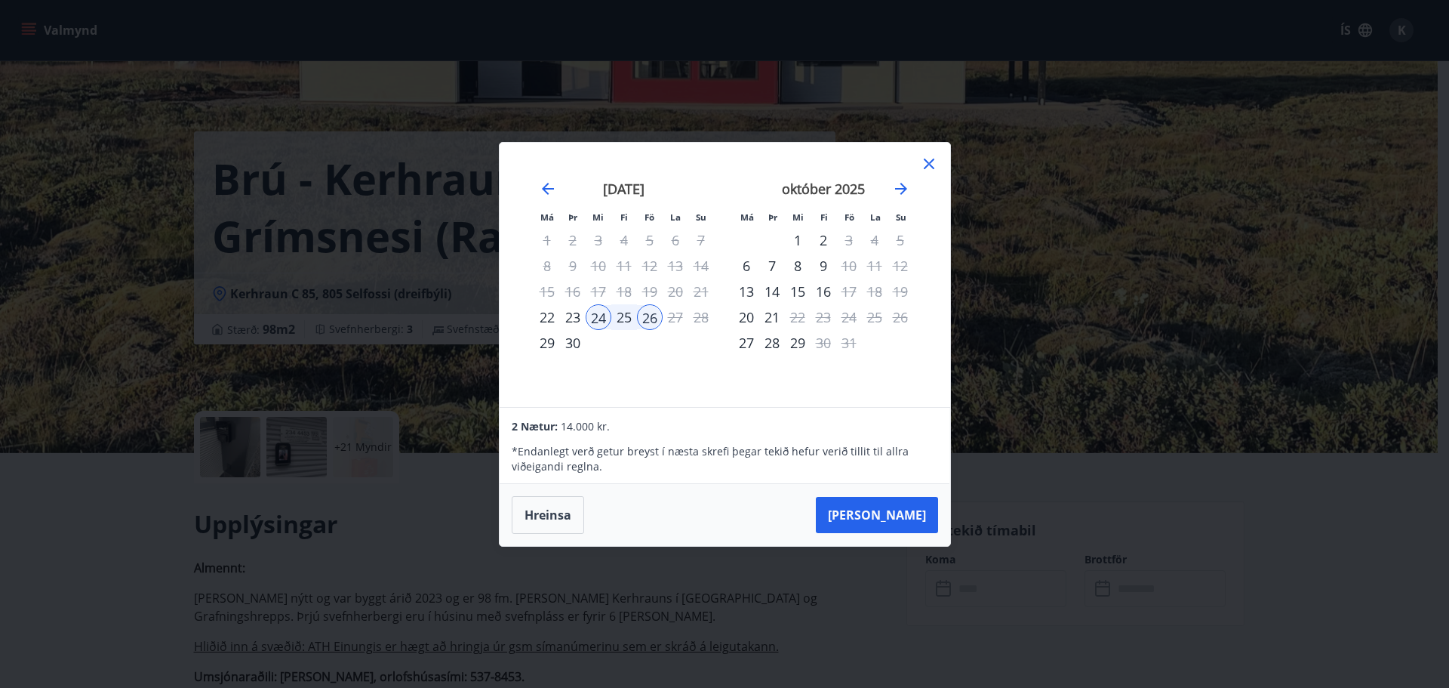
click at [936, 169] on icon at bounding box center [929, 164] width 18 height 18
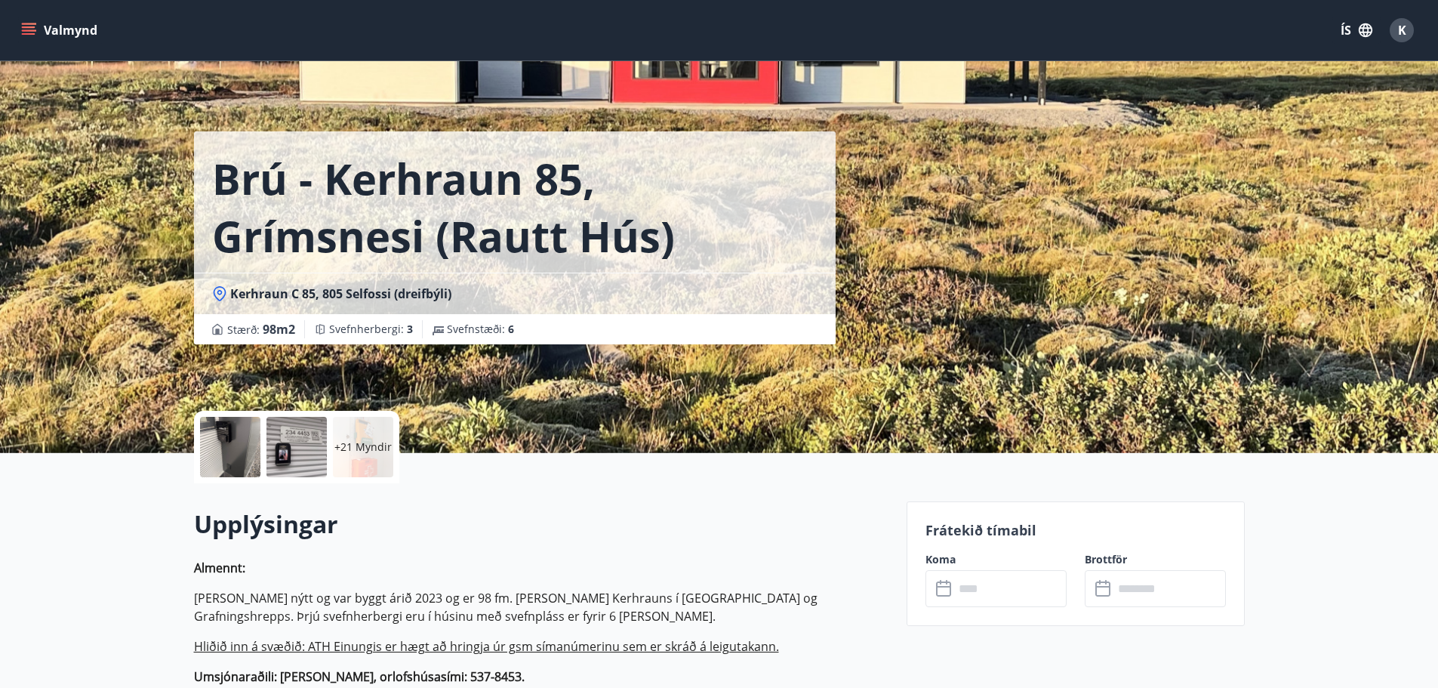
click at [360, 457] on div "+21 Myndir" at bounding box center [363, 447] width 60 height 60
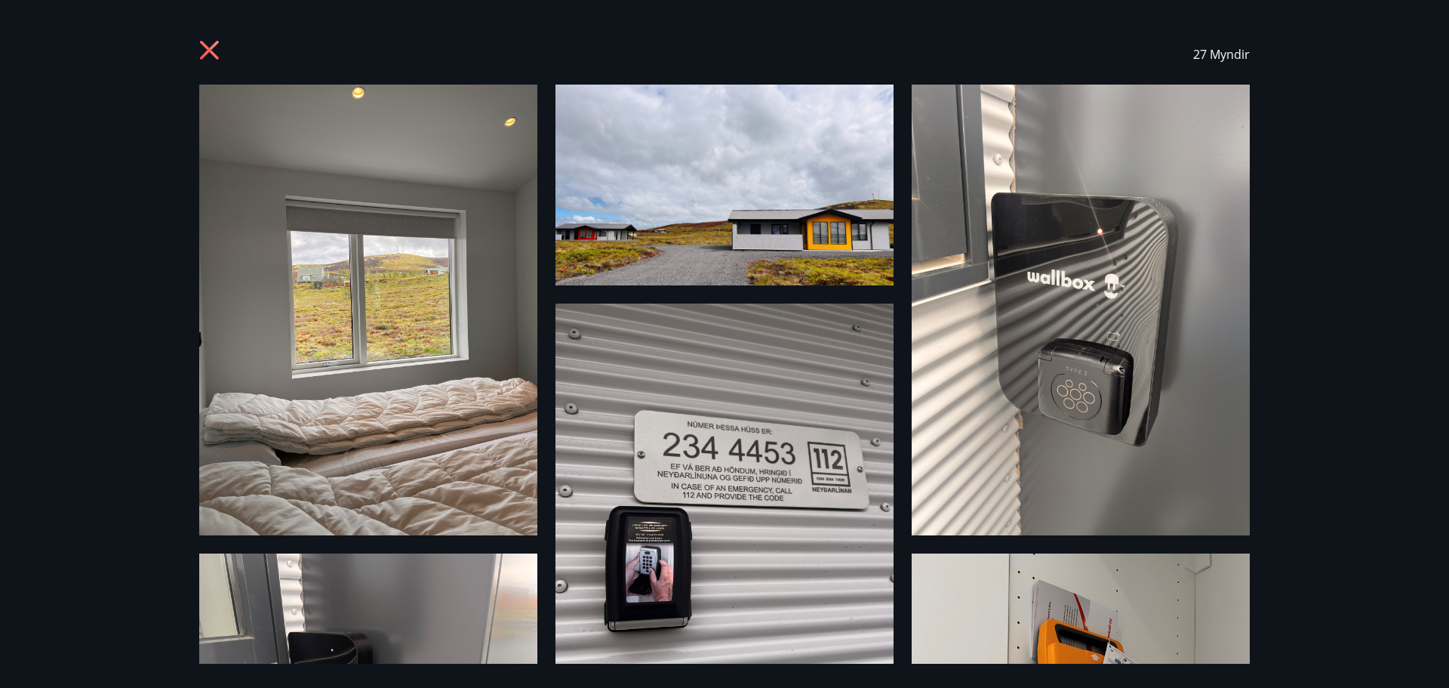
click at [212, 44] on icon at bounding box center [211, 52] width 24 height 24
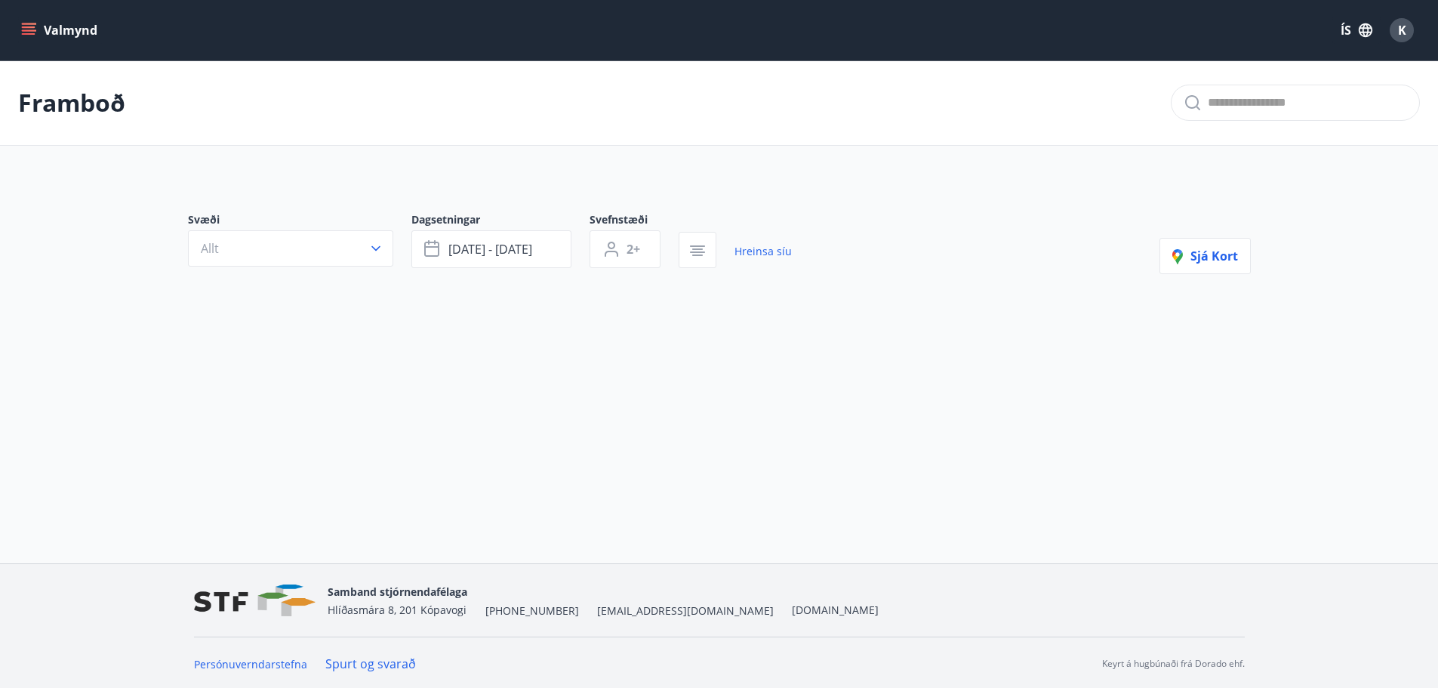
type input "*"
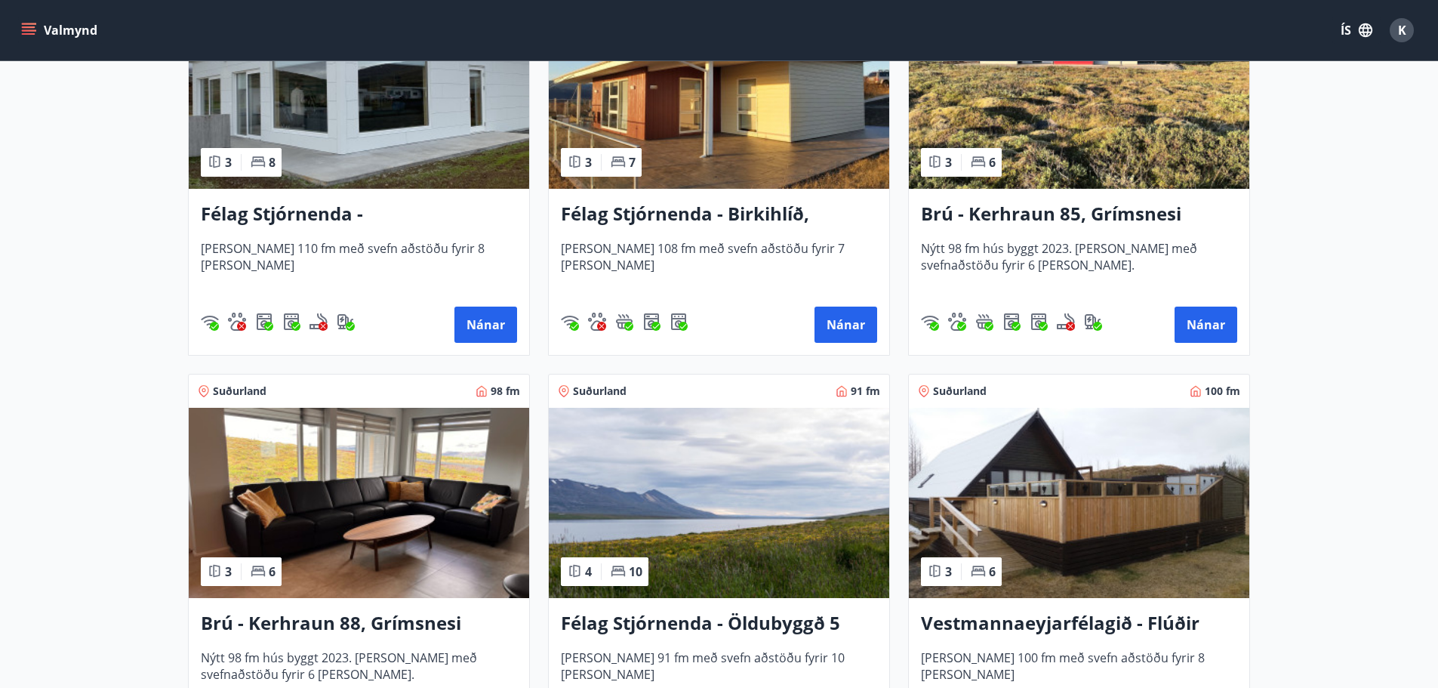
scroll to position [3472, 0]
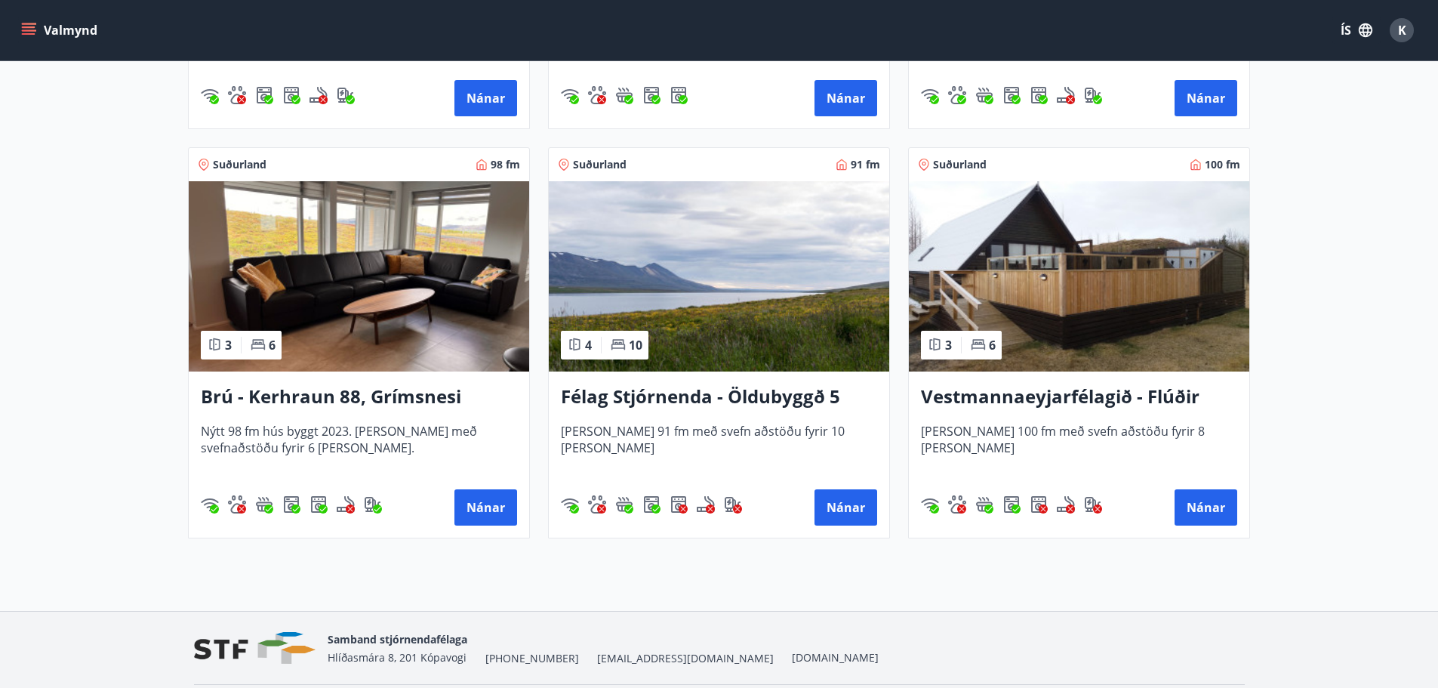
click at [362, 306] on img at bounding box center [359, 276] width 340 height 190
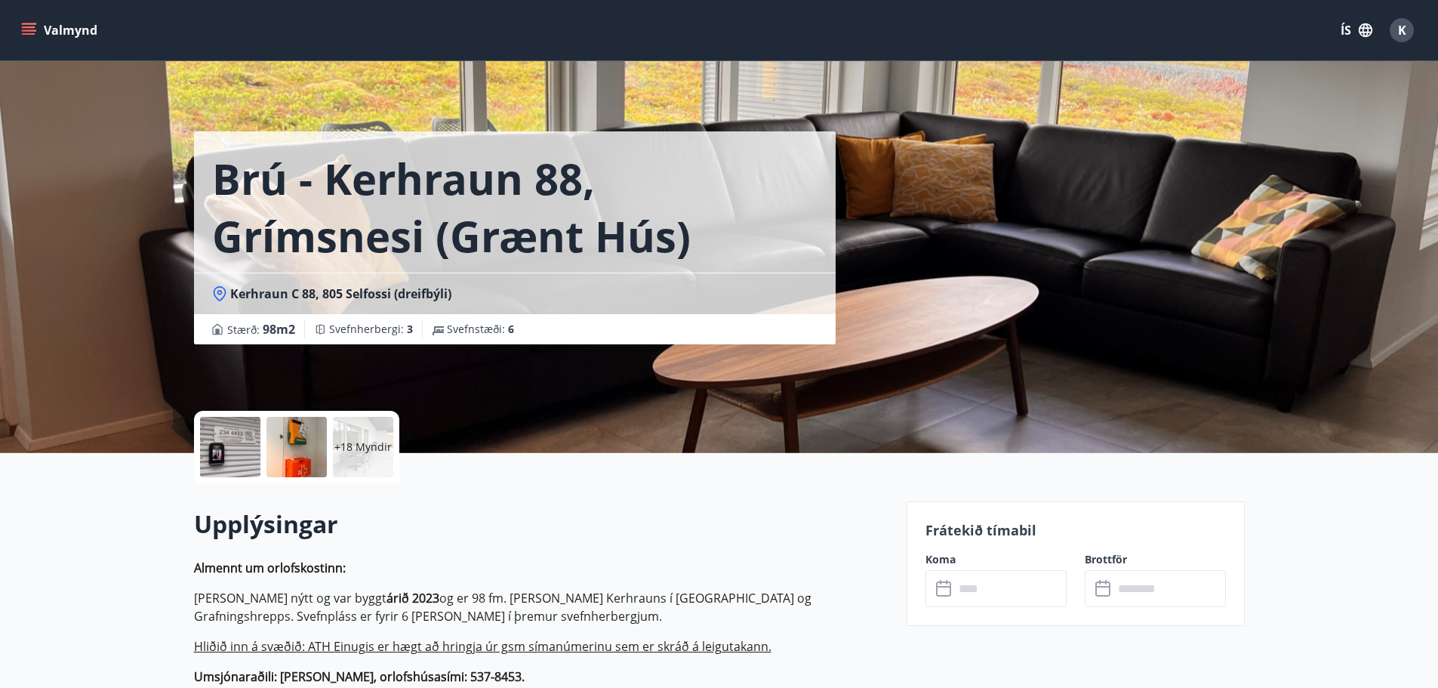
click at [374, 440] on p "+18 Myndir" at bounding box center [362, 446] width 57 height 15
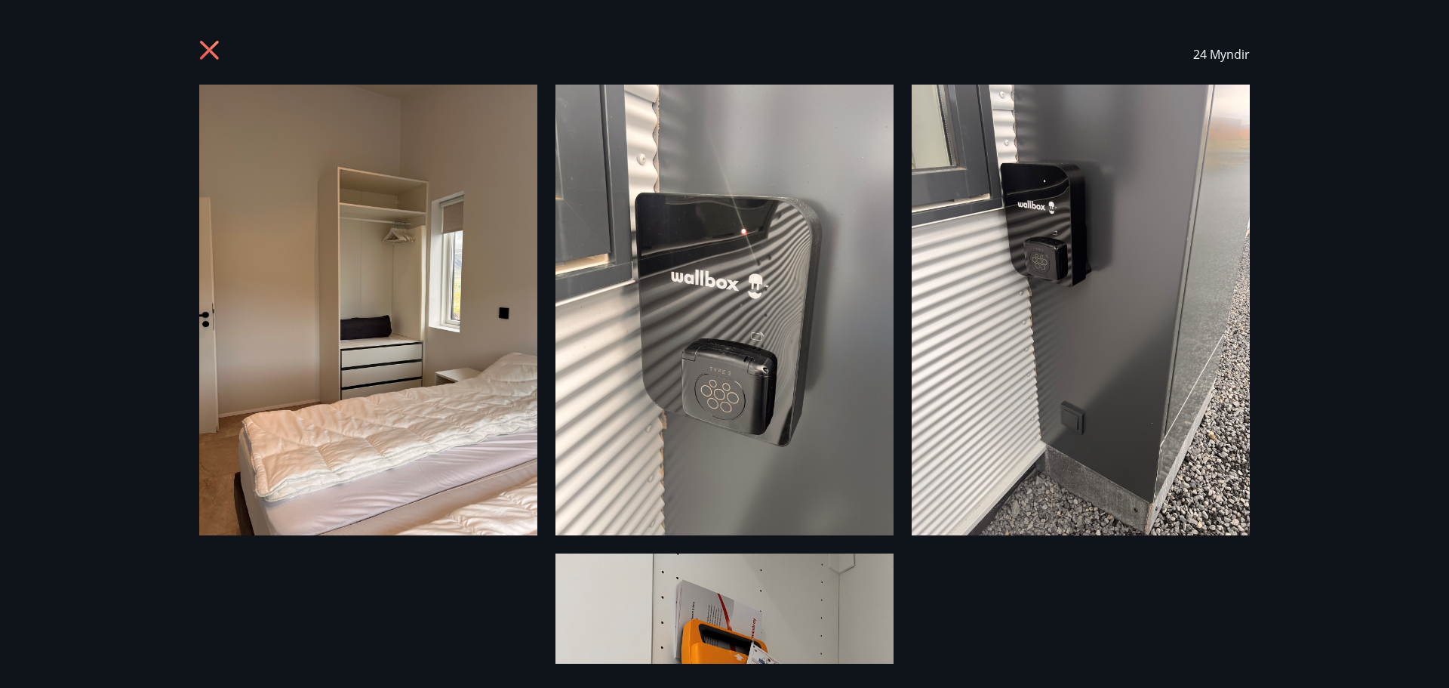
click at [219, 54] on icon at bounding box center [211, 52] width 24 height 24
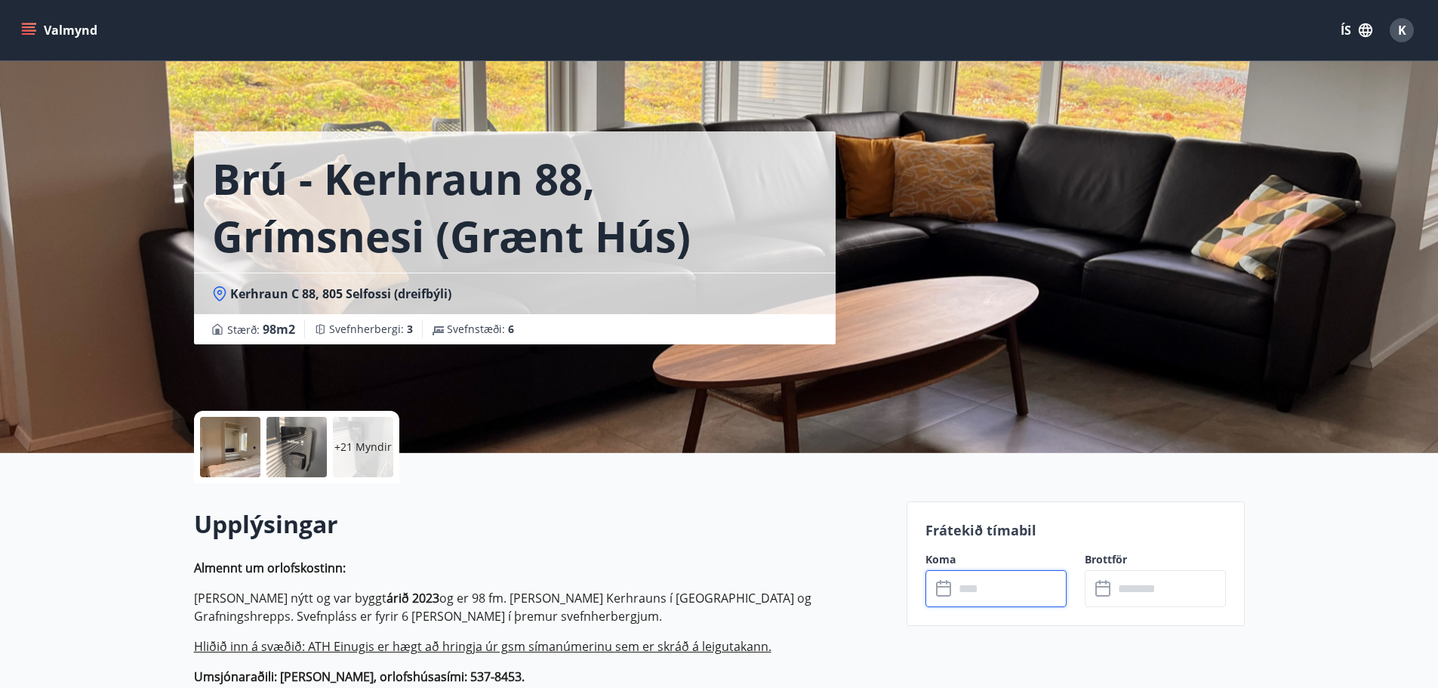
click at [1024, 592] on input "text" at bounding box center [1010, 588] width 112 height 37
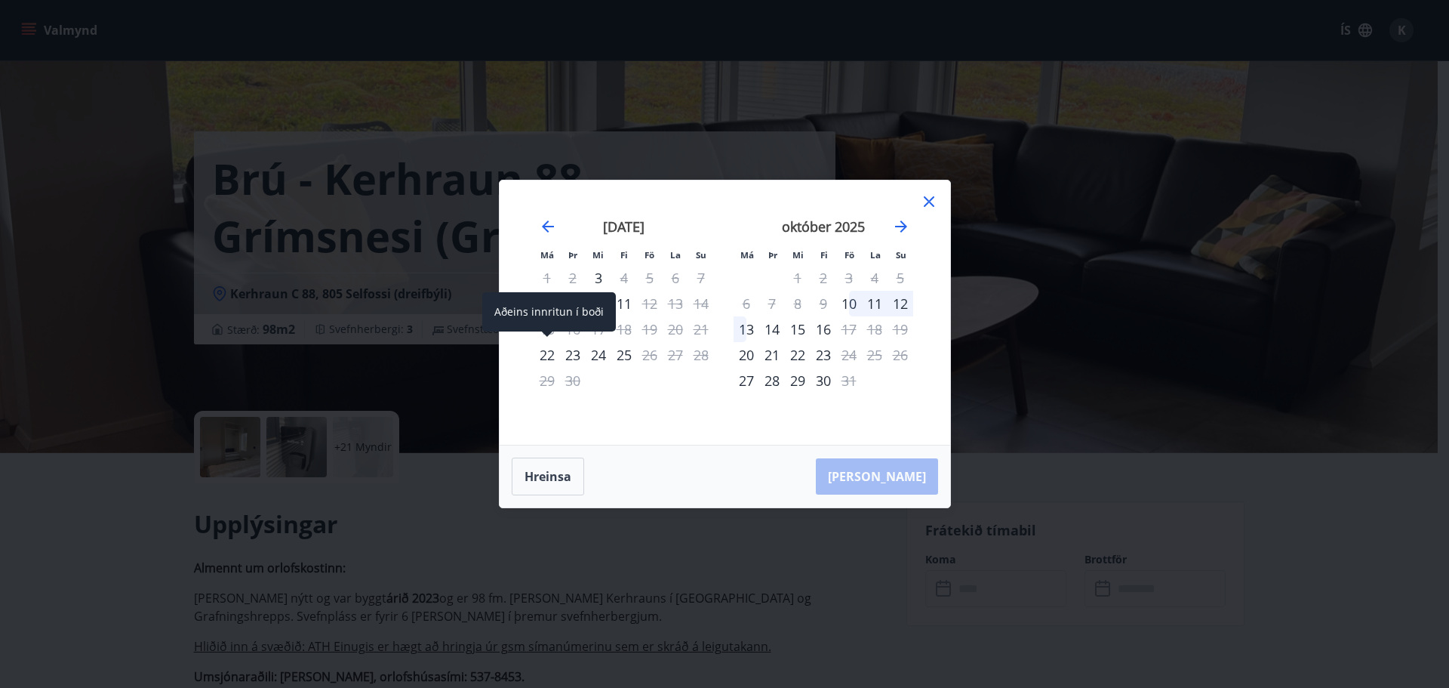
click at [550, 351] on div "22" at bounding box center [547, 355] width 26 height 26
click at [602, 360] on div "24" at bounding box center [599, 355] width 26 height 26
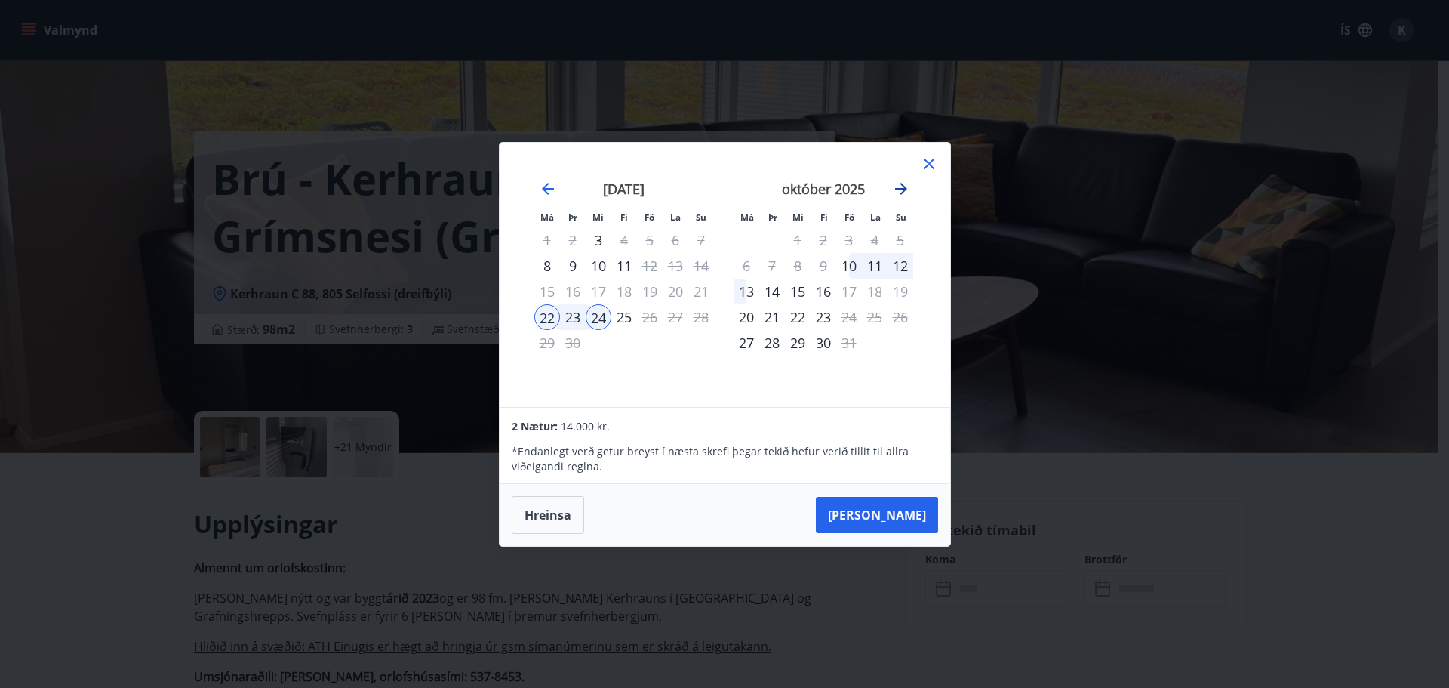
click at [894, 182] on icon "Move forward to switch to the next month." at bounding box center [901, 189] width 18 height 18
click at [849, 261] on div "7" at bounding box center [849, 266] width 26 height 26
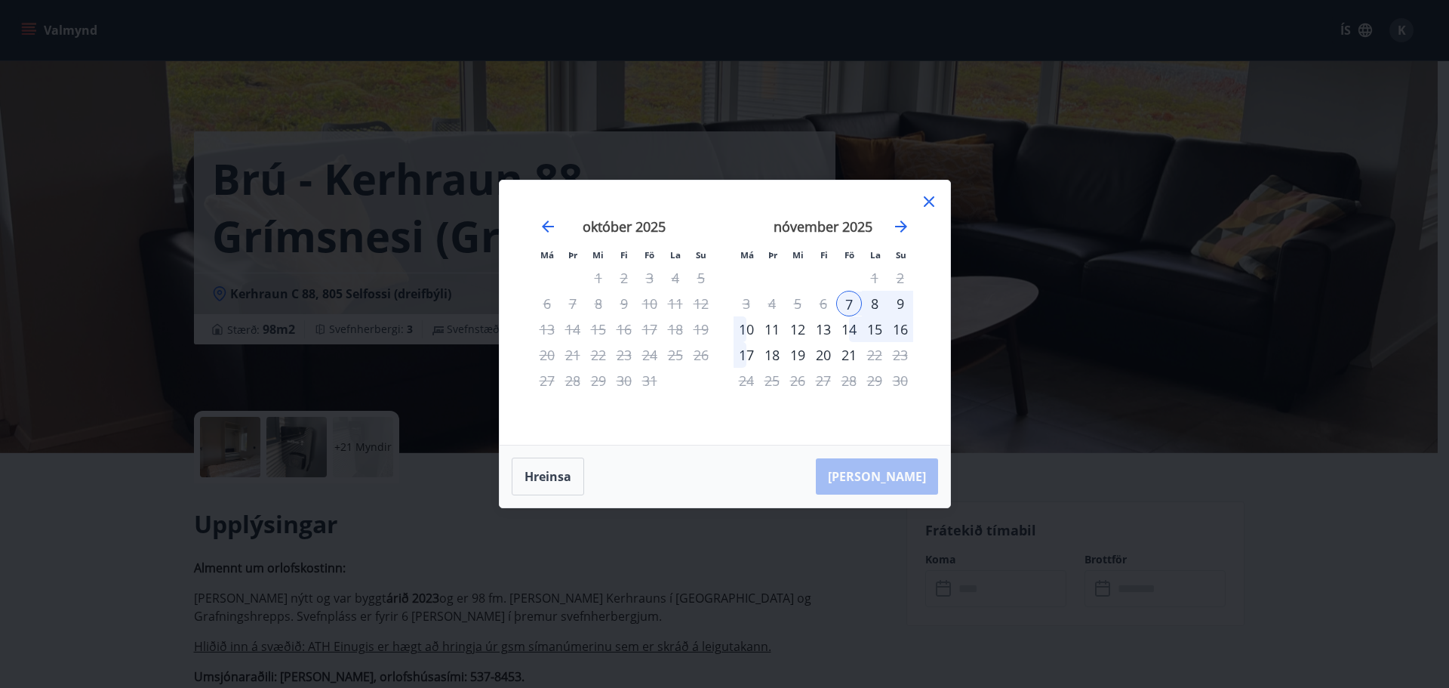
click at [903, 300] on div "9" at bounding box center [901, 304] width 26 height 26
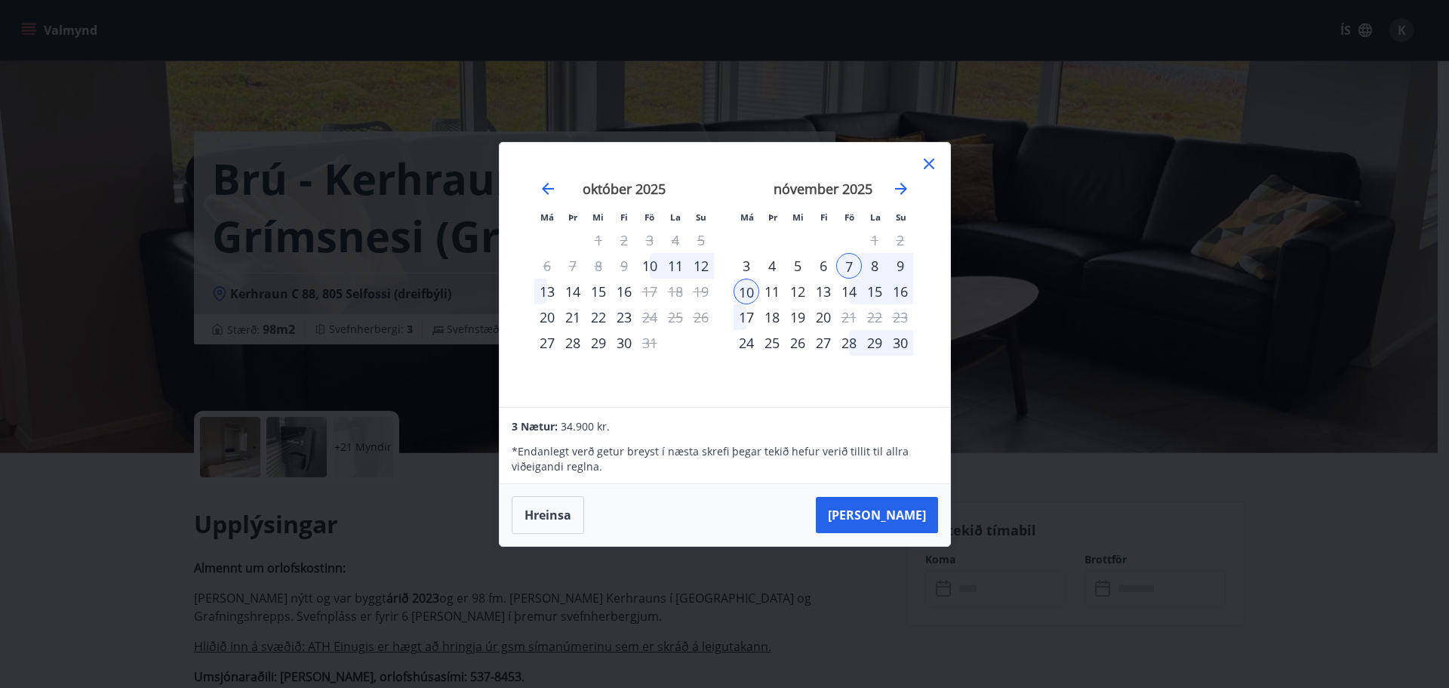
click at [922, 168] on icon at bounding box center [929, 164] width 18 height 18
